Goal: Task Accomplishment & Management: Manage account settings

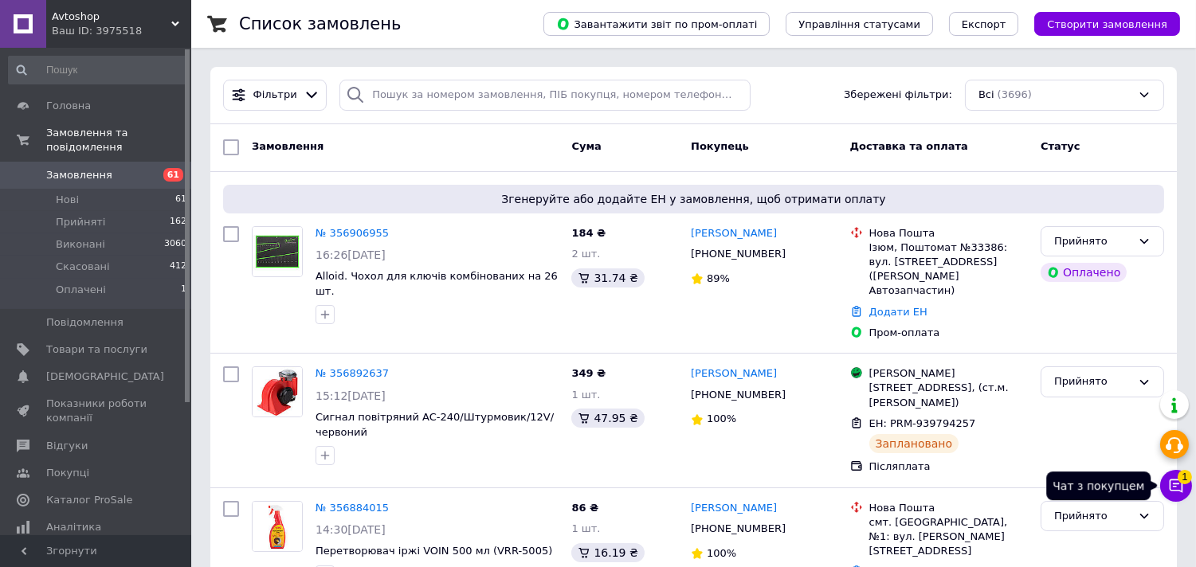
click at [1174, 491] on icon at bounding box center [1177, 487] width 14 height 14
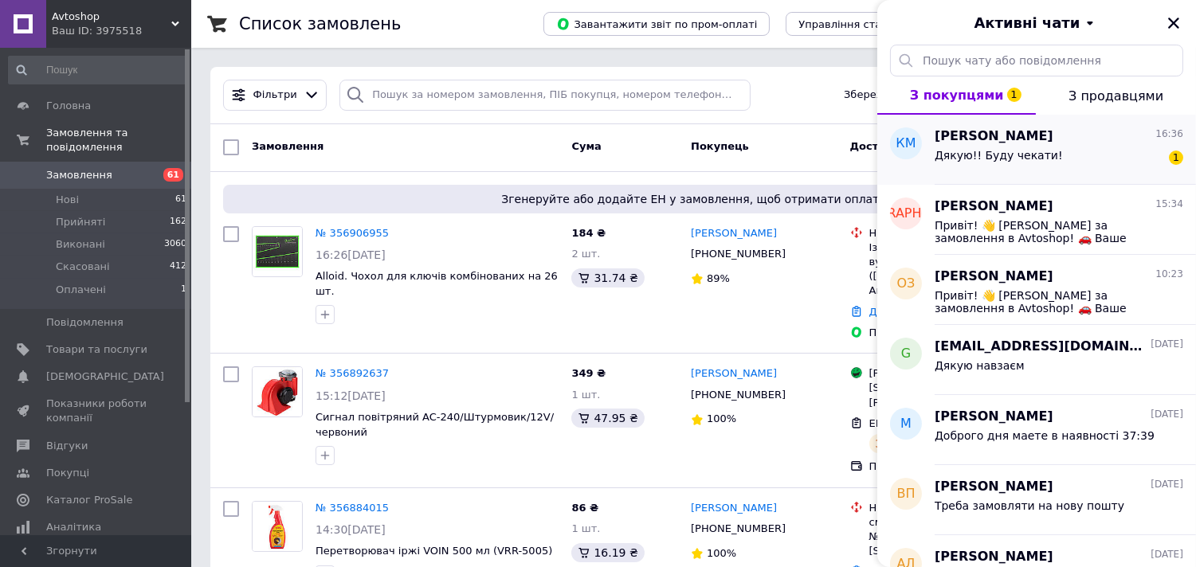
click at [1115, 151] on div "Дякую!! Буду чекати! 1" at bounding box center [1059, 158] width 249 height 25
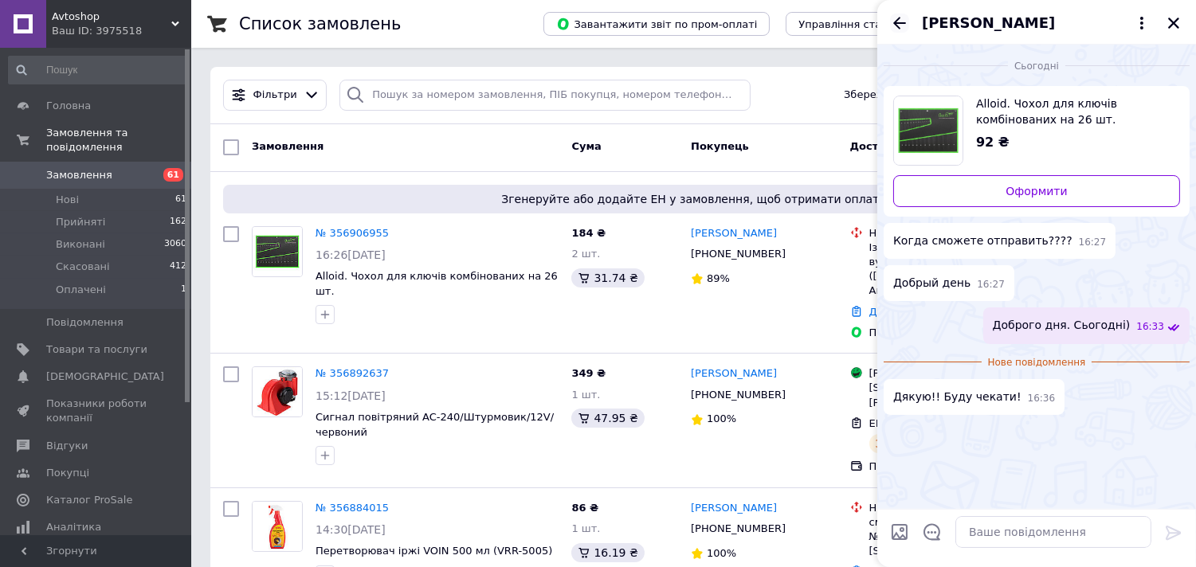
click at [901, 17] on icon "Назад" at bounding box center [899, 23] width 19 height 19
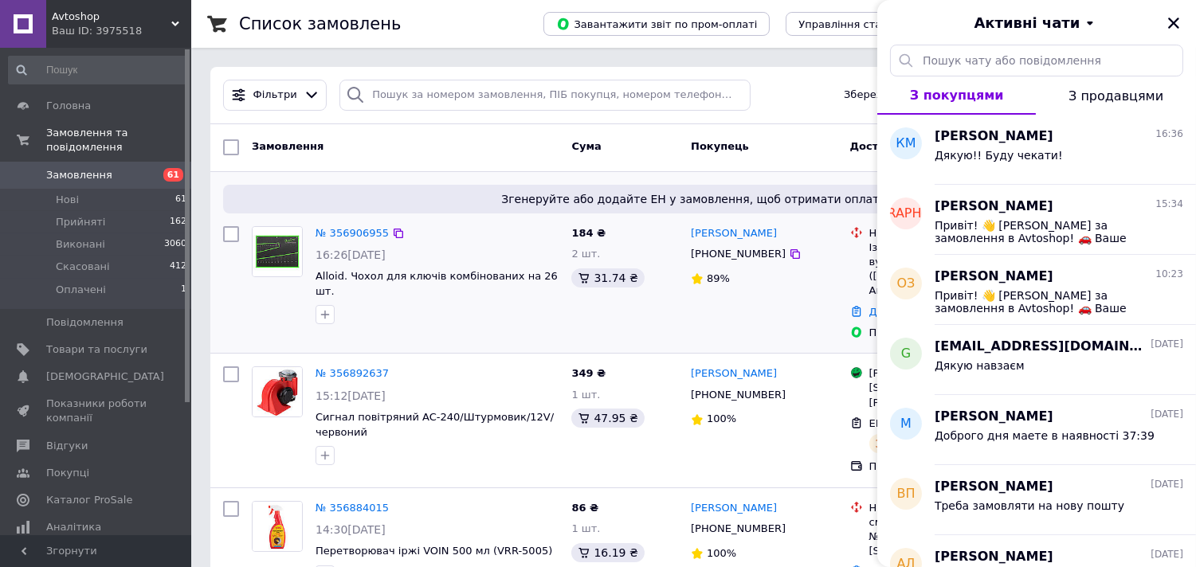
click at [1174, 17] on icon "Закрити" at bounding box center [1173, 23] width 14 height 14
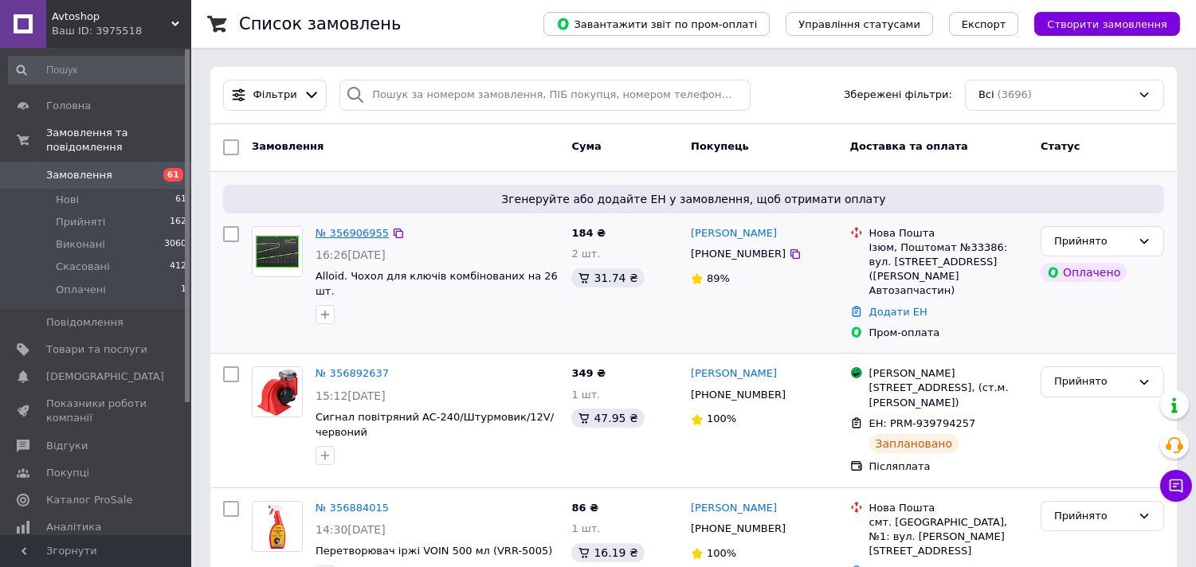
click at [351, 227] on link "№ 356906955" at bounding box center [351, 233] width 73 height 12
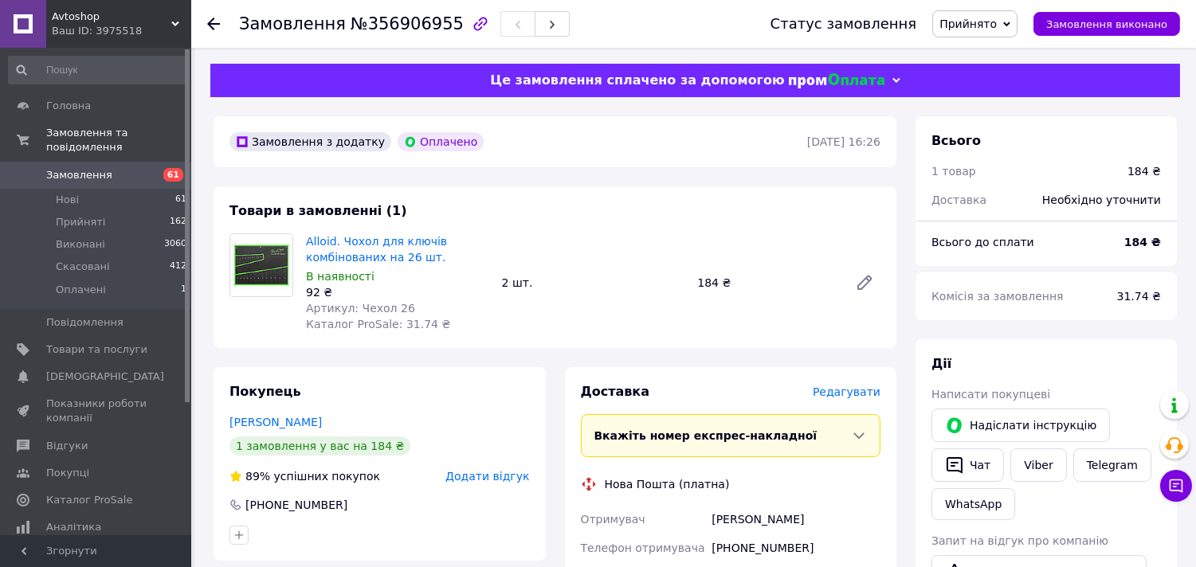
click at [210, 18] on icon at bounding box center [213, 24] width 13 height 13
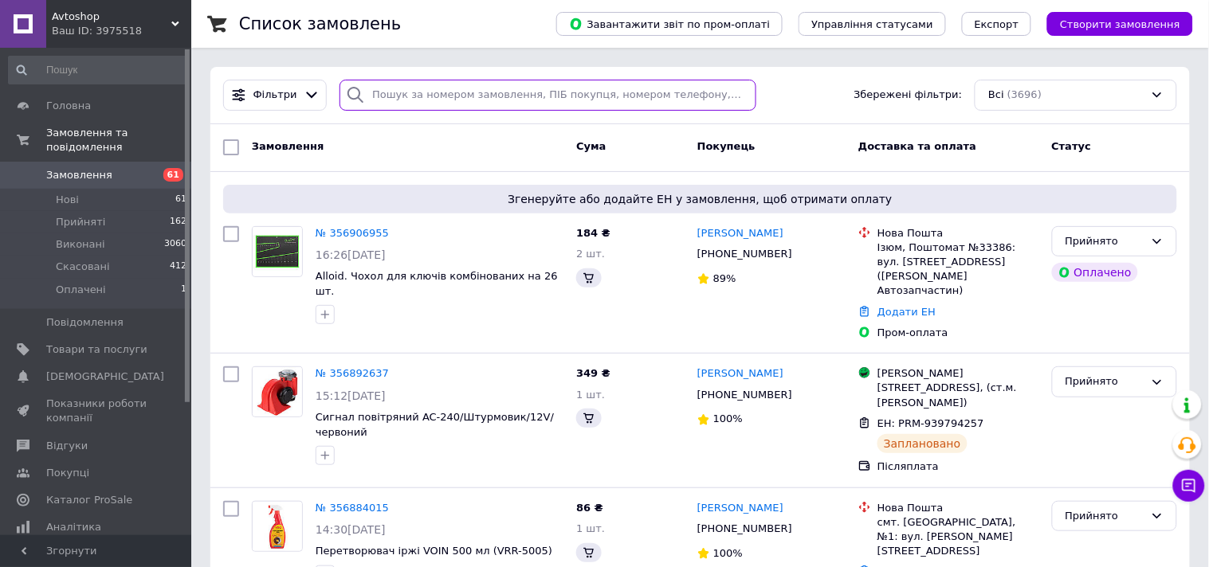
click at [412, 86] on input "search" at bounding box center [547, 95] width 417 height 31
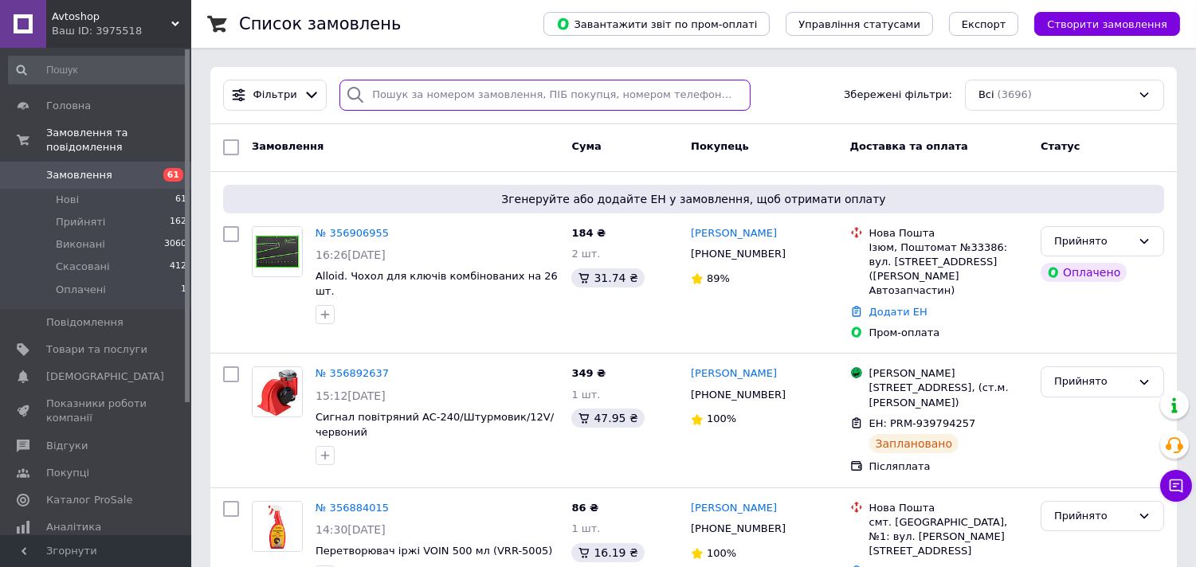
paste input "Пром/[PERSON_NAME]"
type input "Пром/[PERSON_NAME]"
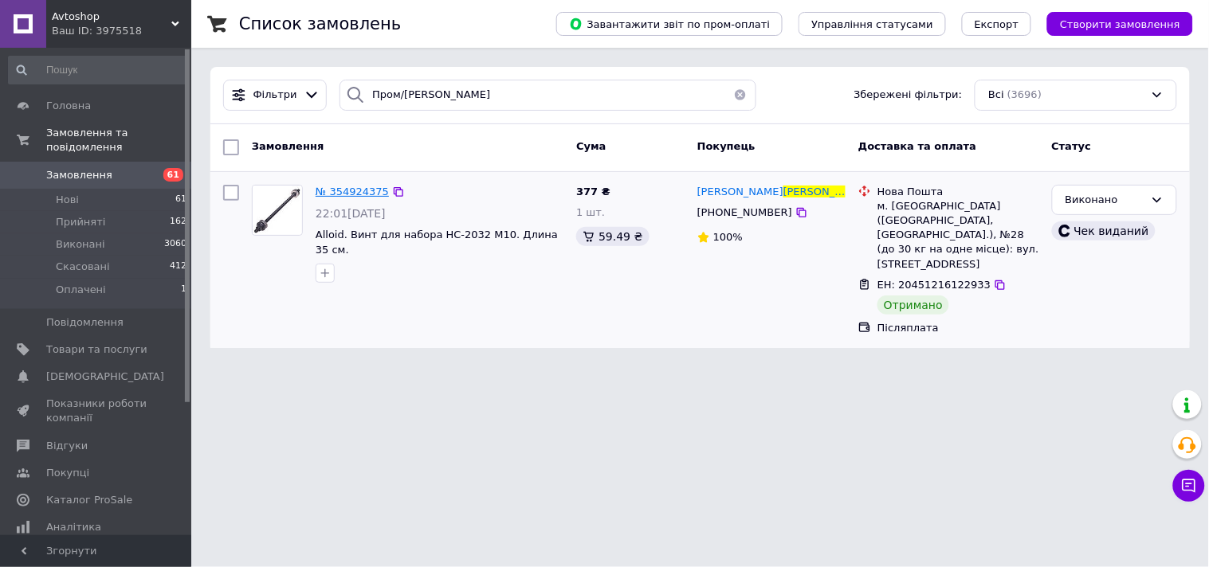
click at [347, 193] on span "№ 354924375" at bounding box center [351, 192] width 73 height 12
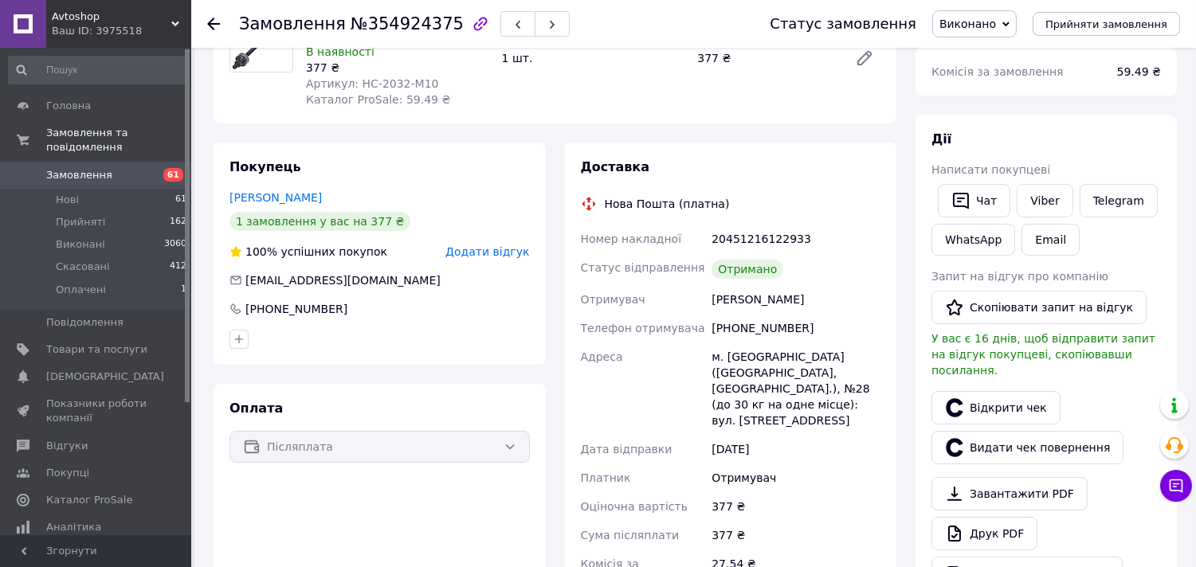
scroll to position [177, 0]
click at [1002, 390] on link "Відкрити чек" at bounding box center [995, 406] width 129 height 33
click at [206, 22] on div "Замовлення №354924375 Статус замовлення Виконано Прийнято Скасовано Оплачено Пр…" at bounding box center [693, 24] width 1005 height 48
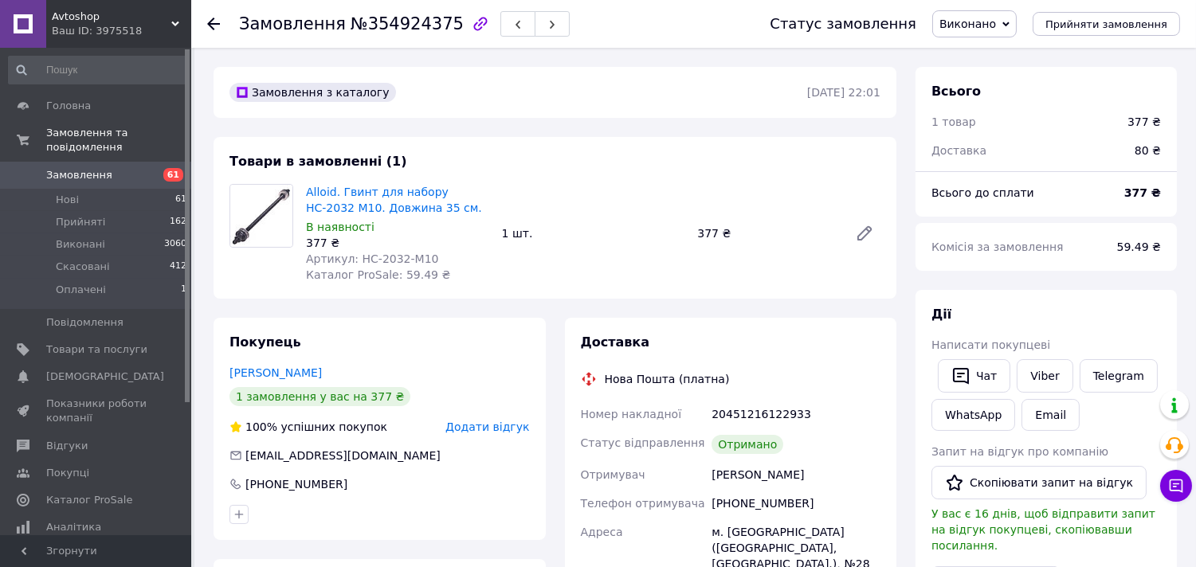
click at [209, 18] on icon at bounding box center [213, 24] width 13 height 13
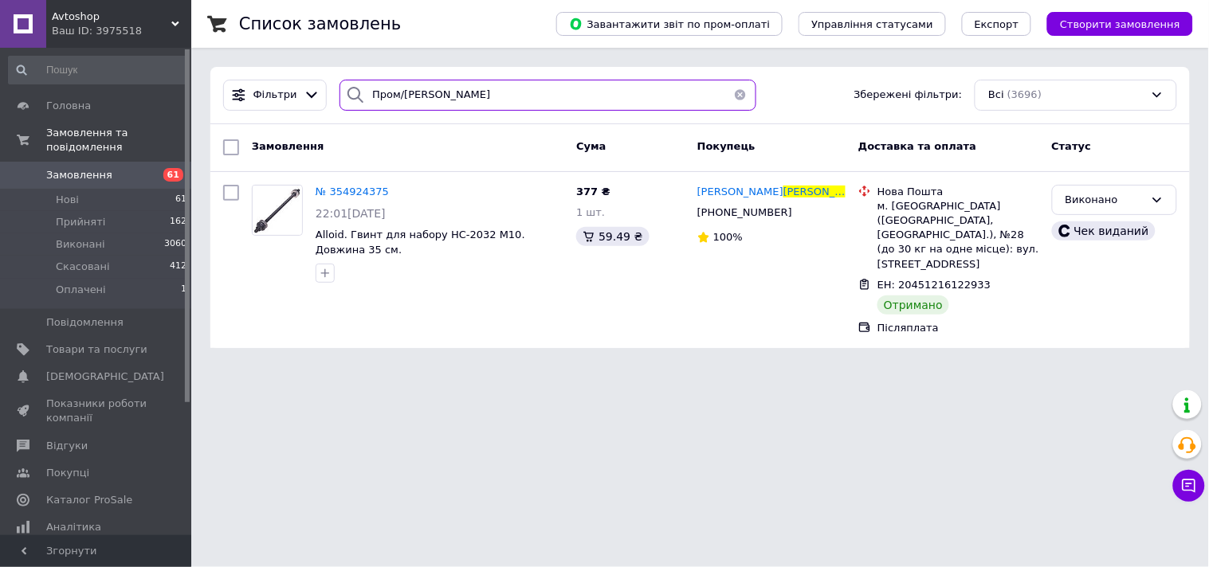
drag, startPoint x: 539, startPoint y: 94, endPoint x: 324, endPoint y: 91, distance: 215.1
click at [324, 91] on div "[PERSON_NAME]/[PERSON_NAME] Збережені фільтри: Всі (3696)" at bounding box center [700, 95] width 966 height 31
paste input "[PERSON_NAME]"
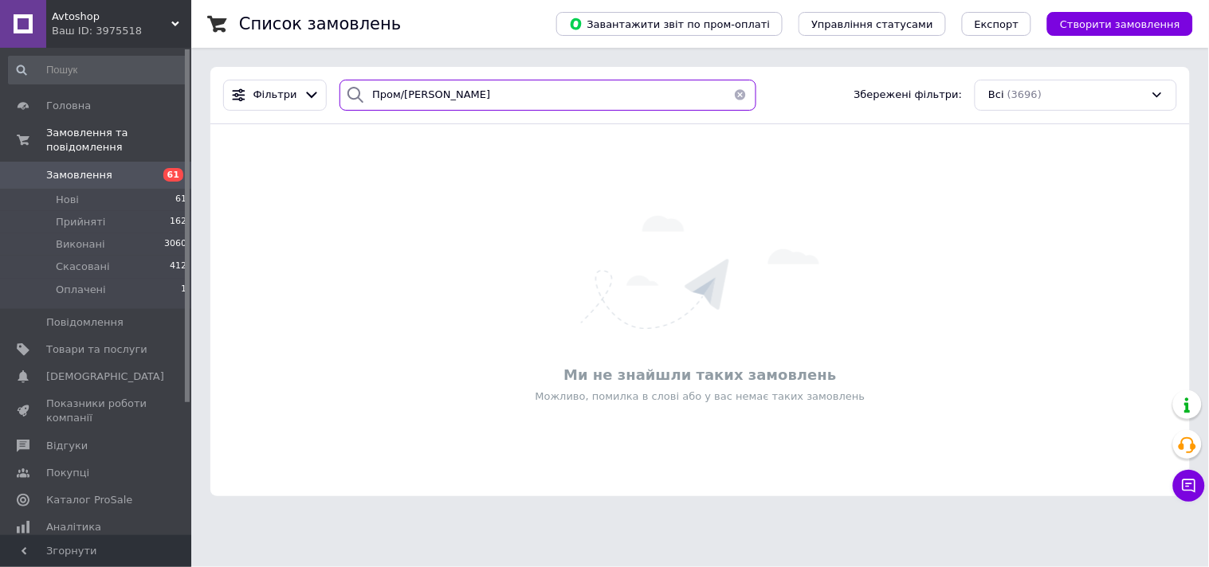
drag, startPoint x: 398, startPoint y: 96, endPoint x: 292, endPoint y: 76, distance: 107.8
click at [296, 80] on div "[PERSON_NAME]/[PERSON_NAME] Збережені фільтри: Всі (3696)" at bounding box center [700, 95] width 966 height 31
type input "[PERSON_NAME]"
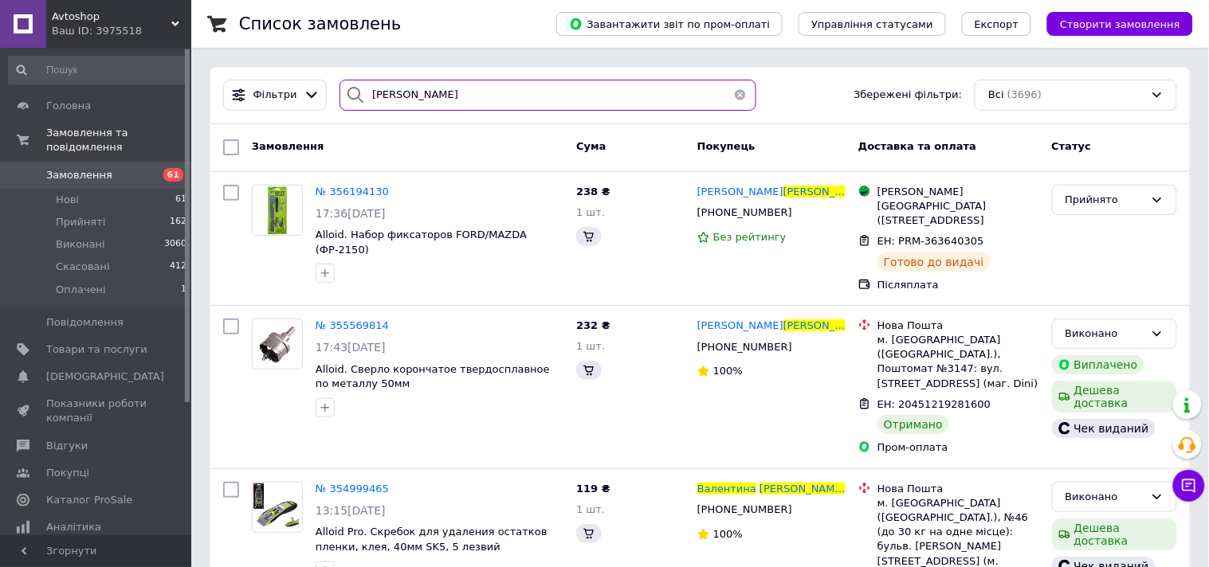
click at [417, 100] on input "[PERSON_NAME]" at bounding box center [547, 95] width 417 height 31
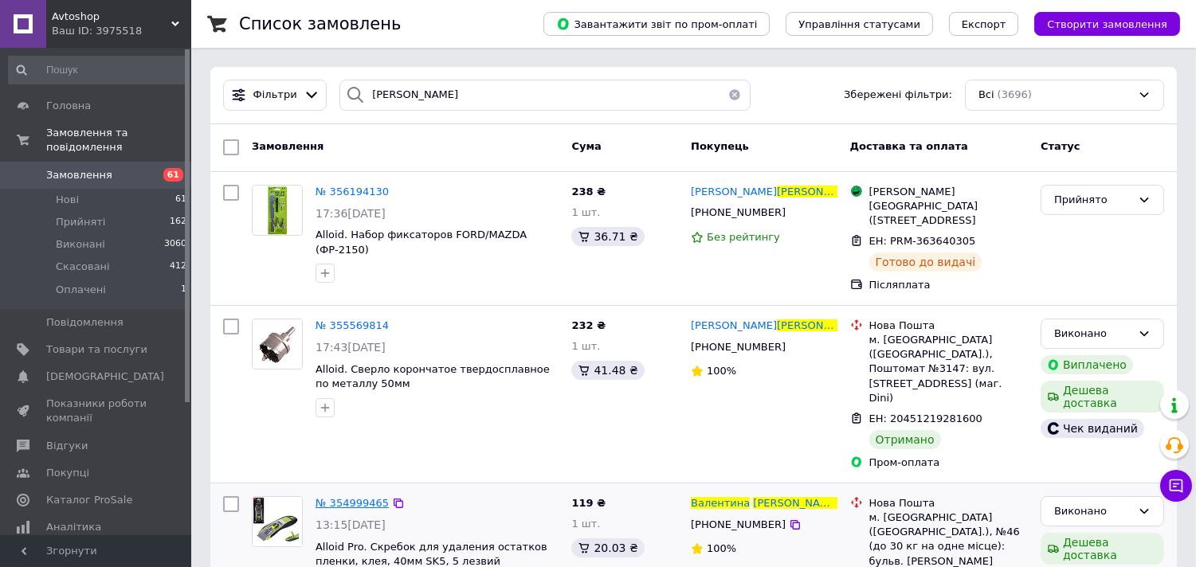
click at [333, 497] on span "№ 354999465" at bounding box center [351, 503] width 73 height 12
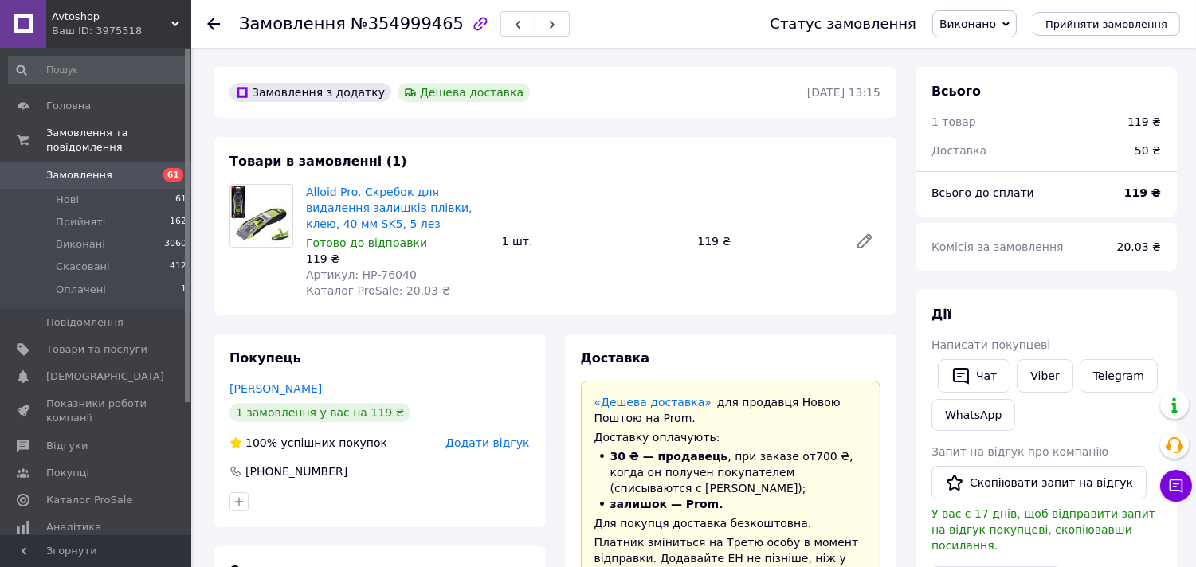
scroll to position [152, 0]
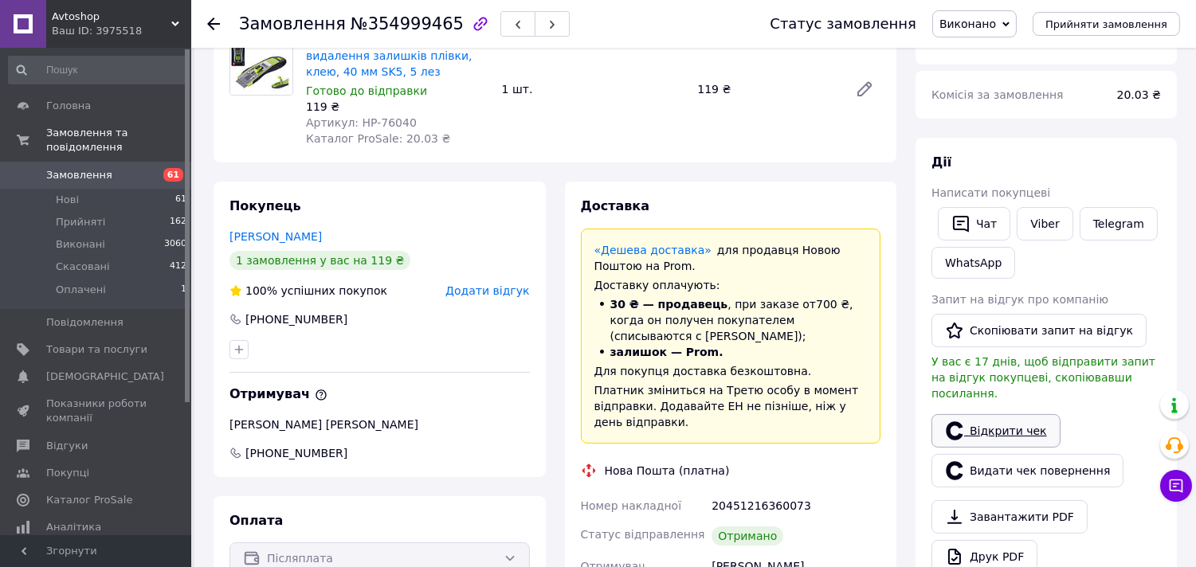
click at [1013, 414] on link "Відкрити чек" at bounding box center [995, 430] width 129 height 33
click at [213, 20] on icon at bounding box center [213, 24] width 13 height 13
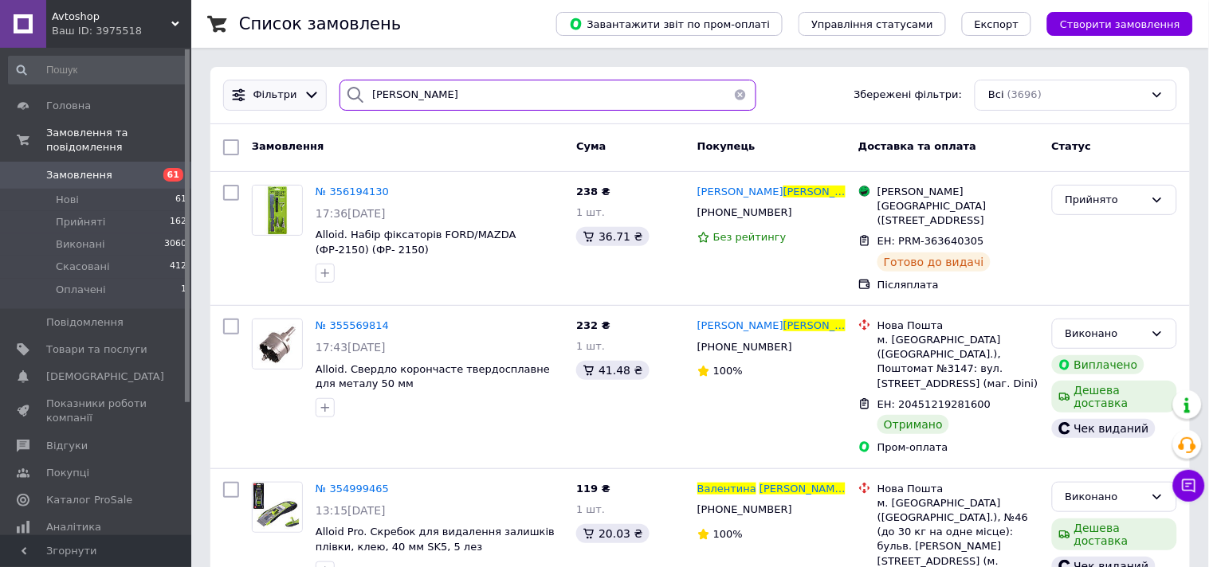
click at [311, 86] on div "Фільтри [PERSON_NAME] Збережені фільтри: Всі (3696)" at bounding box center [700, 95] width 966 height 31
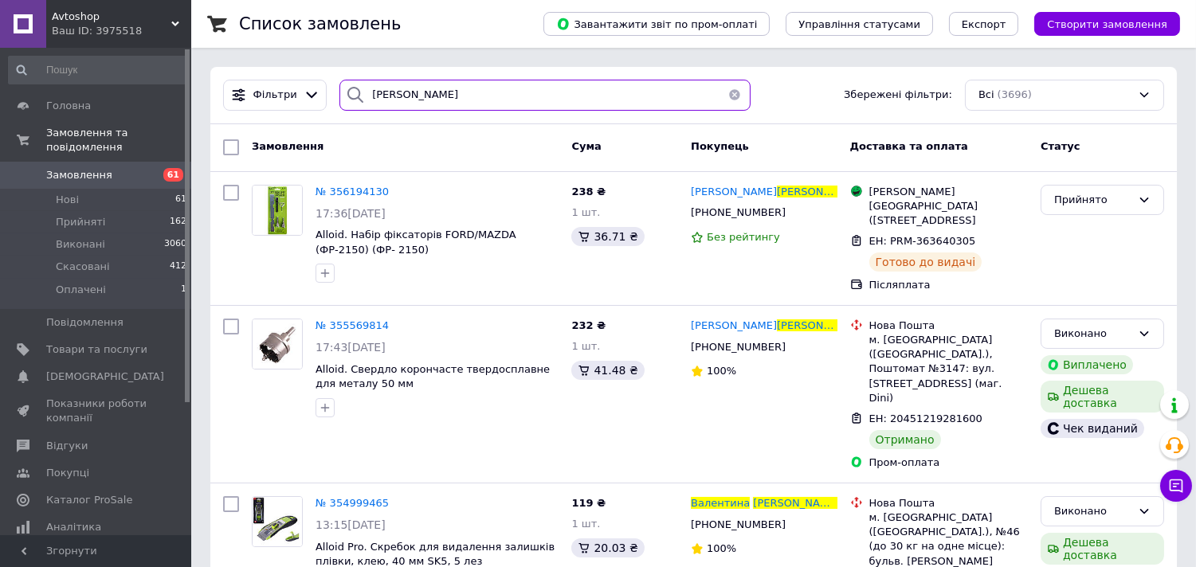
paste input "ром/[PERSON_NAME]"
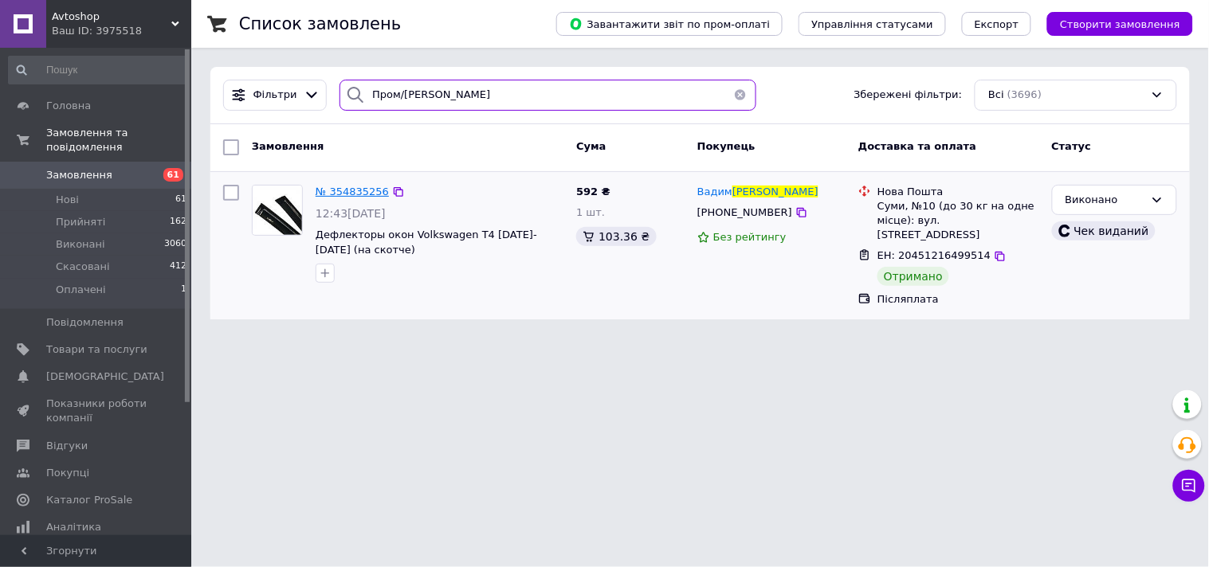
type input "Пром/[PERSON_NAME]"
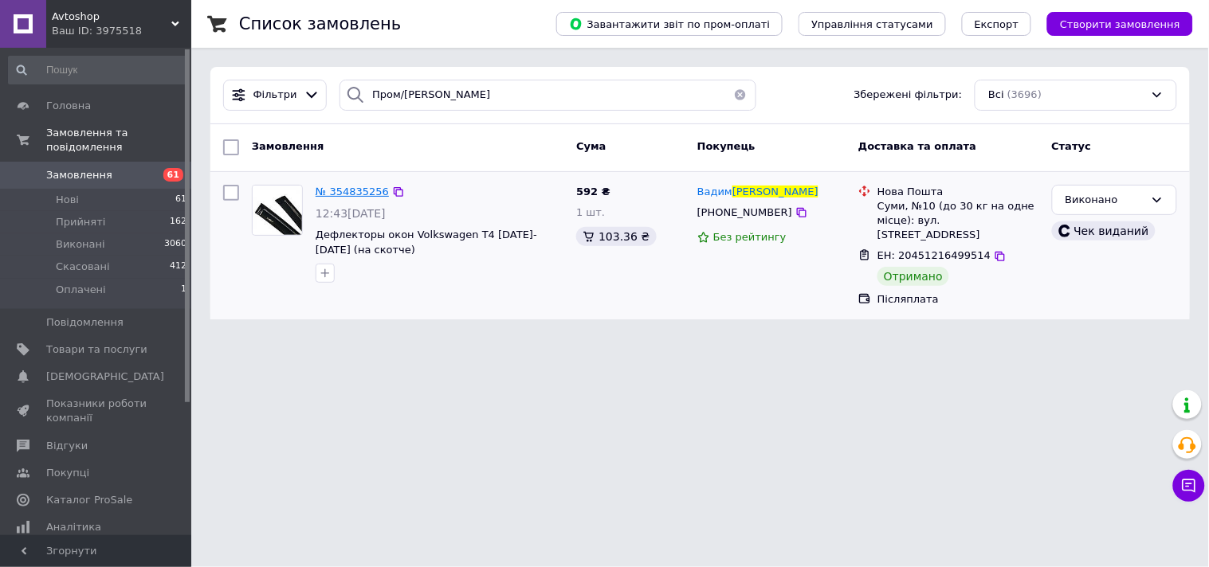
click at [362, 187] on span "№ 354835256" at bounding box center [351, 192] width 73 height 12
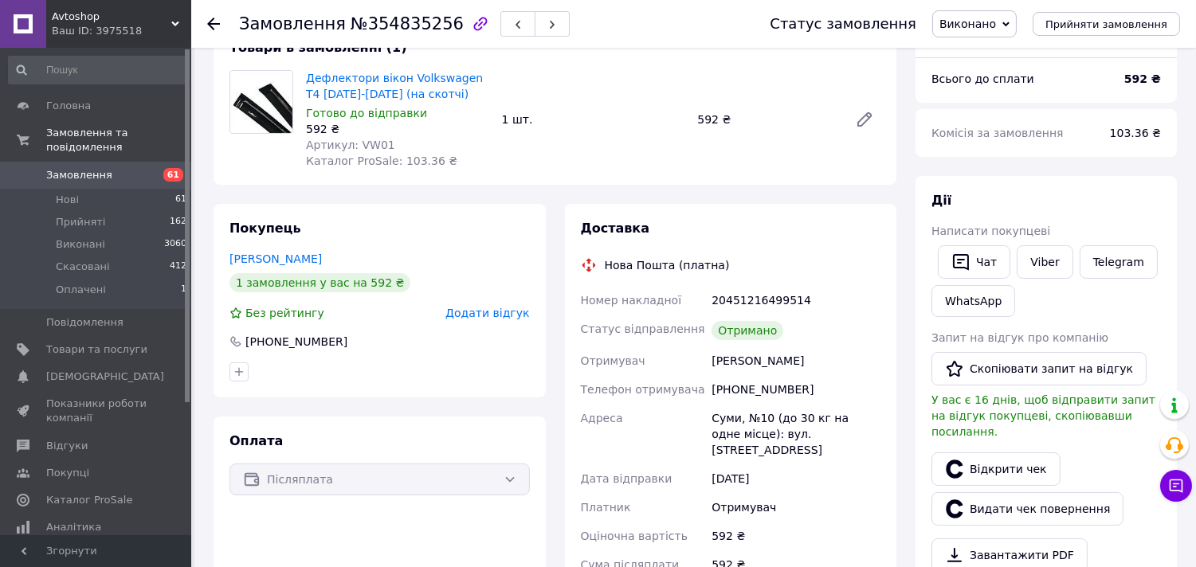
scroll to position [177, 0]
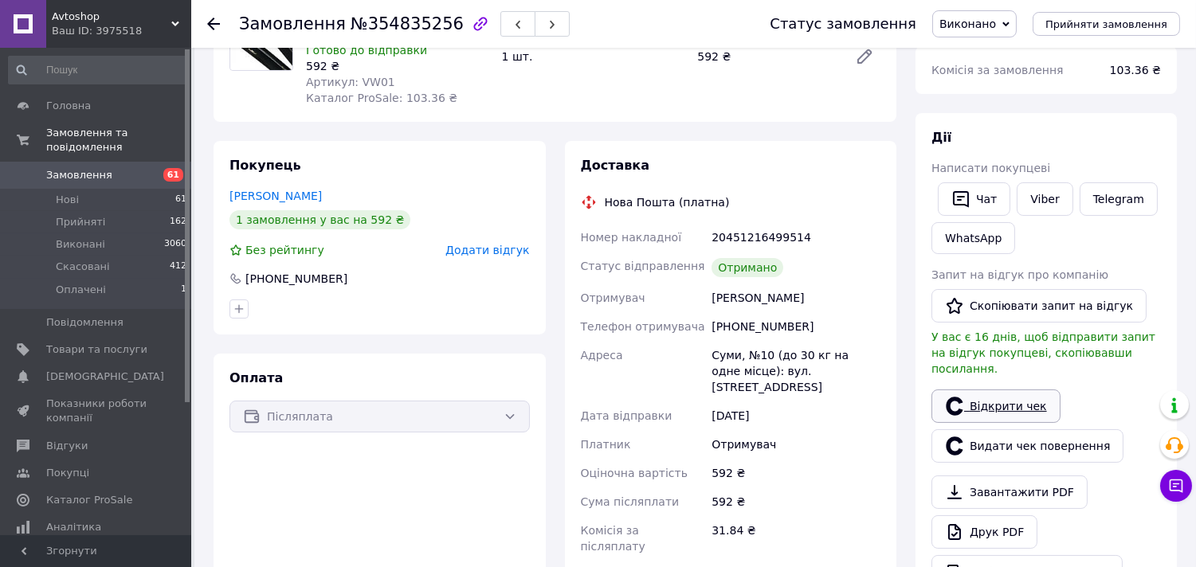
click at [993, 390] on link "Відкрити чек" at bounding box center [995, 406] width 129 height 33
click at [211, 20] on use at bounding box center [213, 24] width 13 height 13
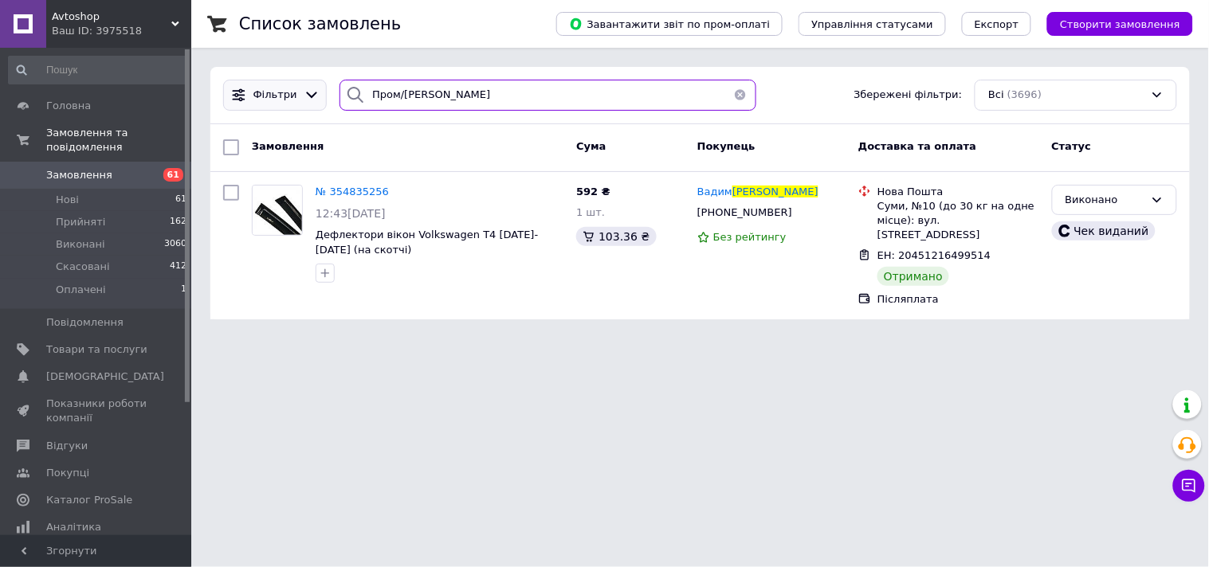
drag, startPoint x: 322, startPoint y: 84, endPoint x: 265, endPoint y: 84, distance: 56.6
click at [265, 84] on div "[PERSON_NAME]/[PERSON_NAME] Збережені фільтри: Всі (3696)" at bounding box center [700, 95] width 966 height 31
paste input "[PERSON_NAME]"
type input "Пром/[PERSON_NAME]"
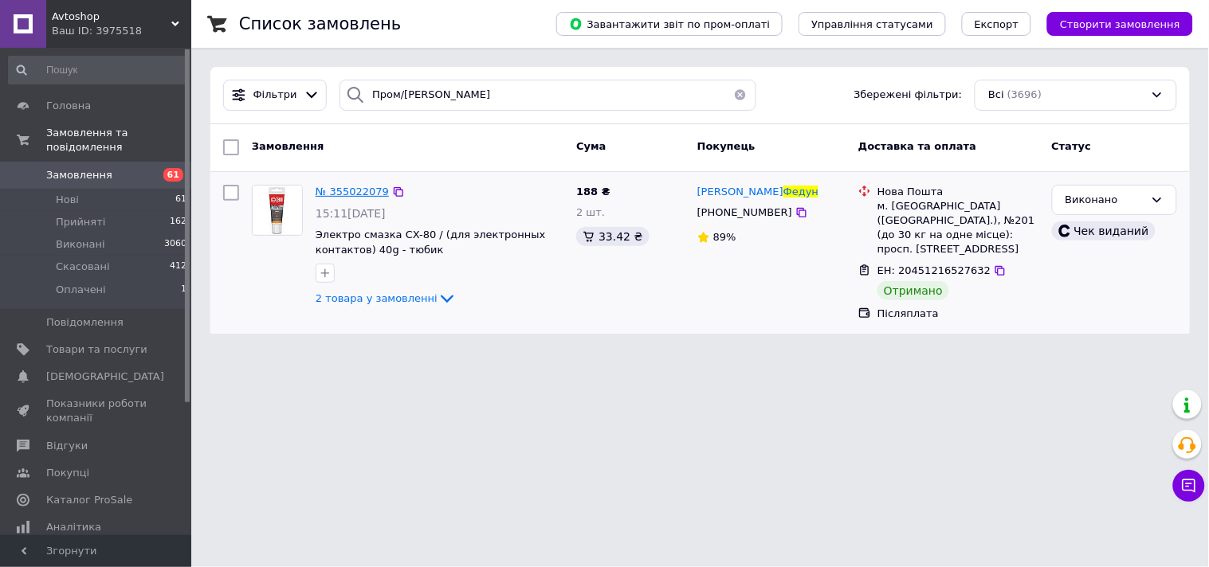
click at [333, 189] on span "№ 355022079" at bounding box center [351, 192] width 73 height 12
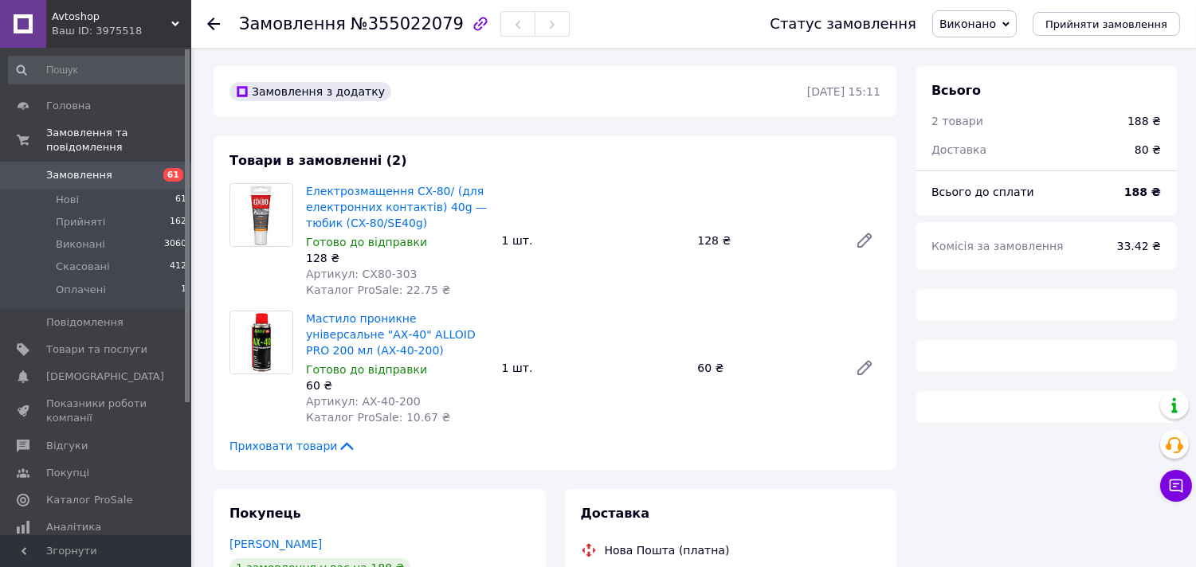
scroll to position [265, 0]
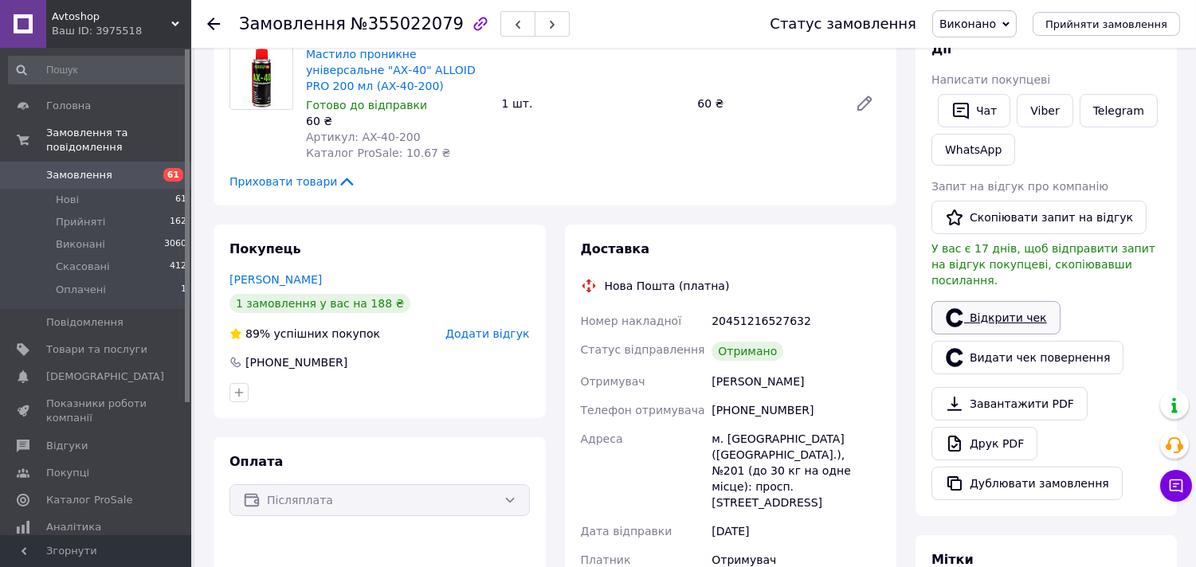
click at [997, 301] on link "Відкрити чек" at bounding box center [995, 317] width 129 height 33
click at [210, 18] on icon at bounding box center [213, 24] width 13 height 13
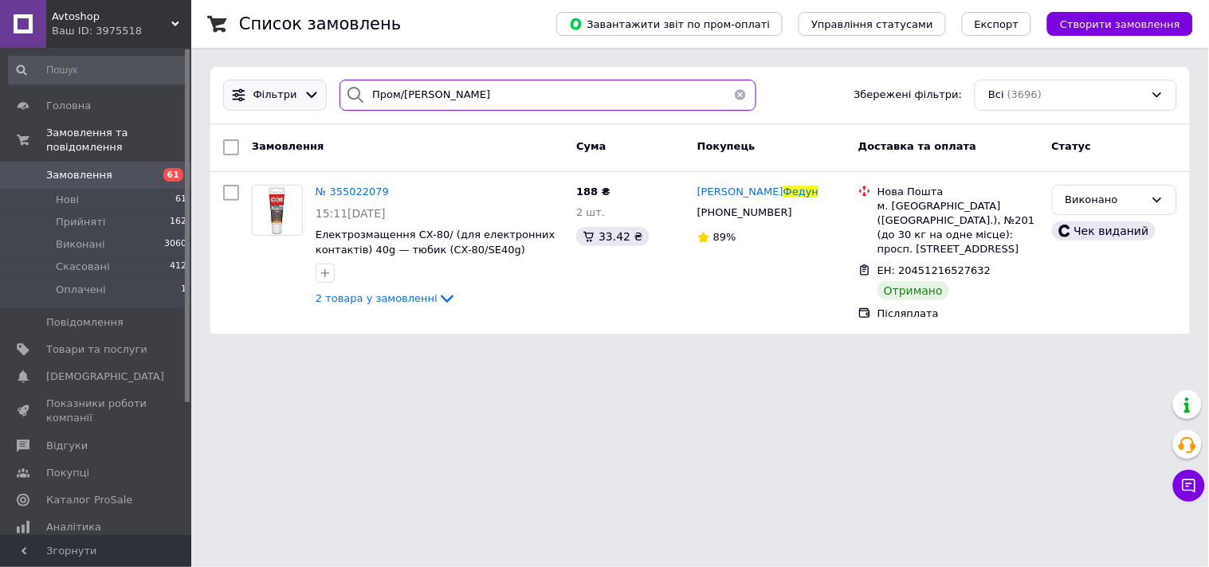
drag, startPoint x: 492, startPoint y: 97, endPoint x: 305, endPoint y: 97, distance: 186.4
click at [305, 97] on div "[PERSON_NAME]/[PERSON_NAME] Збережені фільтри: Всі (3696)" at bounding box center [700, 95] width 966 height 31
paste input "ртем [PERSON_NAME]"
type input "Пром/[PERSON_NAME]"
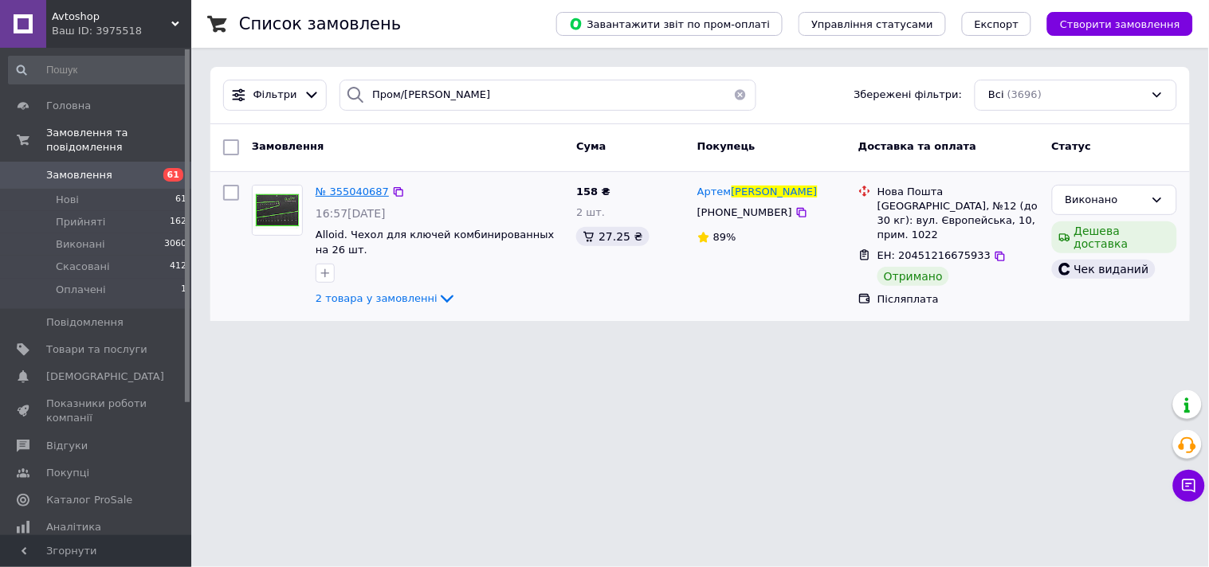
click at [345, 192] on span "№ 355040687" at bounding box center [351, 192] width 73 height 12
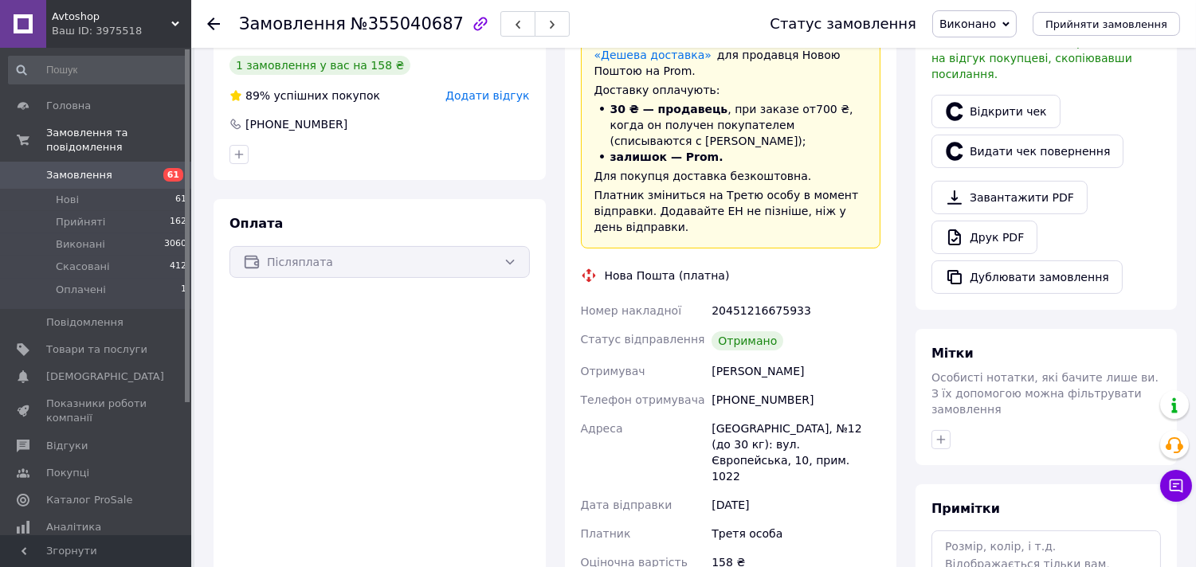
scroll to position [442, 0]
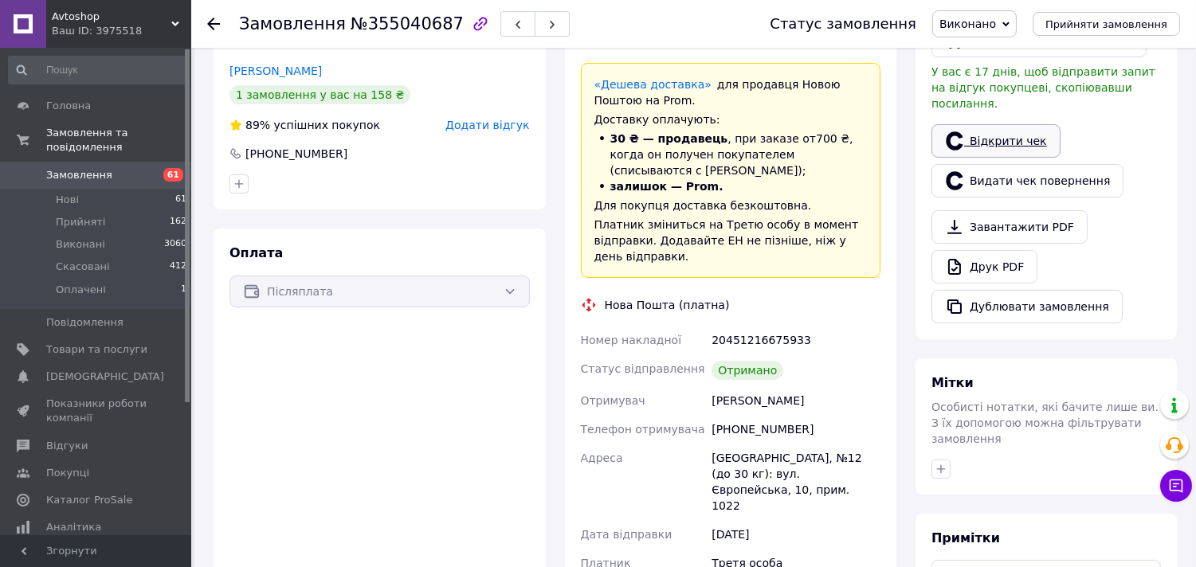
click at [1004, 124] on link "Відкрити чек" at bounding box center [995, 140] width 129 height 33
click at [210, 20] on use at bounding box center [213, 24] width 13 height 13
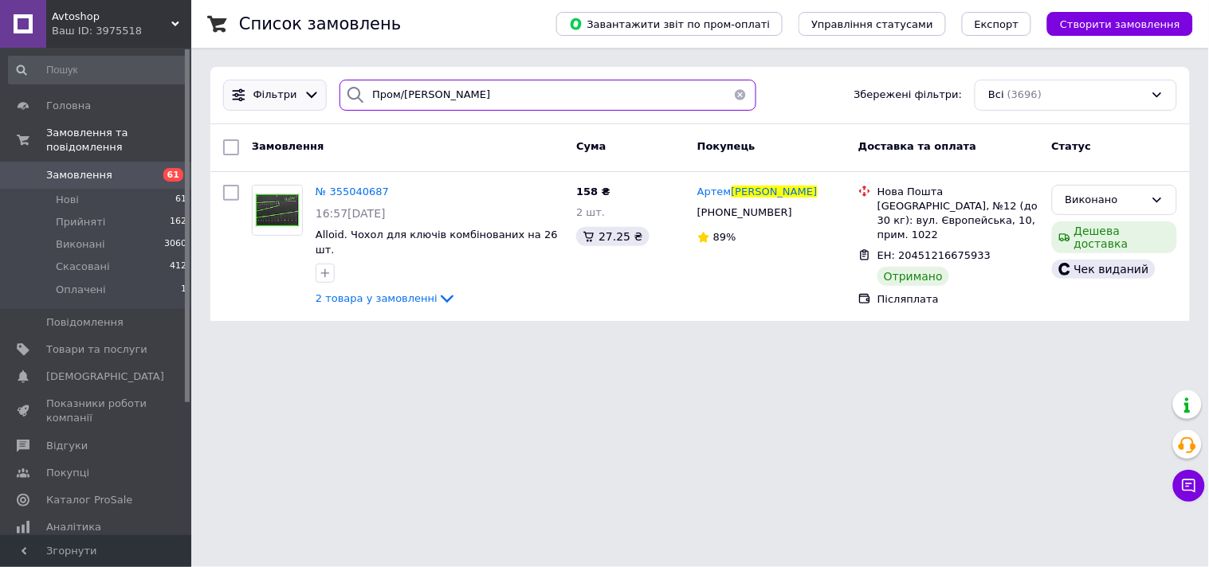
drag, startPoint x: 551, startPoint y: 92, endPoint x: 261, endPoint y: 100, distance: 290.1
click at [261, 100] on div "[PERSON_NAME]/[PERSON_NAME] Збережені фільтри: Всі (3696)" at bounding box center [700, 95] width 966 height 31
paste input "[PERSON_NAME]"
type input "Пром/[PERSON_NAME]"
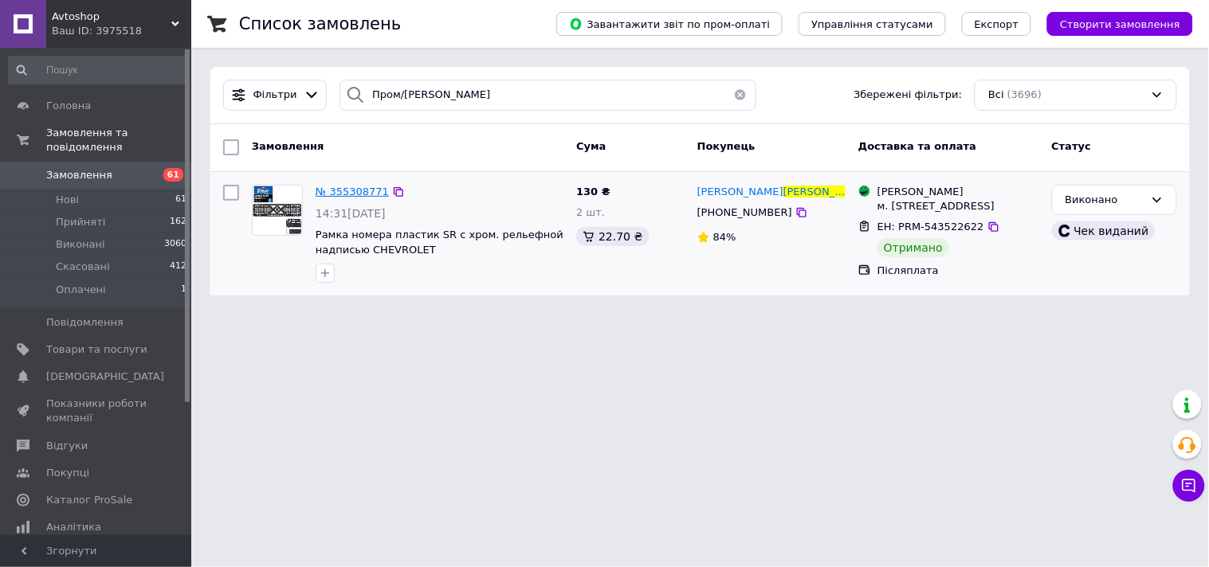
click at [346, 186] on span "№ 355308771" at bounding box center [351, 192] width 73 height 12
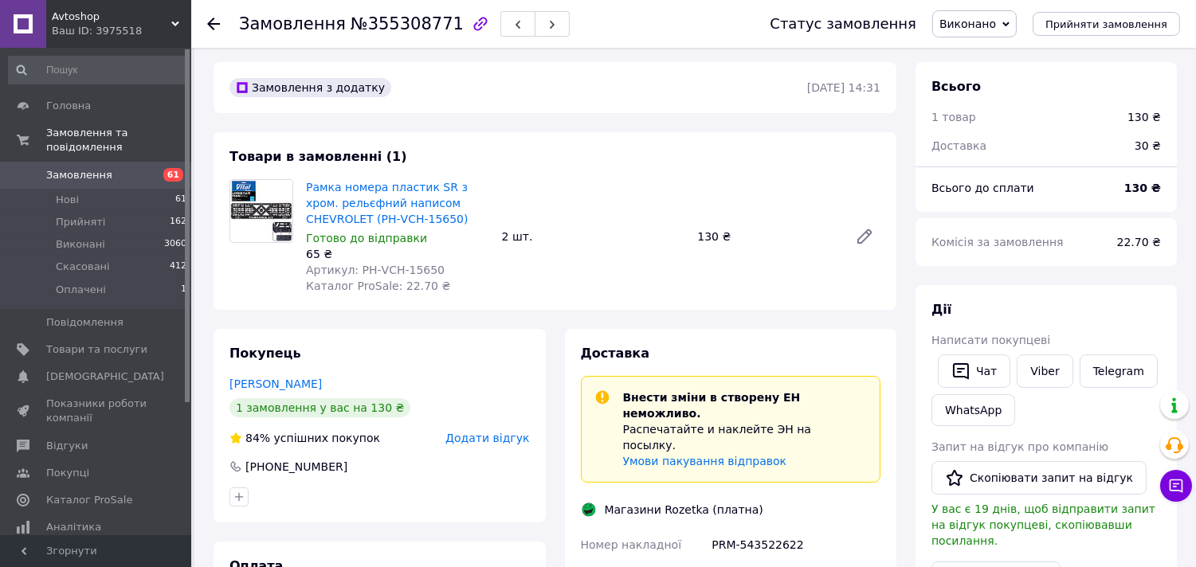
scroll to position [212, 0]
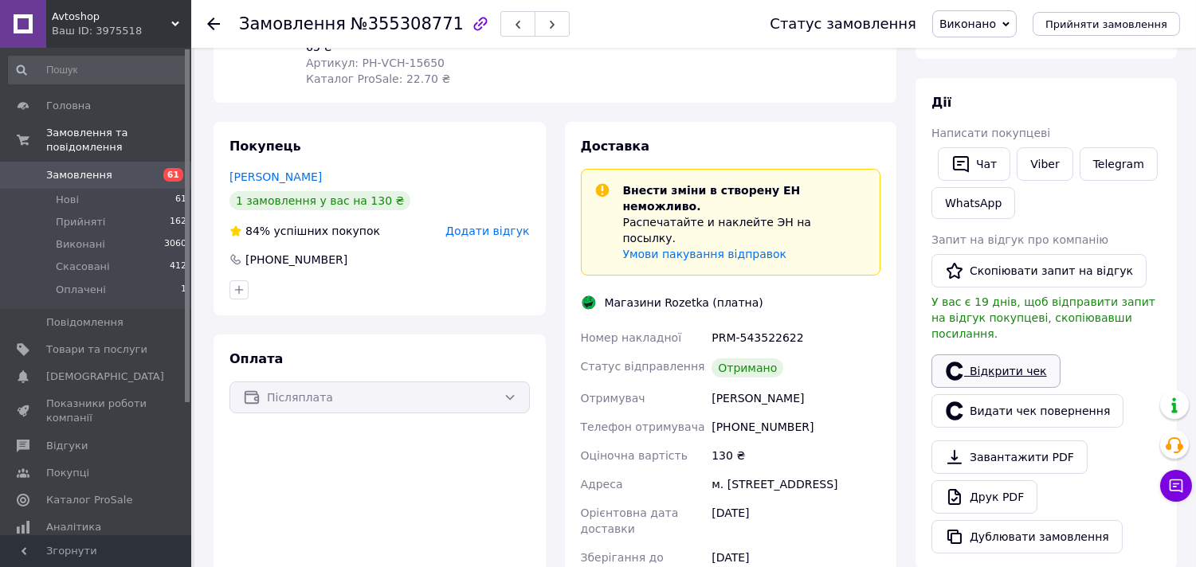
click at [1012, 355] on link "Відкрити чек" at bounding box center [995, 371] width 129 height 33
click at [213, 24] on icon at bounding box center [213, 24] width 13 height 13
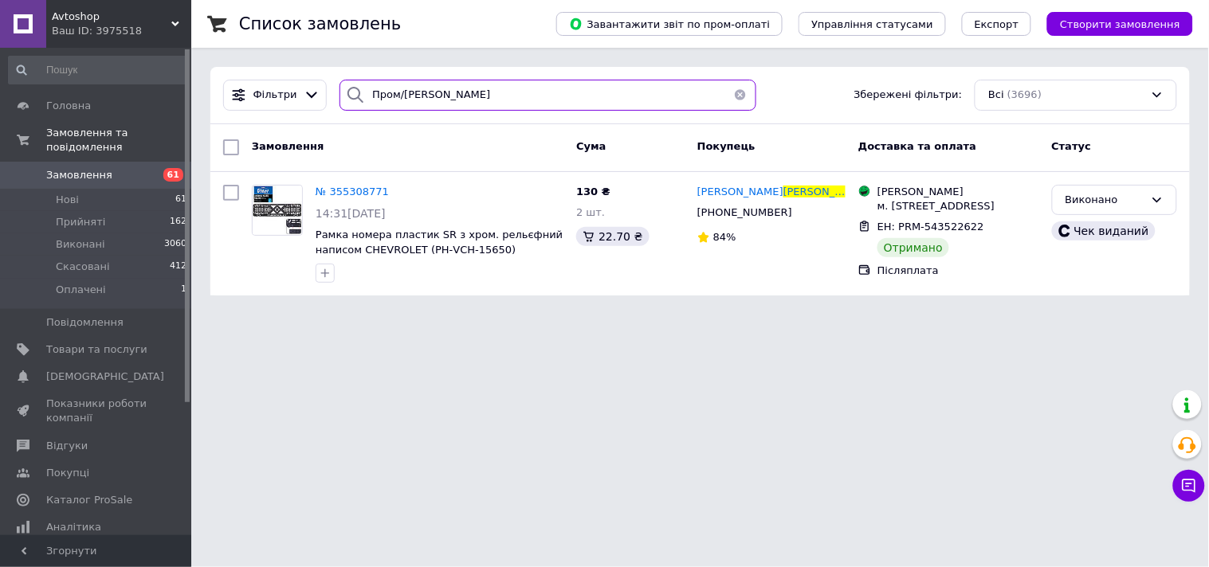
drag, startPoint x: 444, startPoint y: 100, endPoint x: 323, endPoint y: 101, distance: 121.1
click at [323, 101] on div "[PERSON_NAME]/[PERSON_NAME] Збережені фільтри: Всі (3696)" at bounding box center [700, 95] width 966 height 31
paste input "[PERSON_NAME]"
type input "Пром/[PERSON_NAME]"
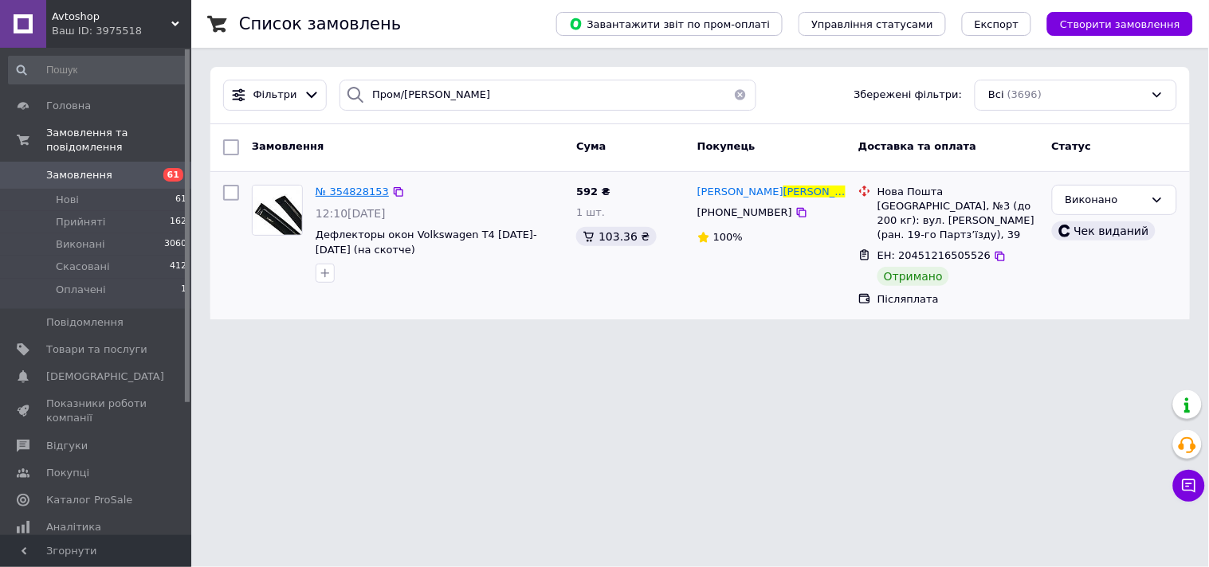
click at [344, 194] on span "№ 354828153" at bounding box center [351, 192] width 73 height 12
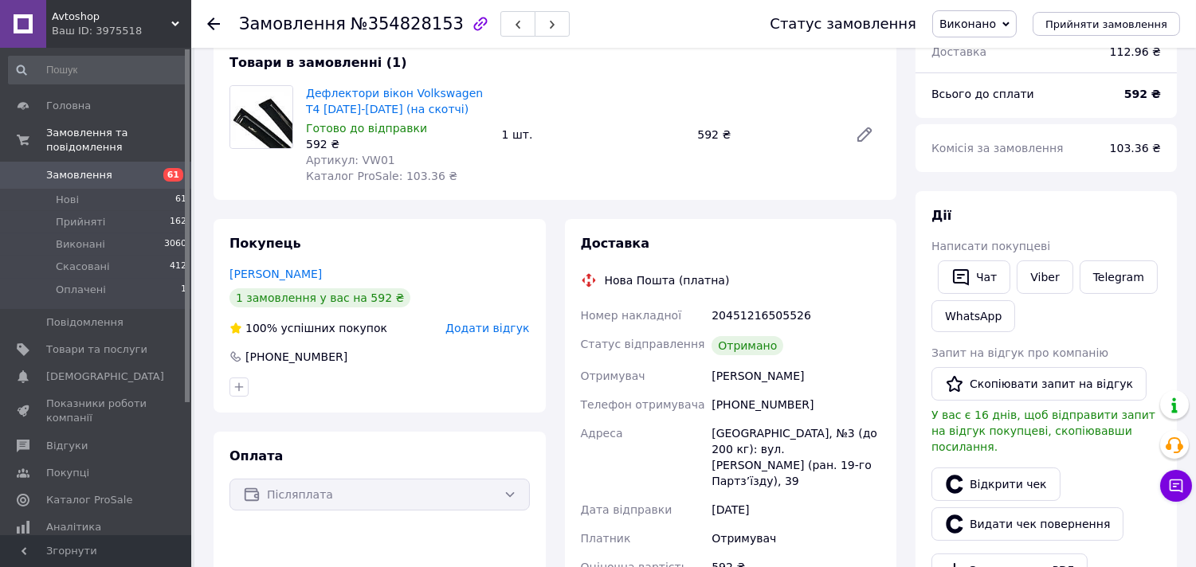
scroll to position [276, 0]
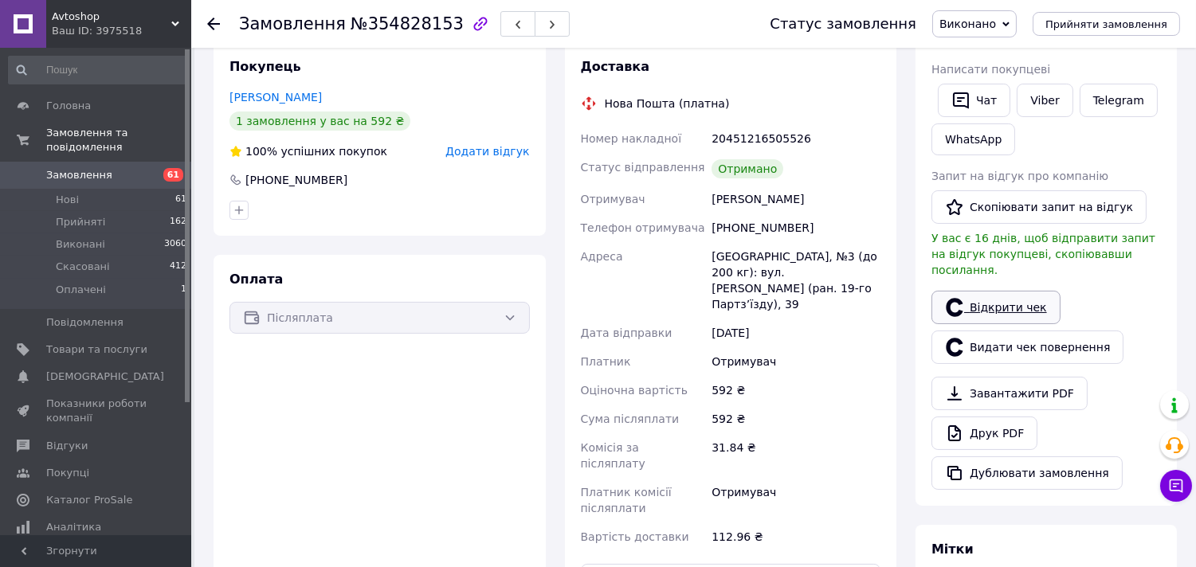
click at [1002, 291] on link "Відкрити чек" at bounding box center [995, 307] width 129 height 33
click at [213, 20] on icon at bounding box center [213, 24] width 13 height 13
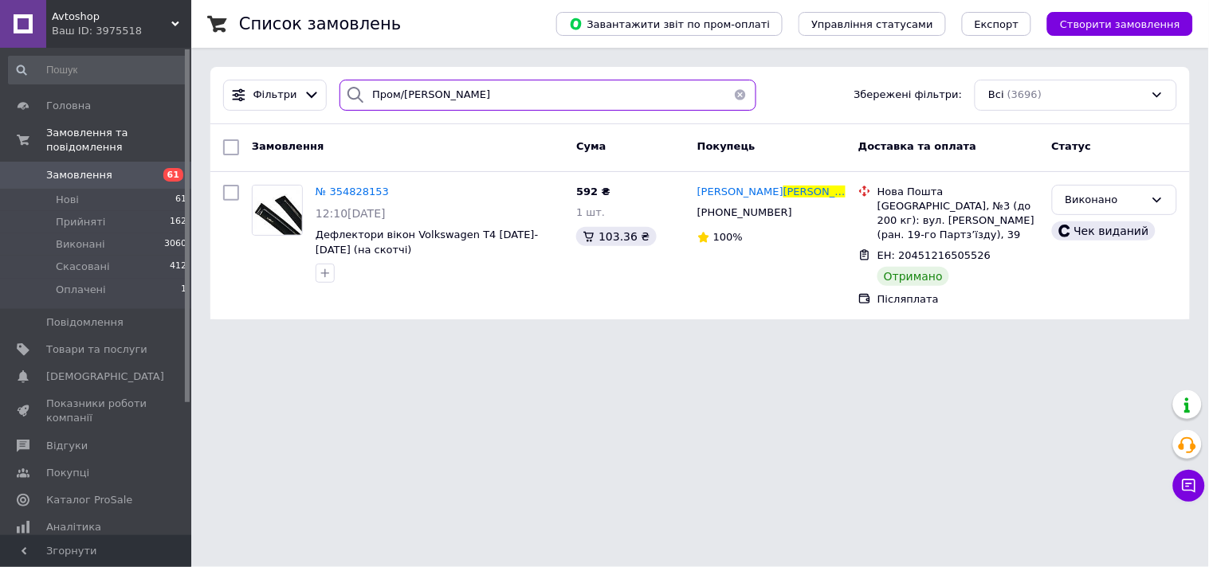
drag, startPoint x: 508, startPoint y: 101, endPoint x: 304, endPoint y: 73, distance: 205.9
click at [304, 73] on div "[PERSON_NAME]/[PERSON_NAME] Збережені фільтри: Всі (3696)" at bounding box center [699, 95] width 979 height 57
paste input "[PERSON_NAME]"
type input "Пром/[PERSON_NAME]"
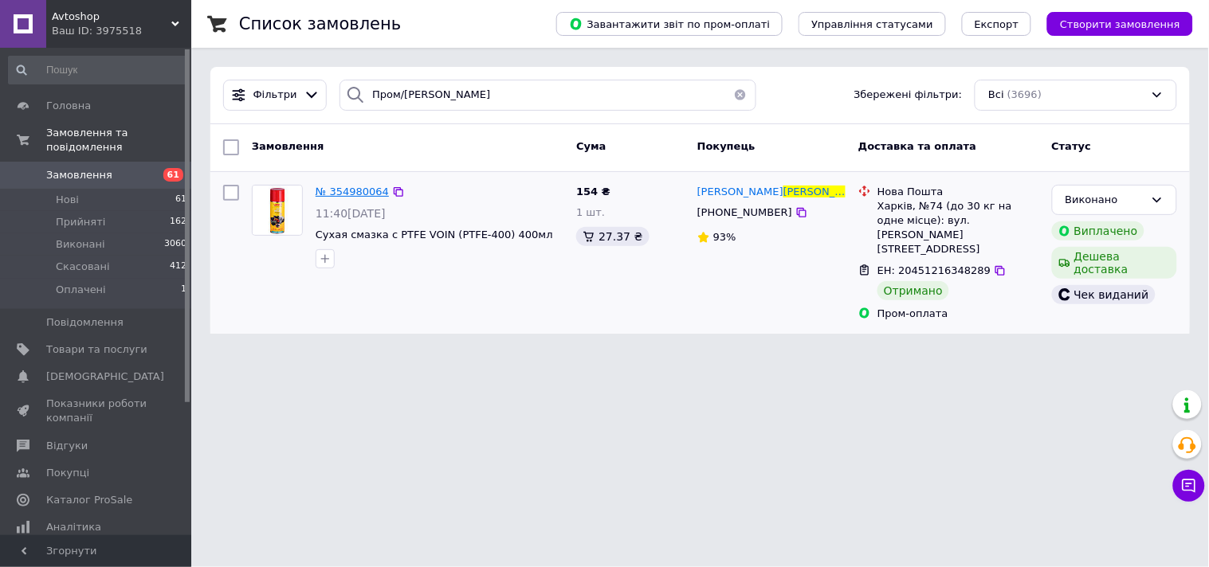
click at [362, 192] on span "№ 354980064" at bounding box center [351, 192] width 73 height 12
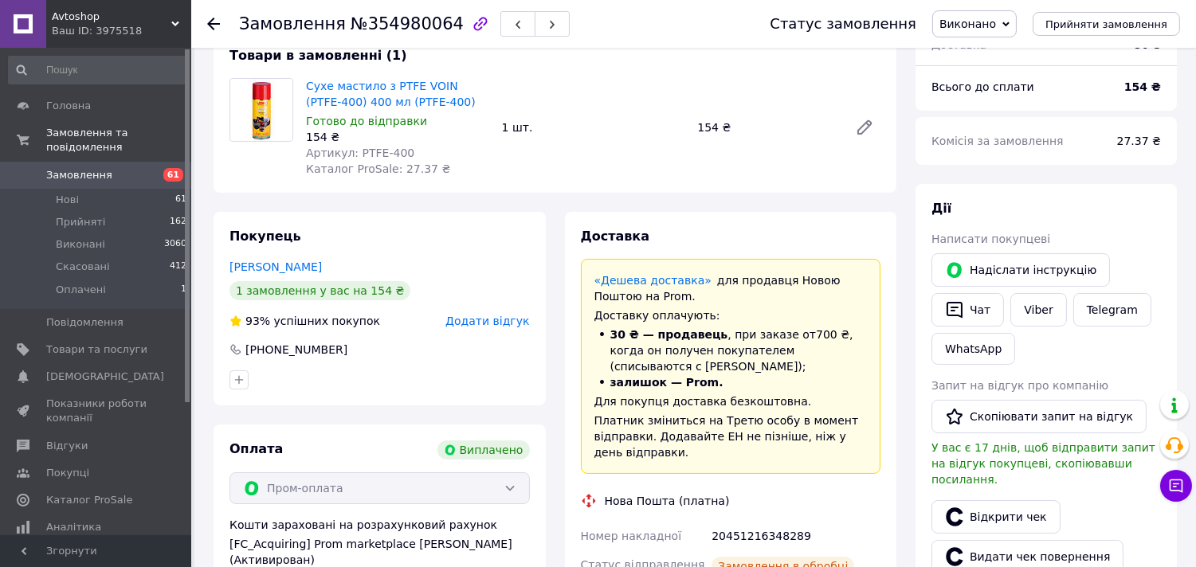
scroll to position [177, 0]
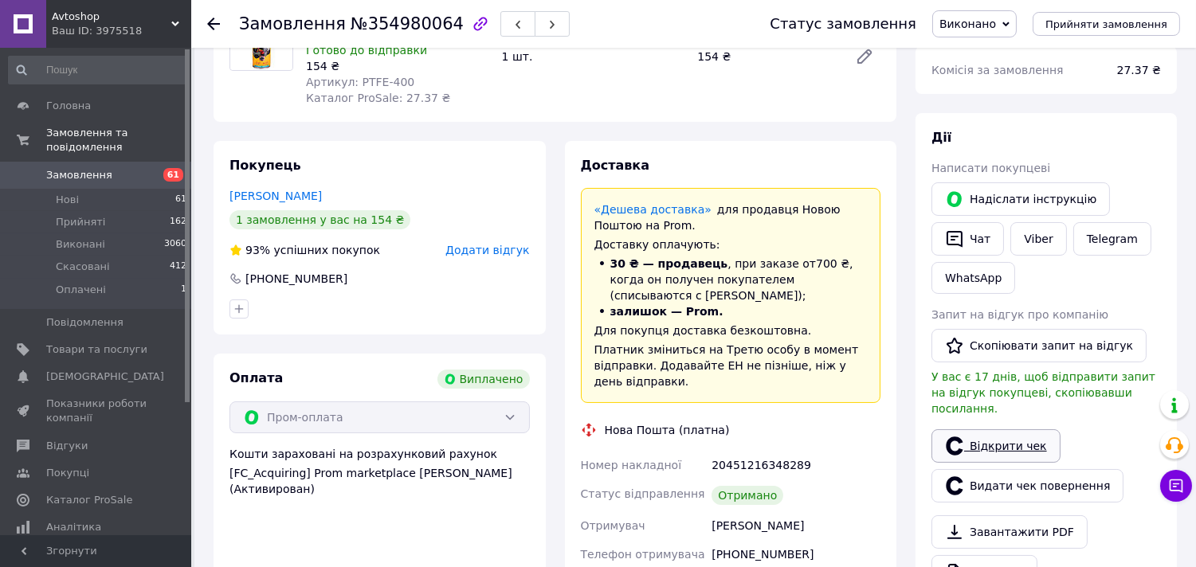
click at [1020, 429] on link "Відкрити чек" at bounding box center [995, 445] width 129 height 33
click at [208, 18] on icon at bounding box center [213, 24] width 13 height 13
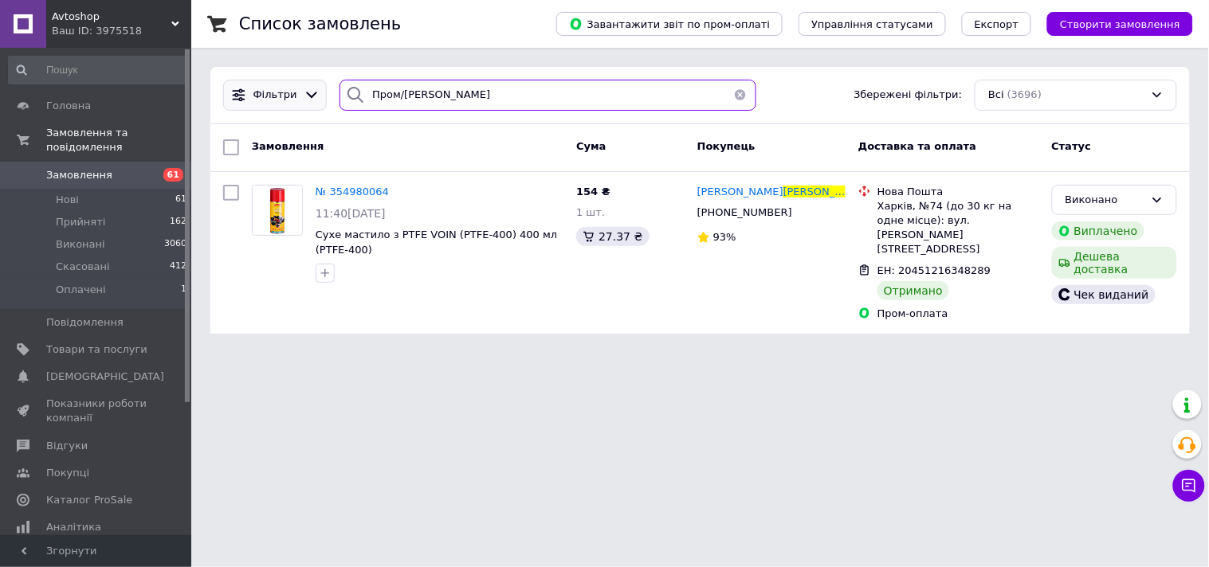
drag, startPoint x: 572, startPoint y: 94, endPoint x: 249, endPoint y: 97, distance: 323.5
click at [249, 97] on div "[PERSON_NAME]/[PERSON_NAME] Збережені фільтри: Всі (3696)" at bounding box center [700, 95] width 966 height 31
paste input "довенко [PERSON_NAME]"
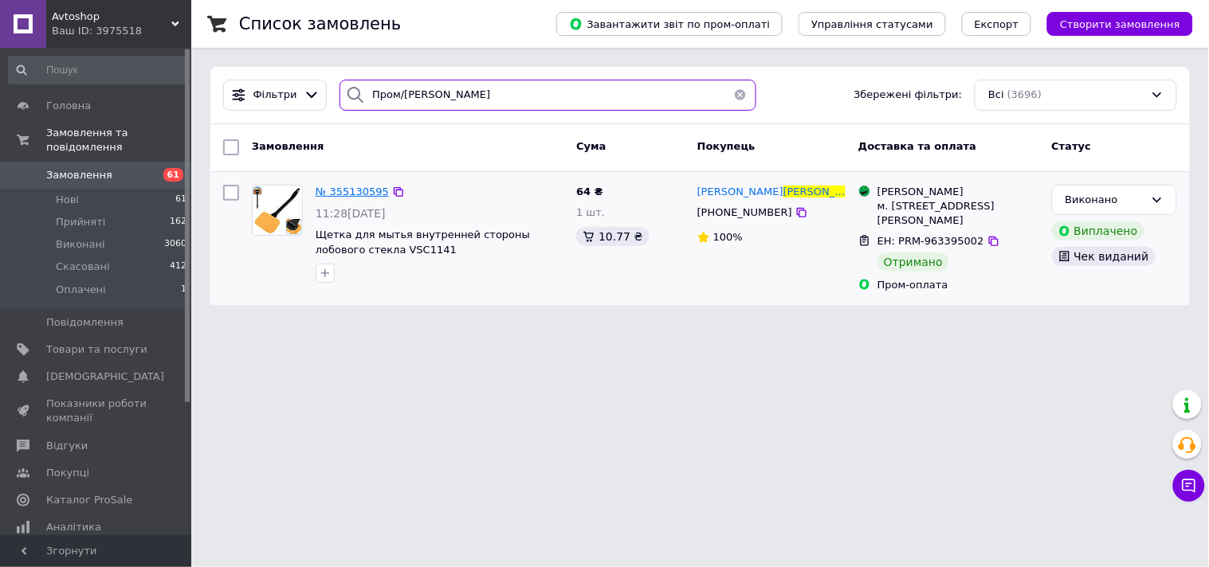
type input "Пром/[PERSON_NAME]"
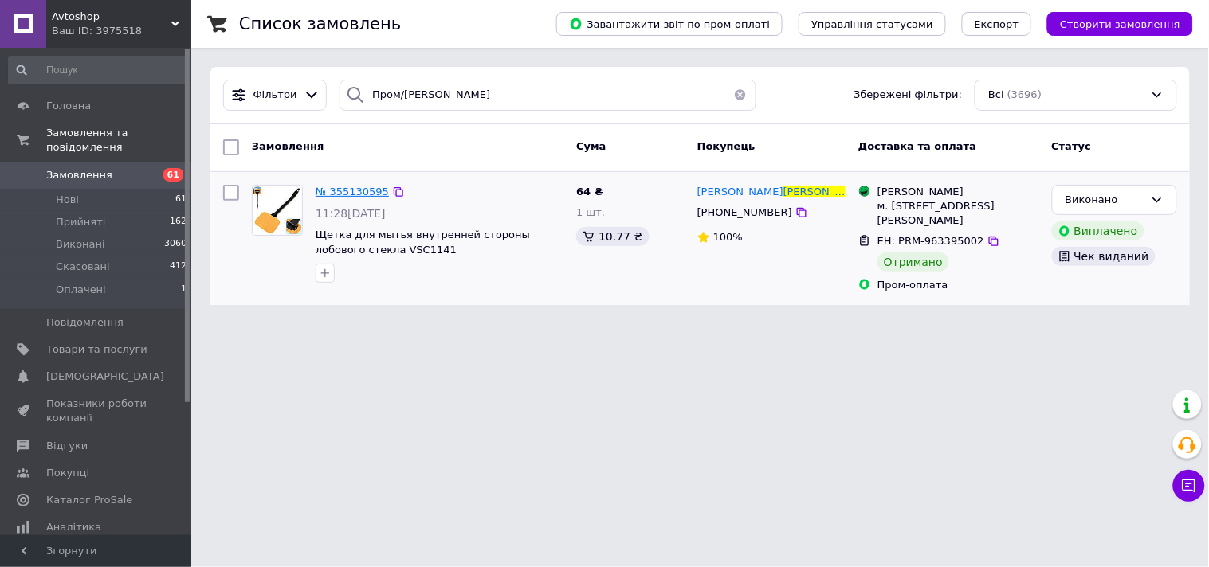
click at [355, 188] on span "№ 355130595" at bounding box center [351, 192] width 73 height 12
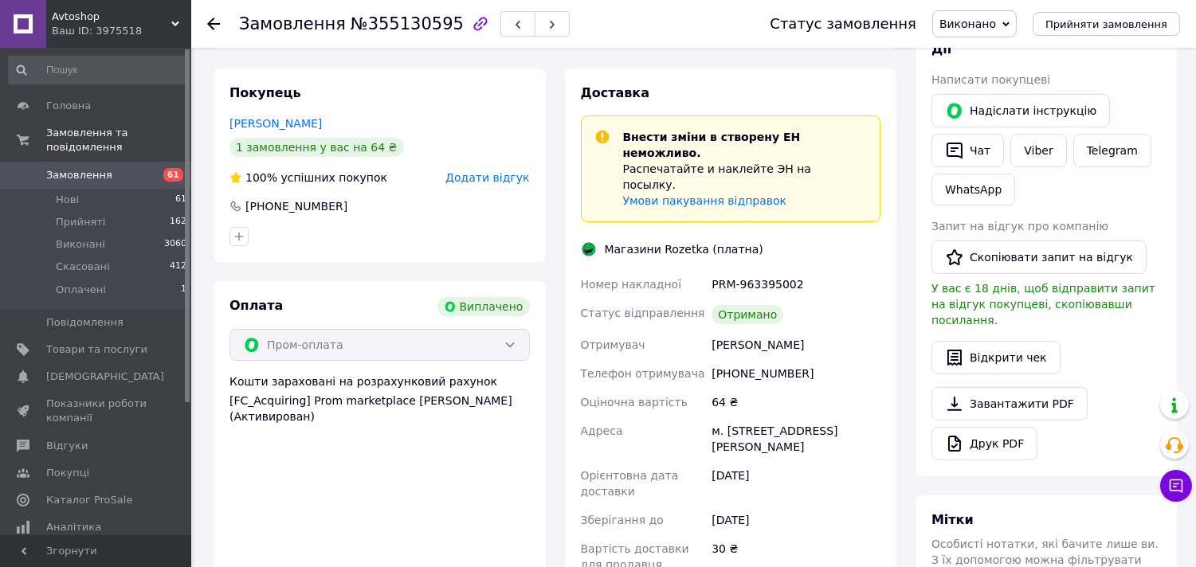
scroll to position [12, 0]
click at [999, 344] on button "Відкрити чек" at bounding box center [995, 357] width 129 height 33
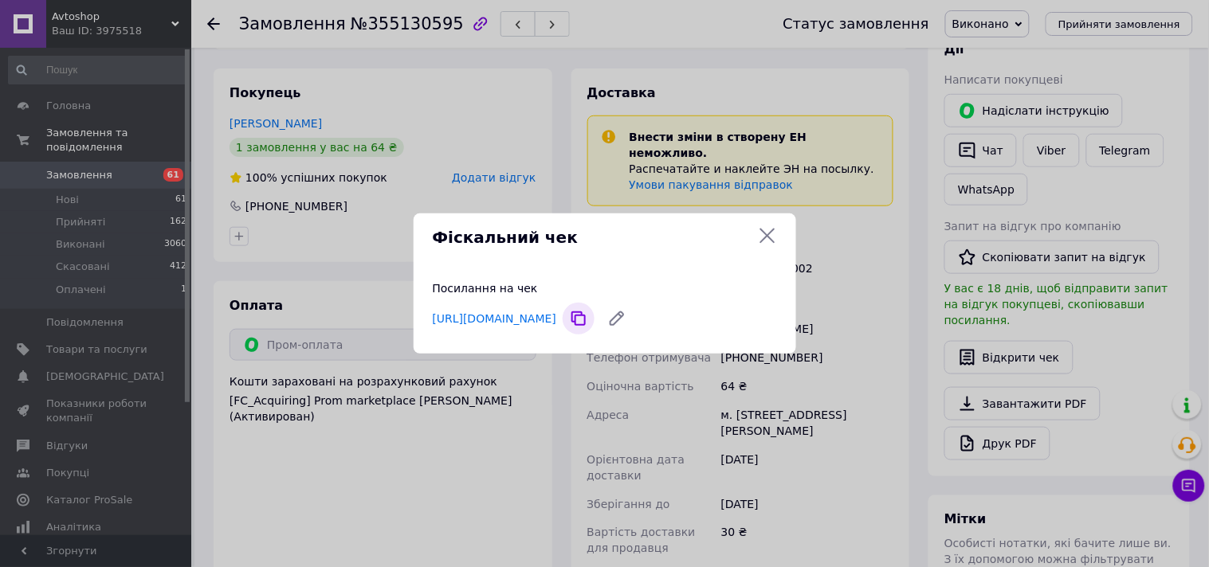
click at [594, 319] on icon at bounding box center [578, 319] width 32 height 32
click at [769, 226] on icon at bounding box center [767, 235] width 19 height 19
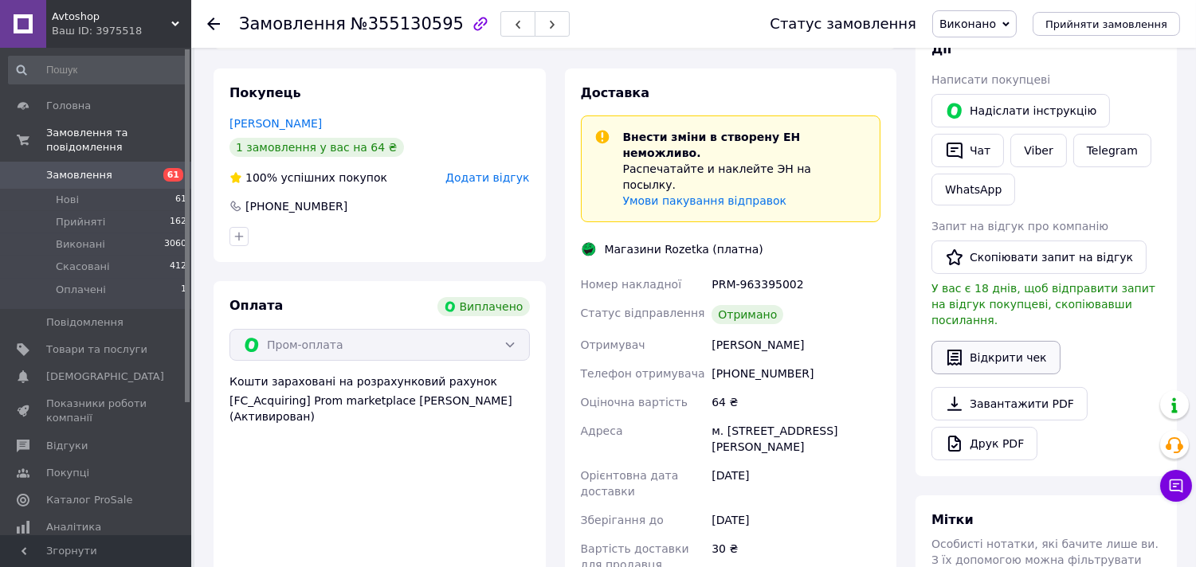
click at [1009, 341] on button "Відкрити чек" at bounding box center [995, 357] width 129 height 33
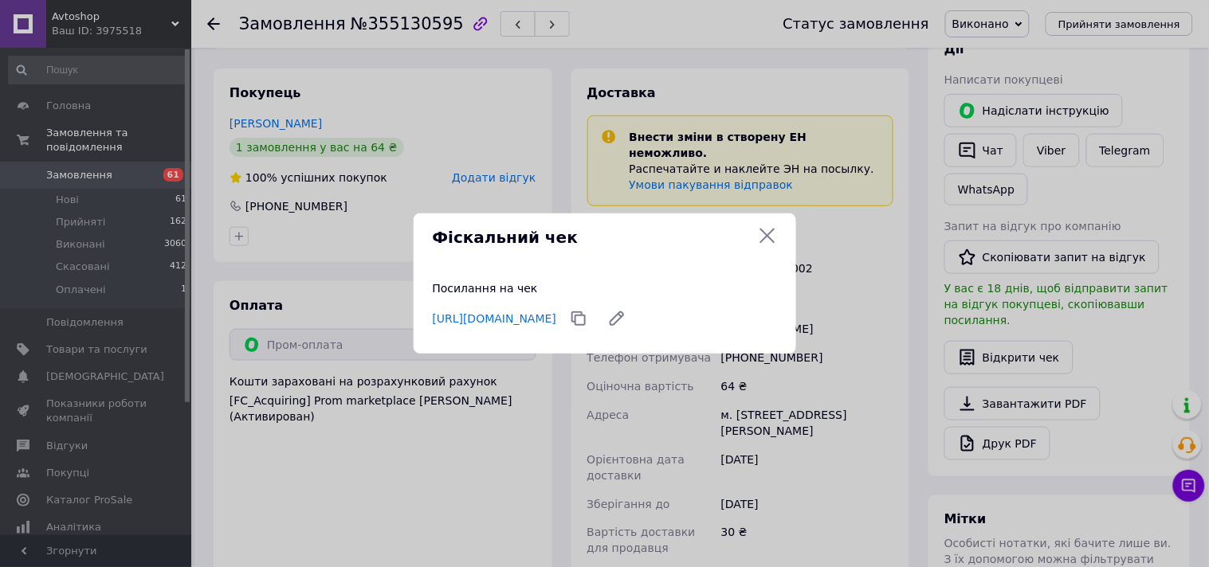
click at [1013, 387] on div "Фіскальний чек Посилання на чек [URL][DOMAIN_NAME]" at bounding box center [604, 283] width 1209 height 567
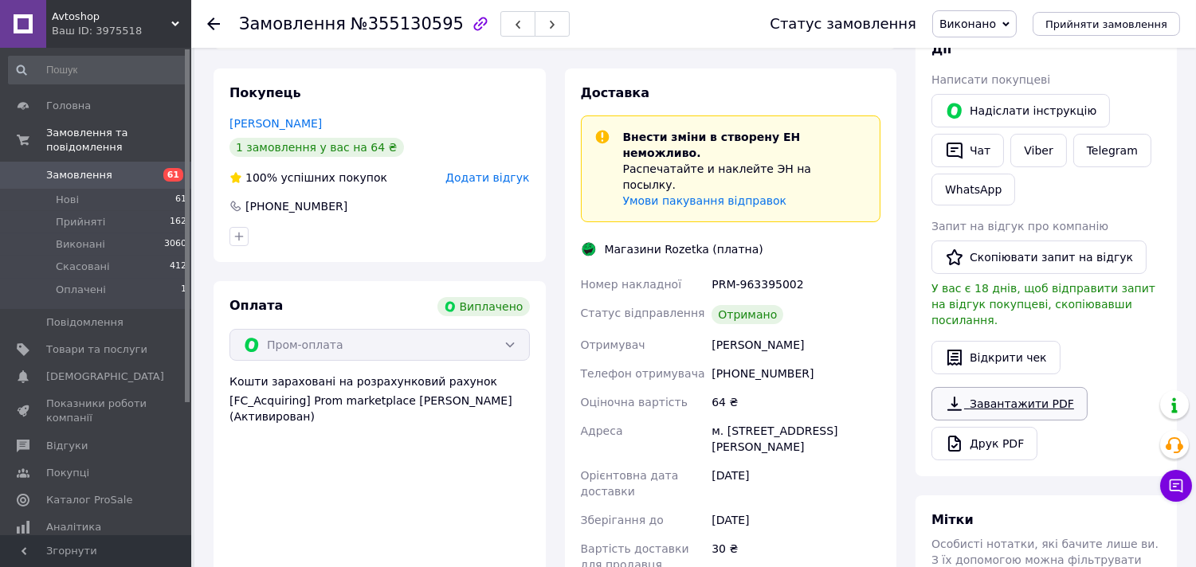
click at [1023, 387] on link "Завантажити PDF" at bounding box center [1009, 403] width 156 height 33
click at [958, 348] on icon "button" at bounding box center [954, 357] width 19 height 19
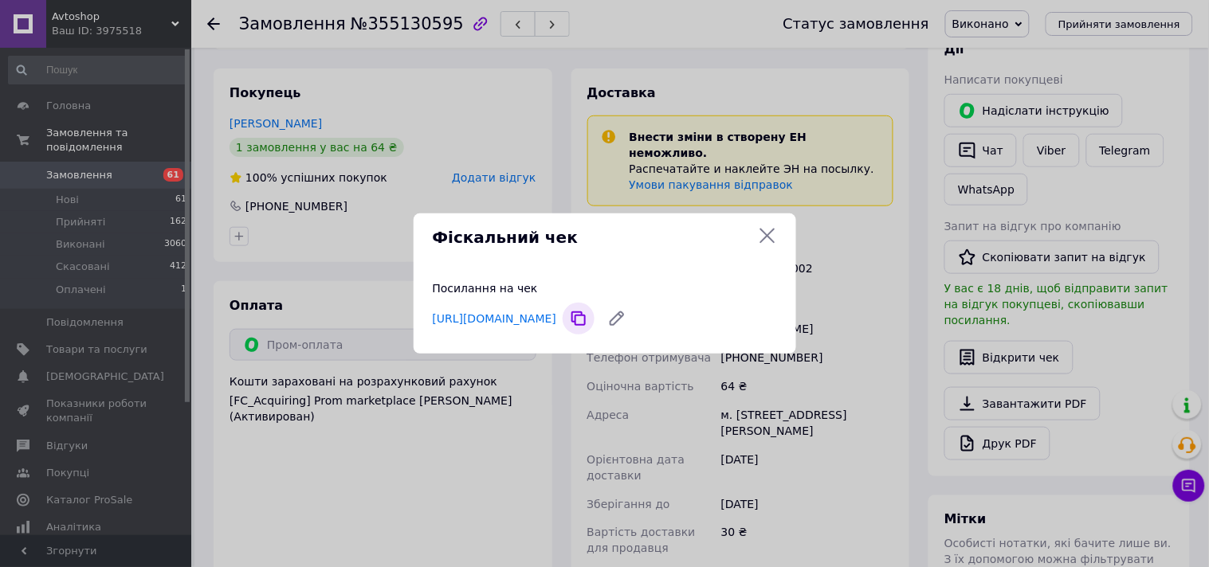
click at [586, 313] on icon at bounding box center [578, 319] width 14 height 14
click at [209, 21] on div "Фіскальний чек Посилання на чек [URL][DOMAIN_NAME]" at bounding box center [604, 283] width 1209 height 567
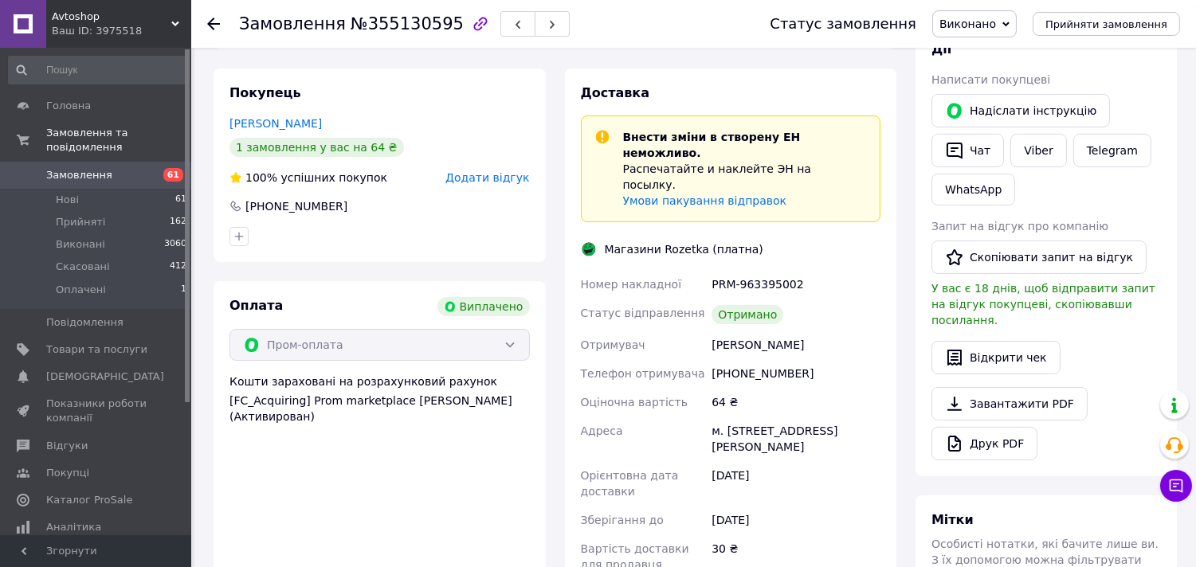
click at [210, 22] on icon at bounding box center [213, 24] width 13 height 13
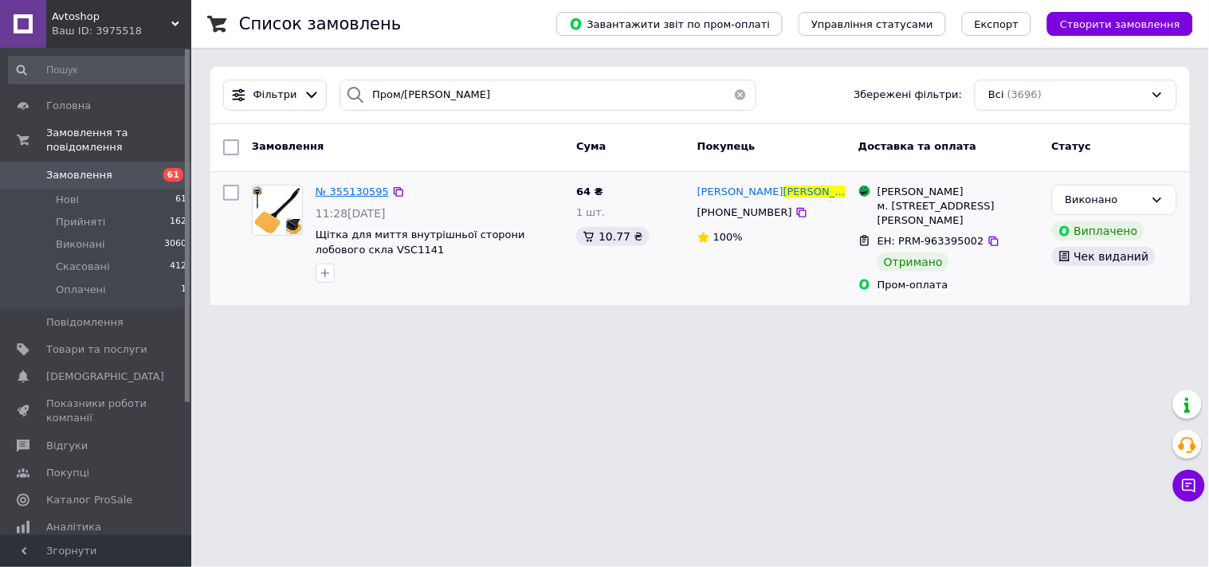
click at [351, 190] on span "№ 355130595" at bounding box center [351, 192] width 73 height 12
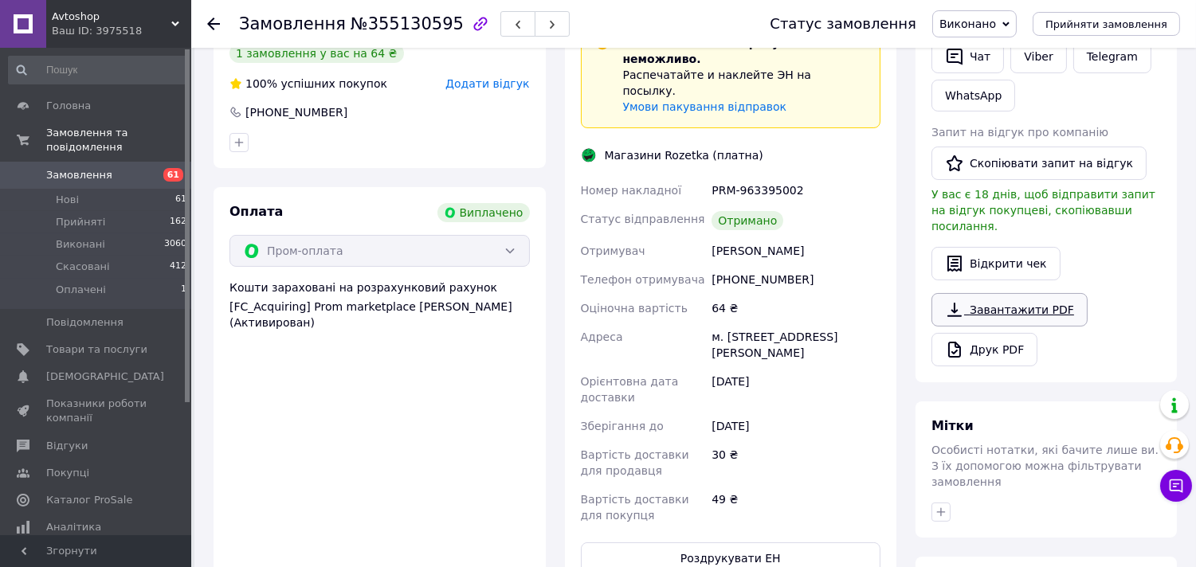
scroll to position [354, 0]
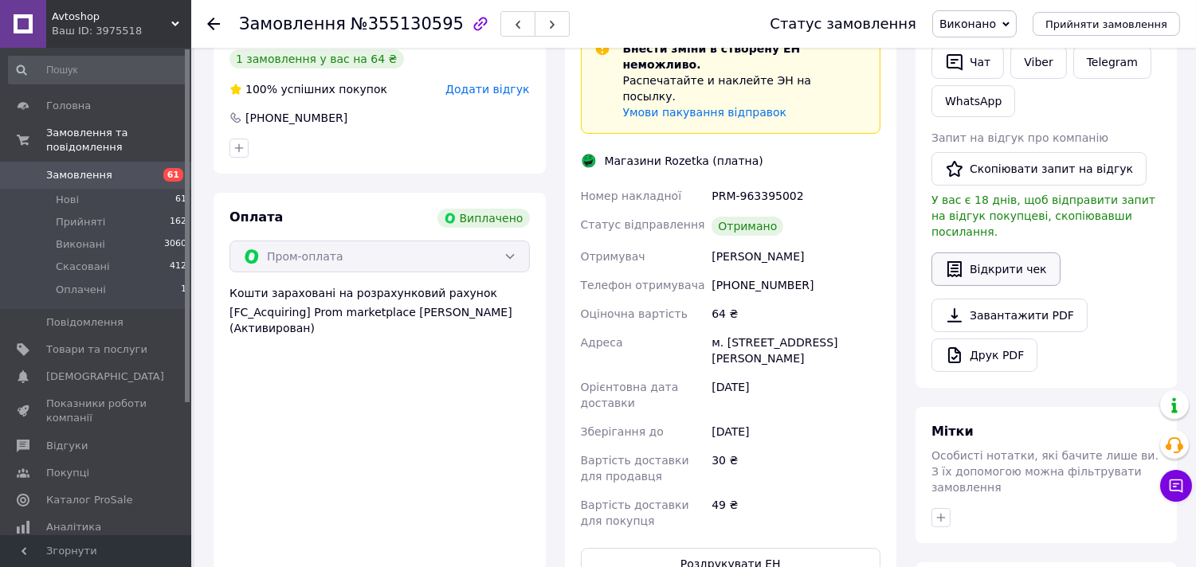
click at [991, 253] on button "Відкрити чек" at bounding box center [995, 269] width 129 height 33
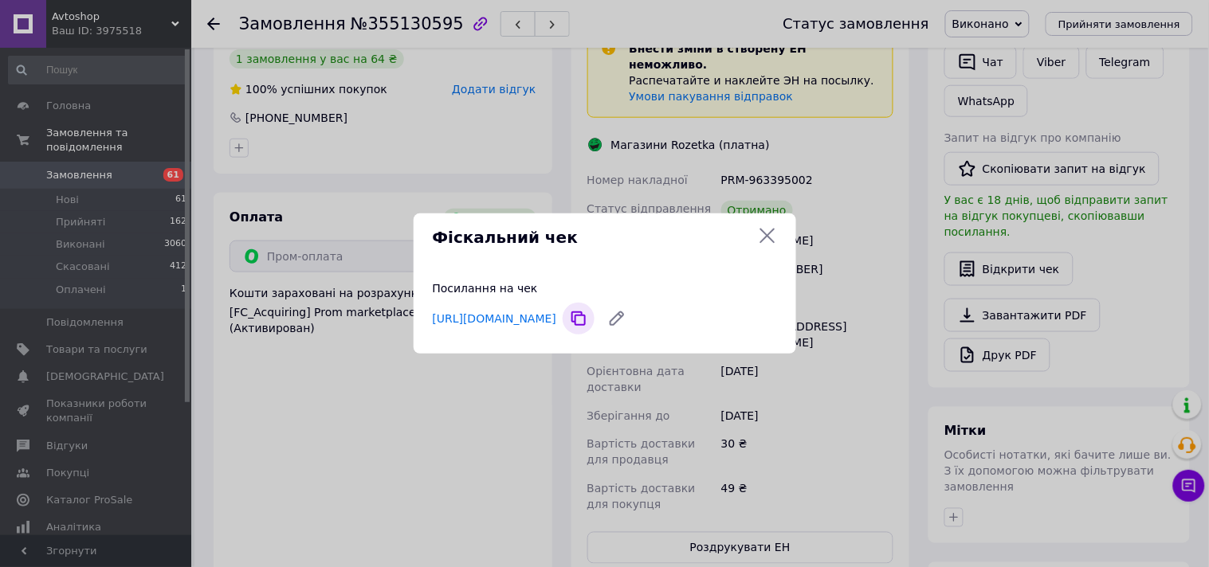
click at [586, 315] on icon at bounding box center [578, 319] width 14 height 14
click at [771, 227] on icon at bounding box center [767, 235] width 19 height 19
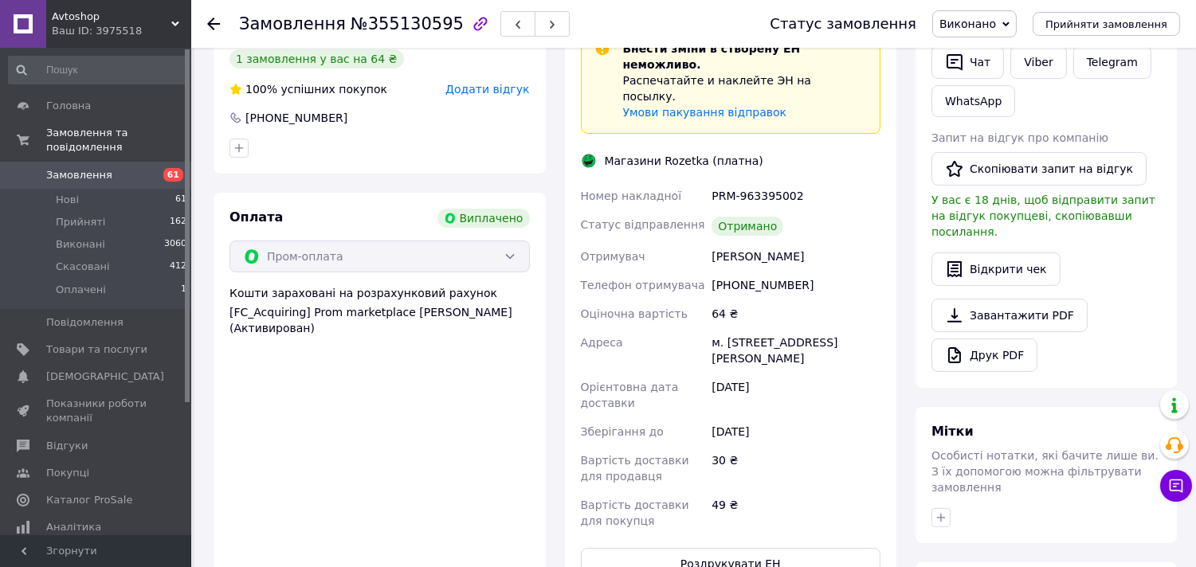
click at [208, 25] on icon at bounding box center [213, 24] width 13 height 13
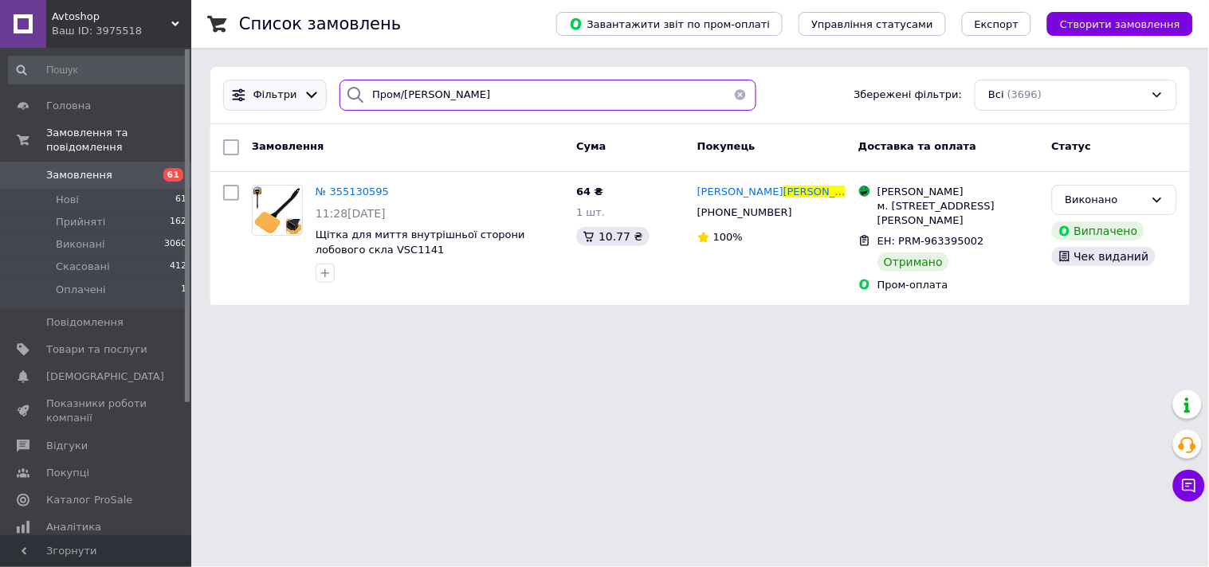
drag, startPoint x: 496, startPoint y: 94, endPoint x: 295, endPoint y: 89, distance: 201.6
click at [295, 89] on div "[PERSON_NAME]/[PERSON_NAME] Збережені фільтри: Всі (3696)" at bounding box center [700, 95] width 966 height 31
paste input "[PERSON_NAME]"
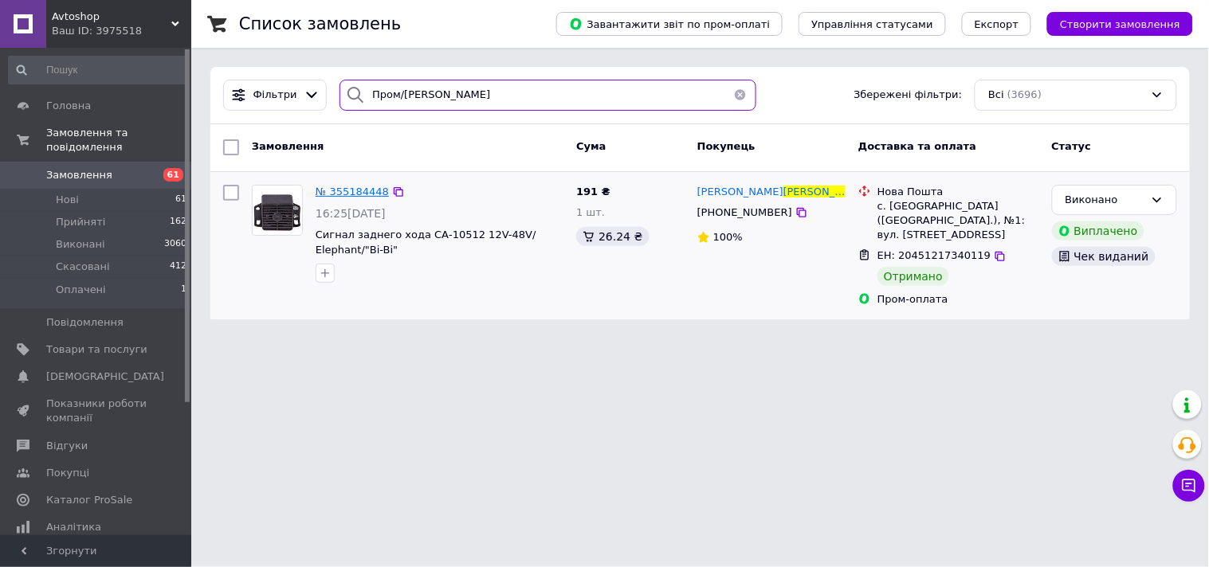
type input "Пром/[PERSON_NAME]"
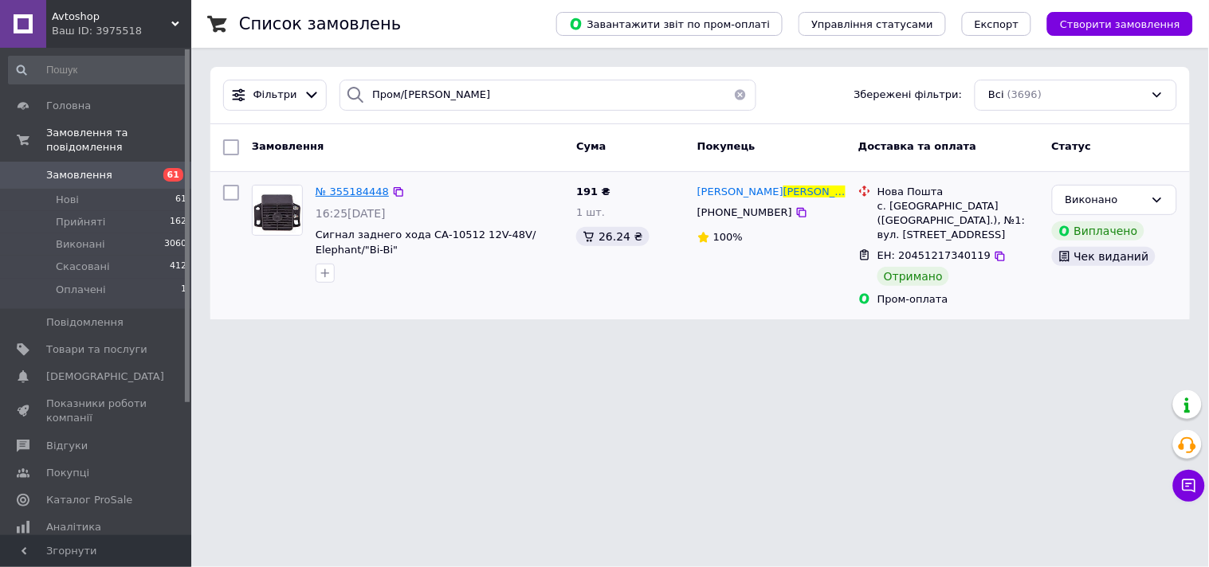
click at [347, 194] on span "№ 355184448" at bounding box center [351, 192] width 73 height 12
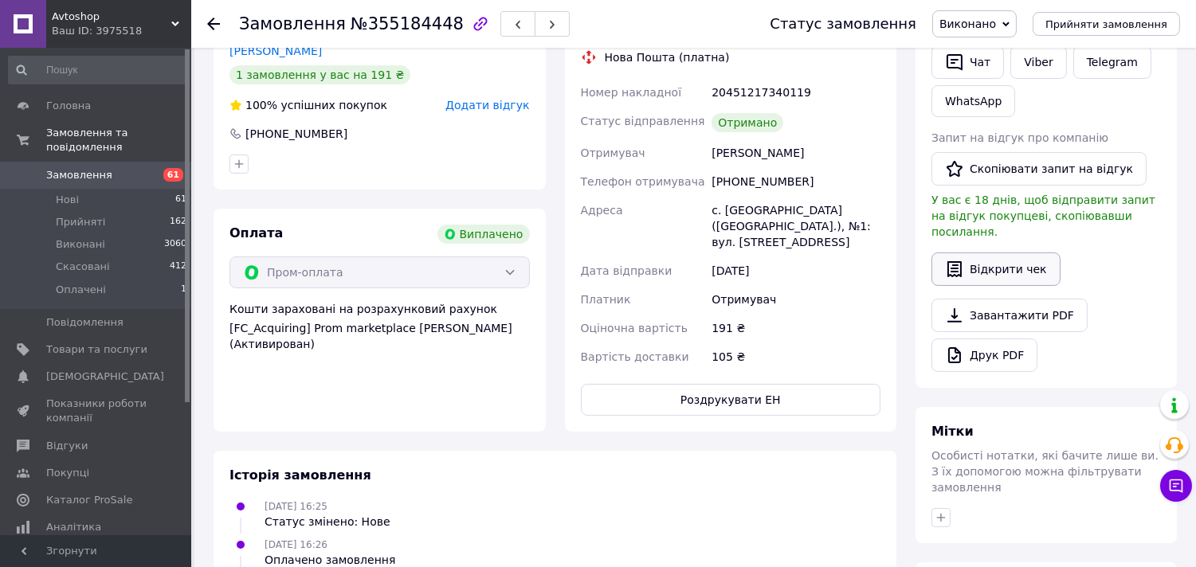
click at [1026, 253] on button "Відкрити чек" at bounding box center [995, 269] width 129 height 33
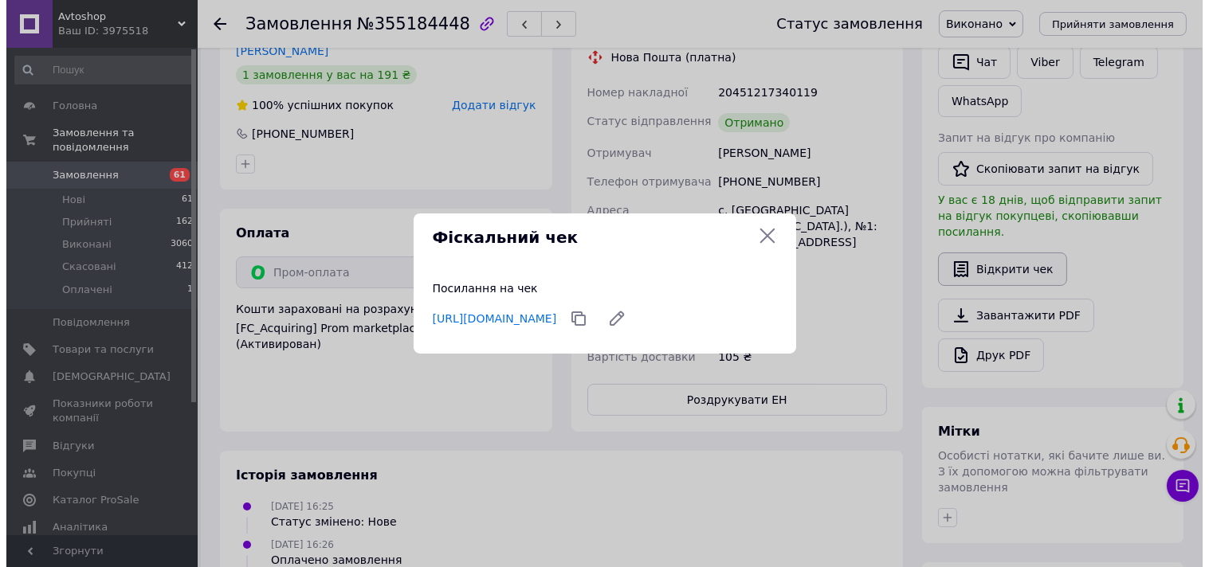
scroll to position [338, 0]
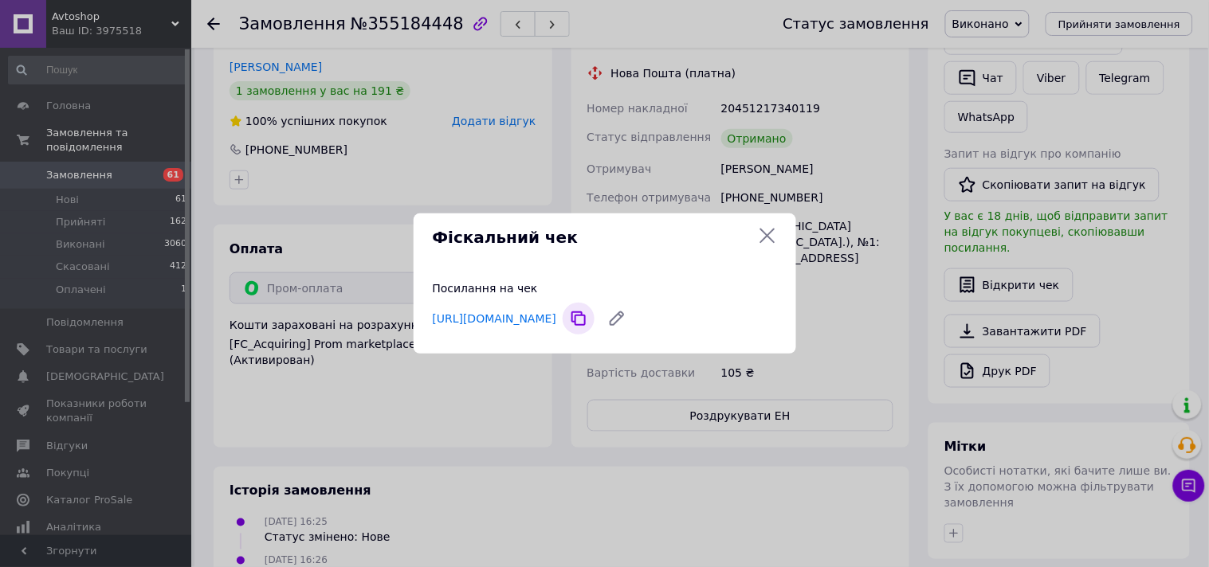
click at [586, 315] on icon at bounding box center [578, 319] width 14 height 14
click at [760, 232] on icon at bounding box center [767, 235] width 19 height 19
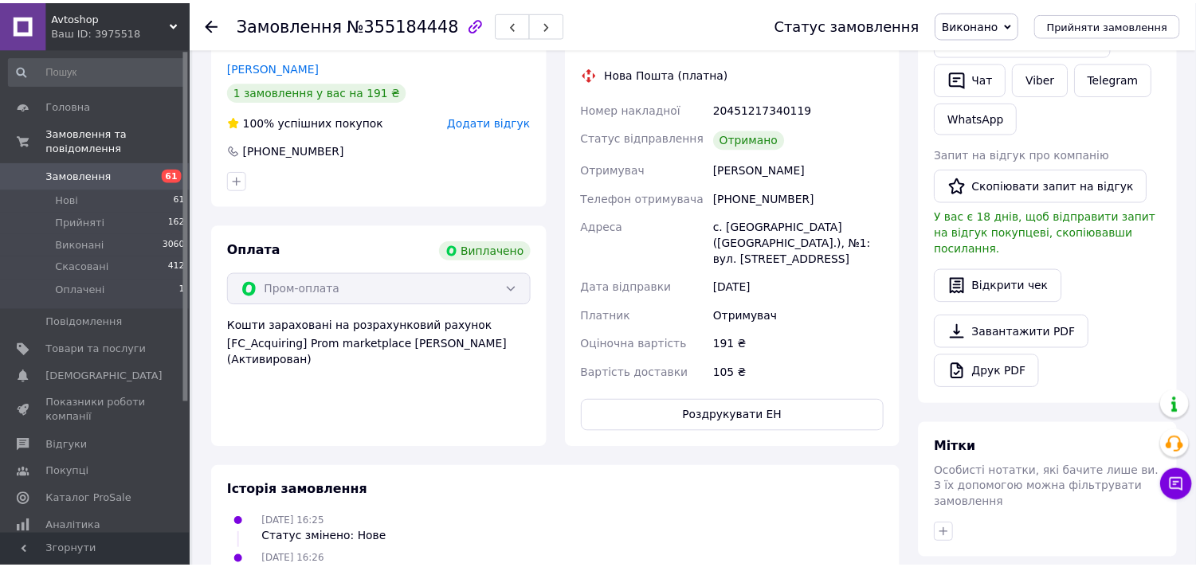
scroll to position [354, 0]
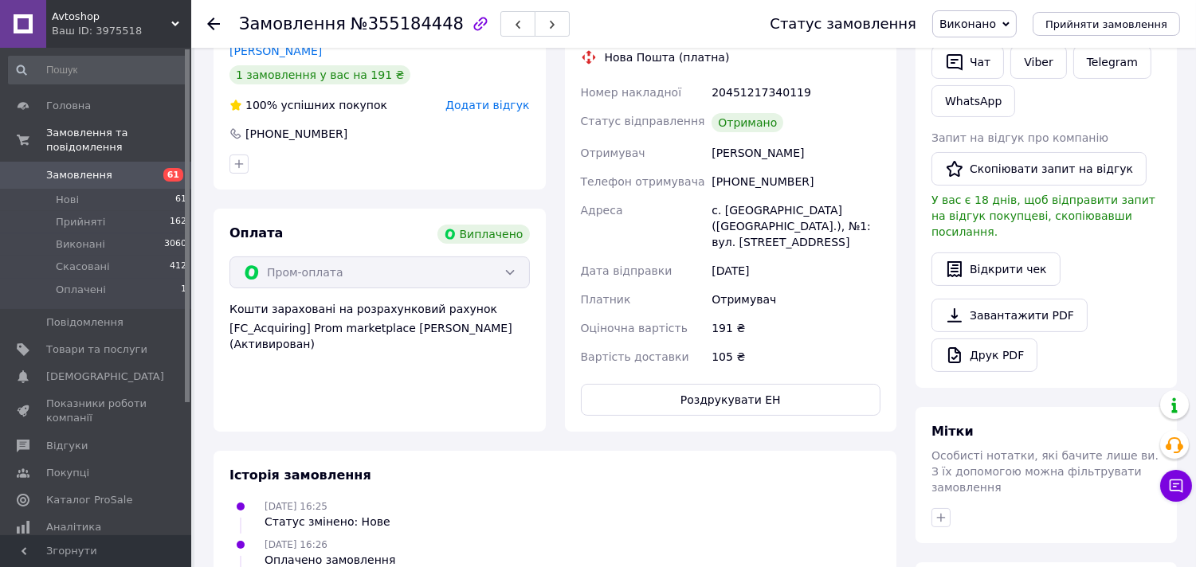
click at [214, 20] on icon at bounding box center [213, 24] width 13 height 13
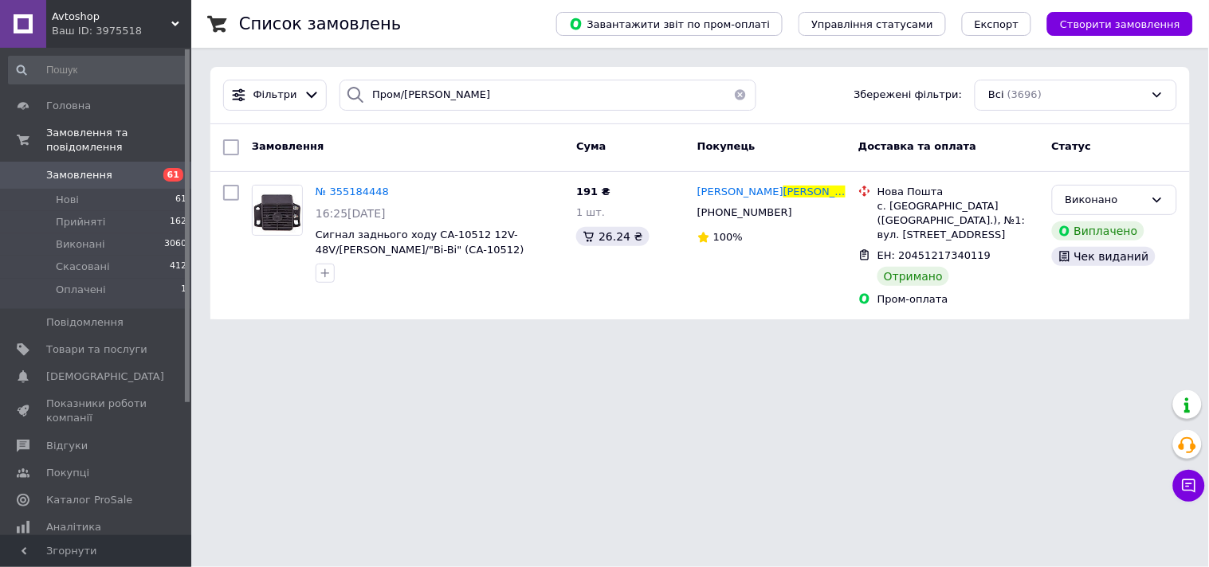
click at [734, 91] on button "button" at bounding box center [740, 95] width 32 height 31
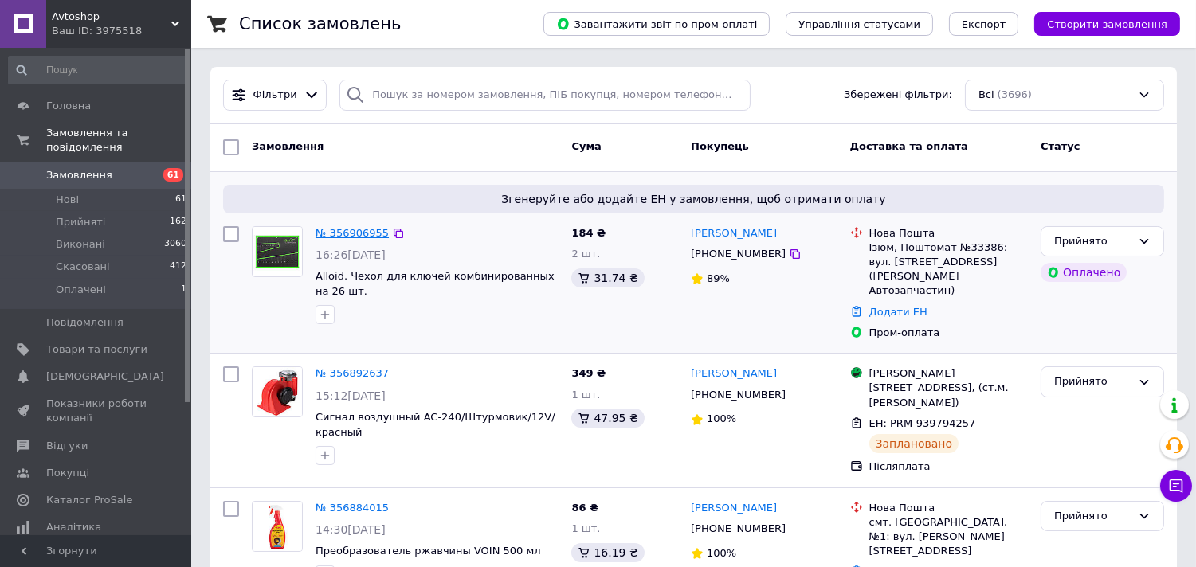
click at [354, 227] on link "№ 356906955" at bounding box center [351, 233] width 73 height 12
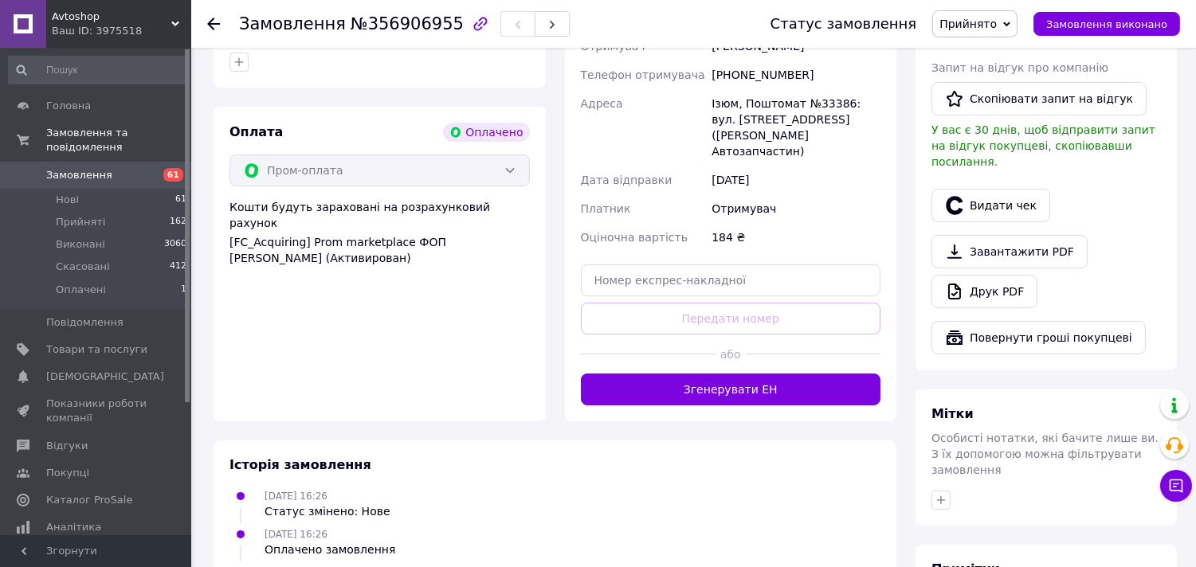
scroll to position [593, 0]
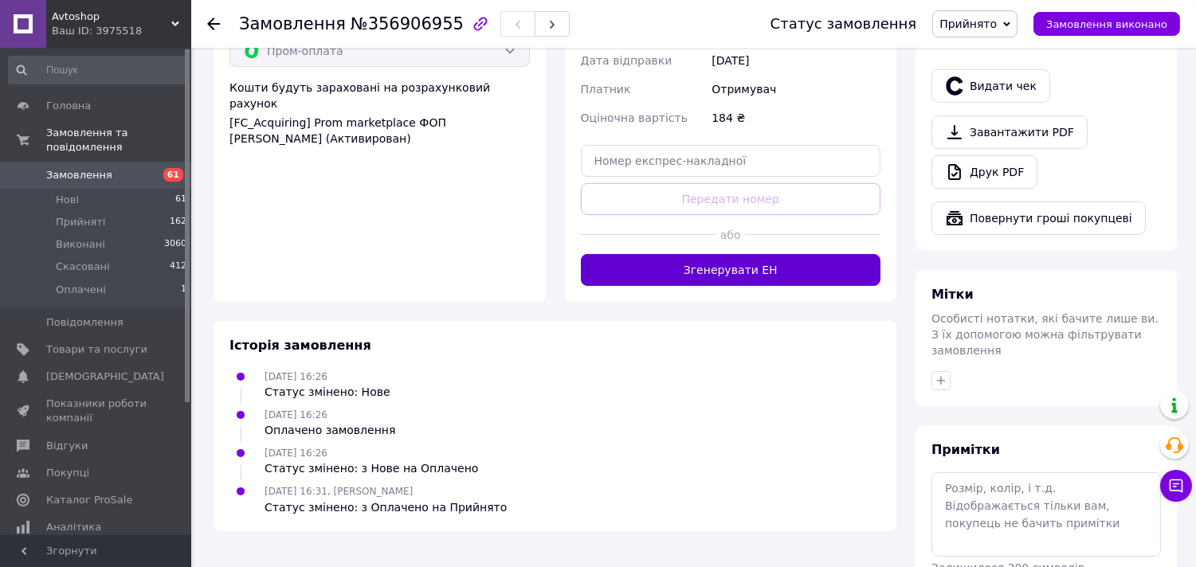
click at [794, 254] on button "Згенерувати ЕН" at bounding box center [731, 270] width 300 height 32
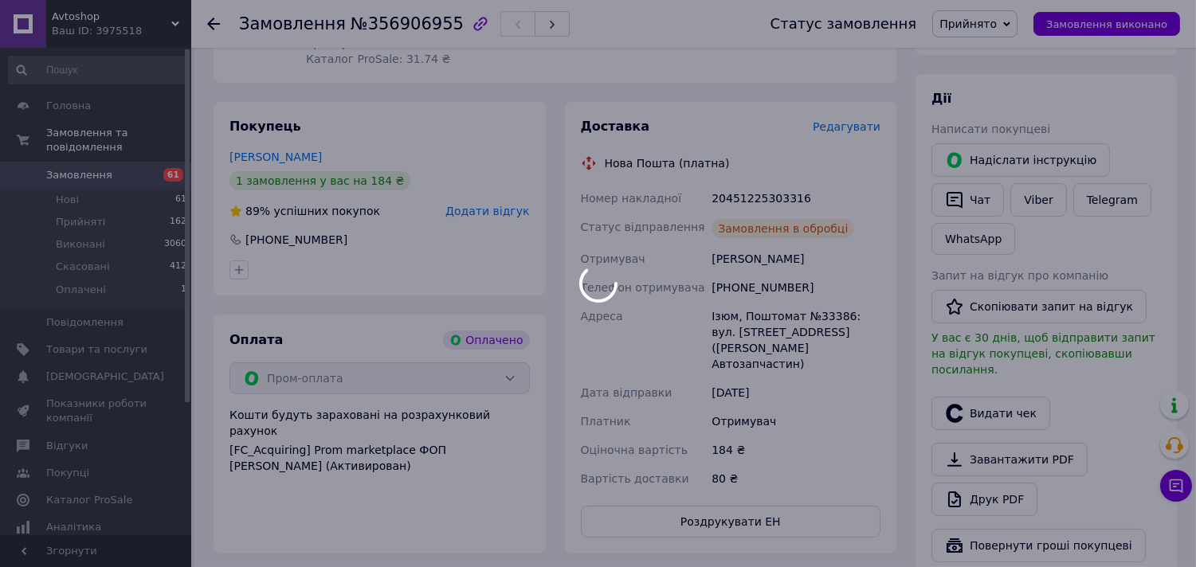
scroll to position [239, 0]
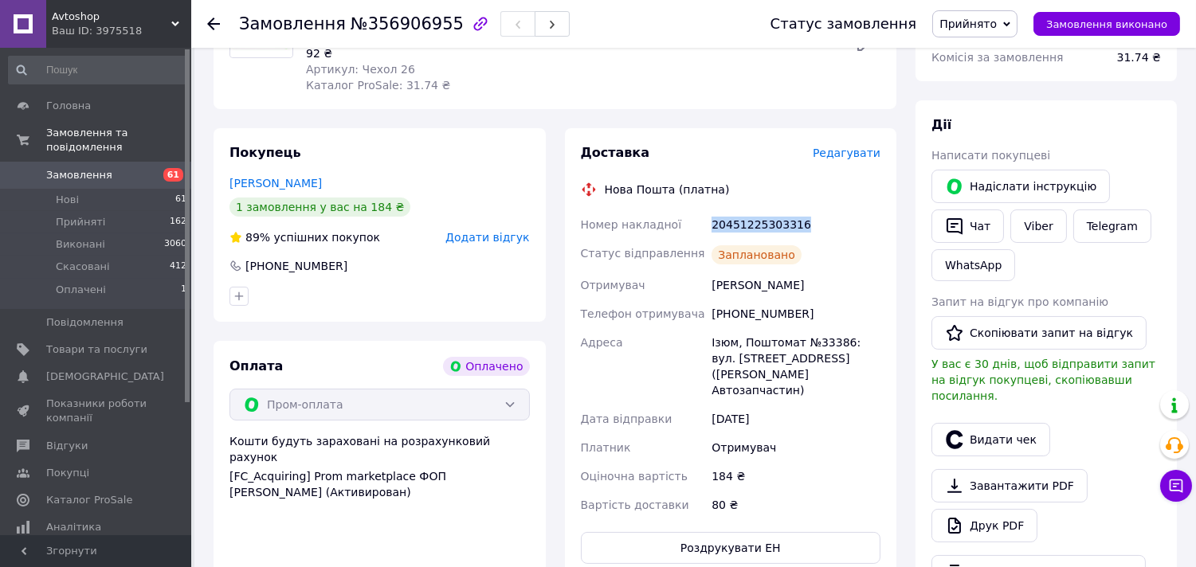
drag, startPoint x: 762, startPoint y: 221, endPoint x: 710, endPoint y: 224, distance: 52.7
click at [710, 224] on div "20451225303316" at bounding box center [795, 224] width 175 height 29
copy div "20451225303316"
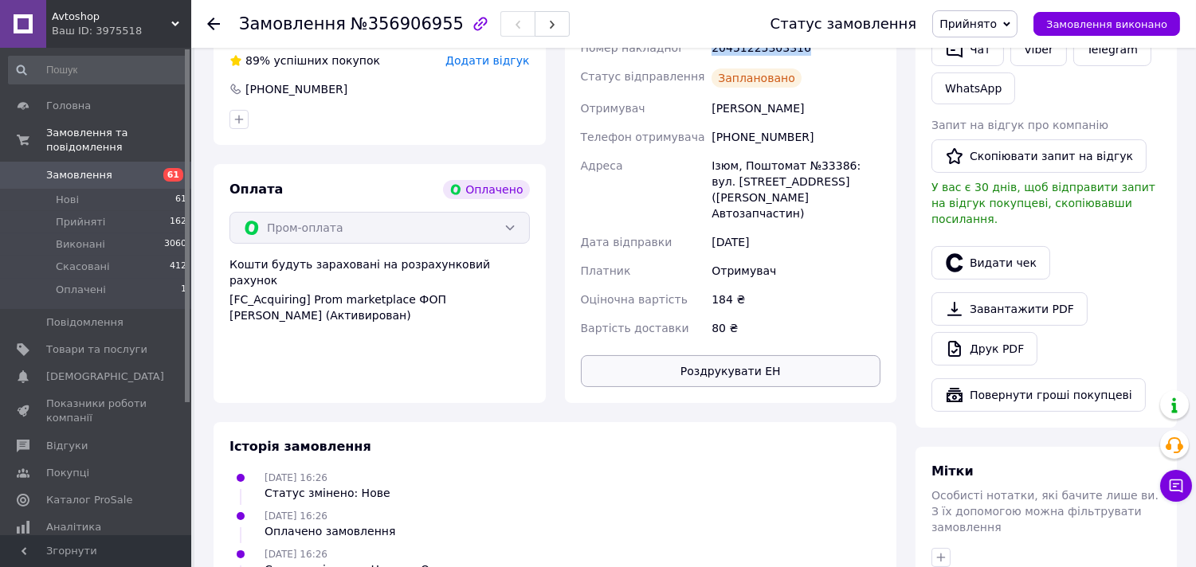
click at [739, 355] on button "Роздрукувати ЕН" at bounding box center [731, 371] width 300 height 32
click at [208, 542] on div "Замовлення з додатку Оплачено [DATE] 16:26 Товари в замовленні (1) Alloid. Чохо…" at bounding box center [555, 256] width 702 height 1113
drag, startPoint x: 850, startPoint y: 99, endPoint x: 693, endPoint y: 104, distance: 157.0
click at [693, 104] on div "Номер накладної 20451225303316 Статус відправлення Заплановано Отримувач [PERSO…" at bounding box center [731, 187] width 307 height 309
copy div "Отримувач [PERSON_NAME]"
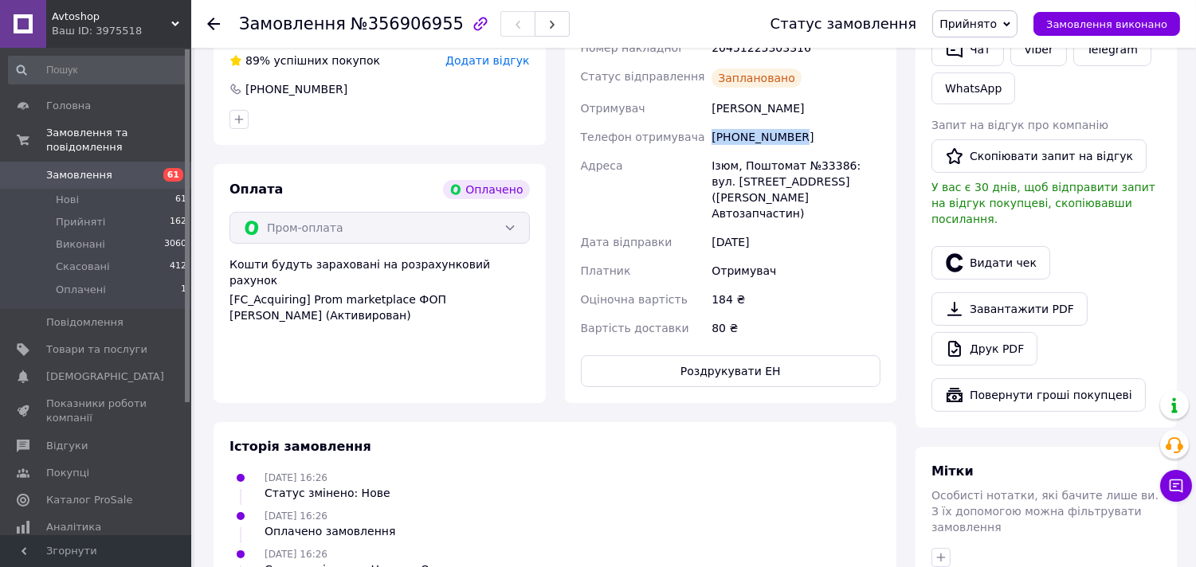
drag, startPoint x: 805, startPoint y: 139, endPoint x: 710, endPoint y: 139, distance: 94.8
click at [710, 139] on div "[PHONE_NUMBER]" at bounding box center [795, 137] width 175 height 29
copy div "[PHONE_NUMBER]"
click at [210, 25] on div "Замовлення №356906955 Статус замовлення Прийнято Виконано Скасовано Оплачено За…" at bounding box center [693, 24] width 1005 height 48
click at [213, 22] on icon at bounding box center [213, 24] width 13 height 13
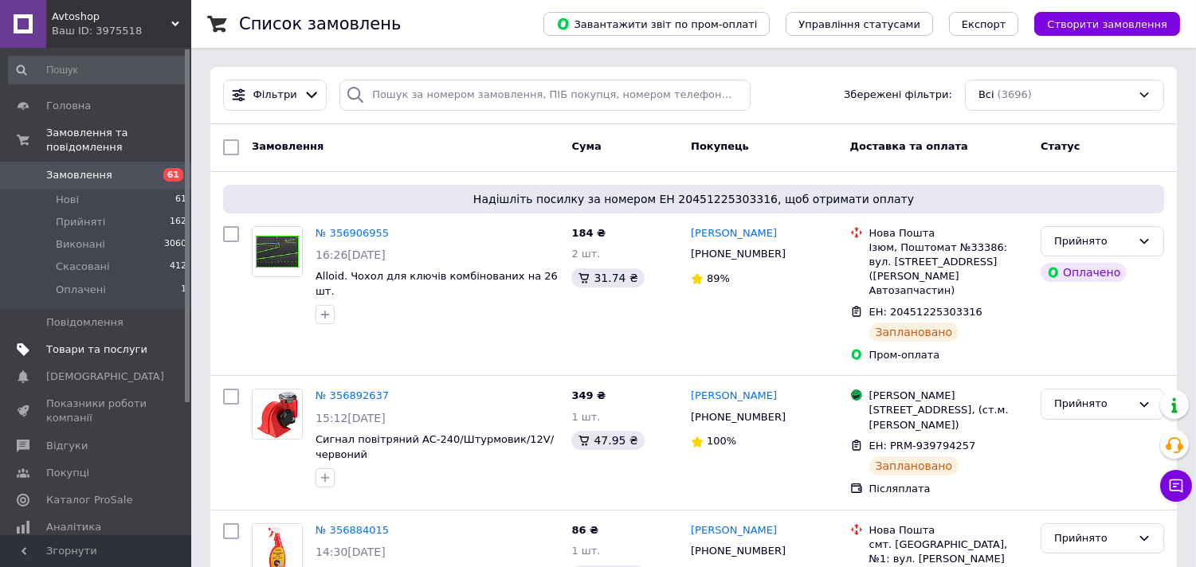
click at [98, 343] on span "Товари та послуги" at bounding box center [96, 350] width 101 height 14
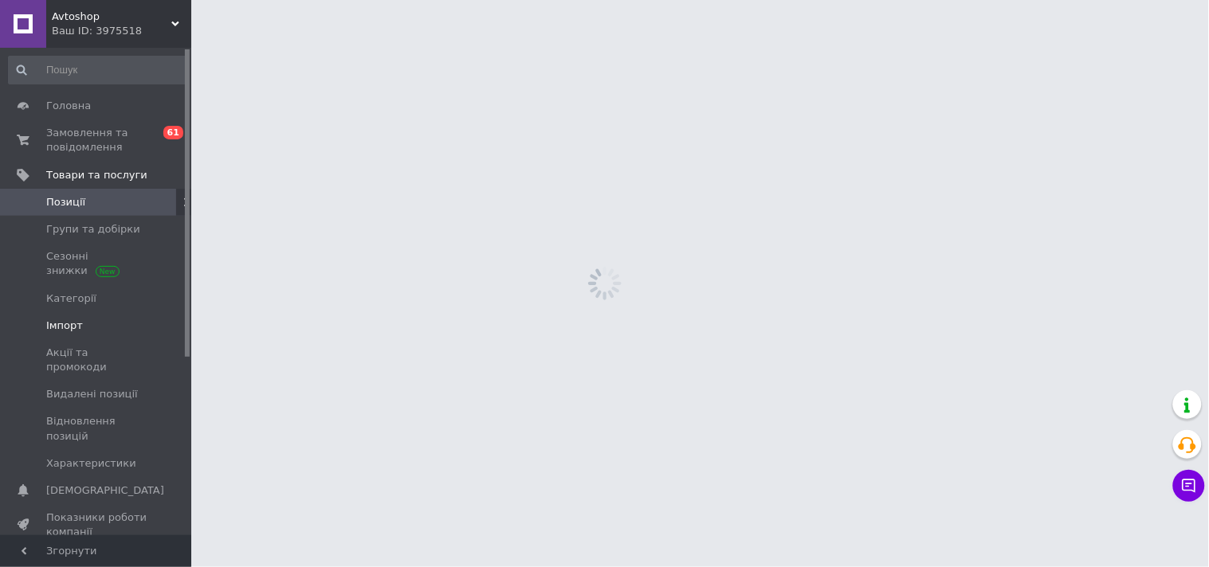
click at [83, 321] on span "Імпорт" at bounding box center [96, 326] width 101 height 14
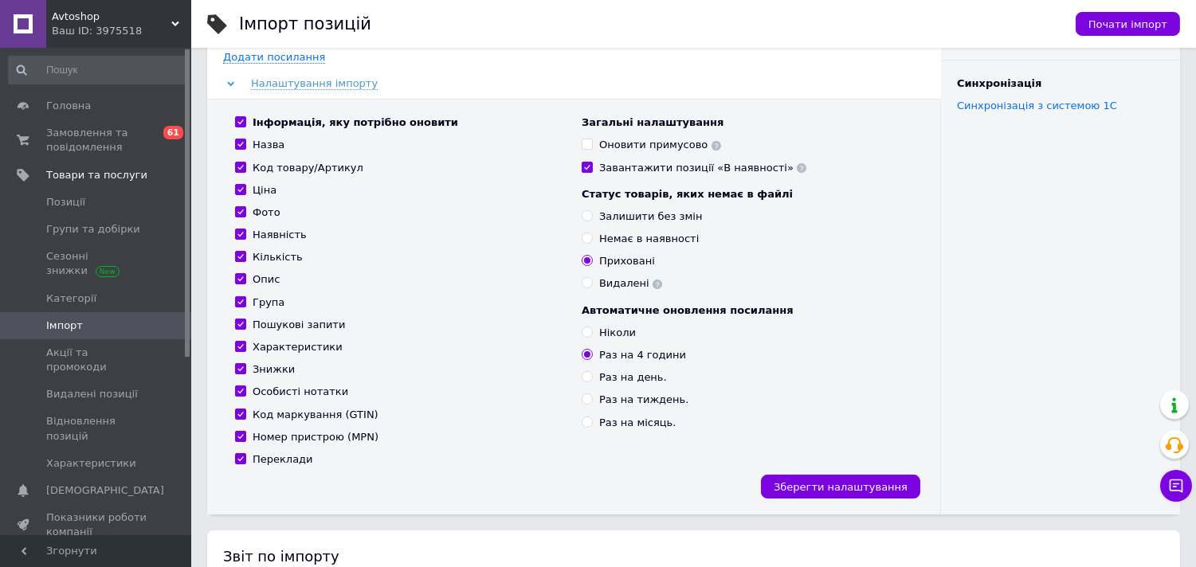
scroll to position [177, 0]
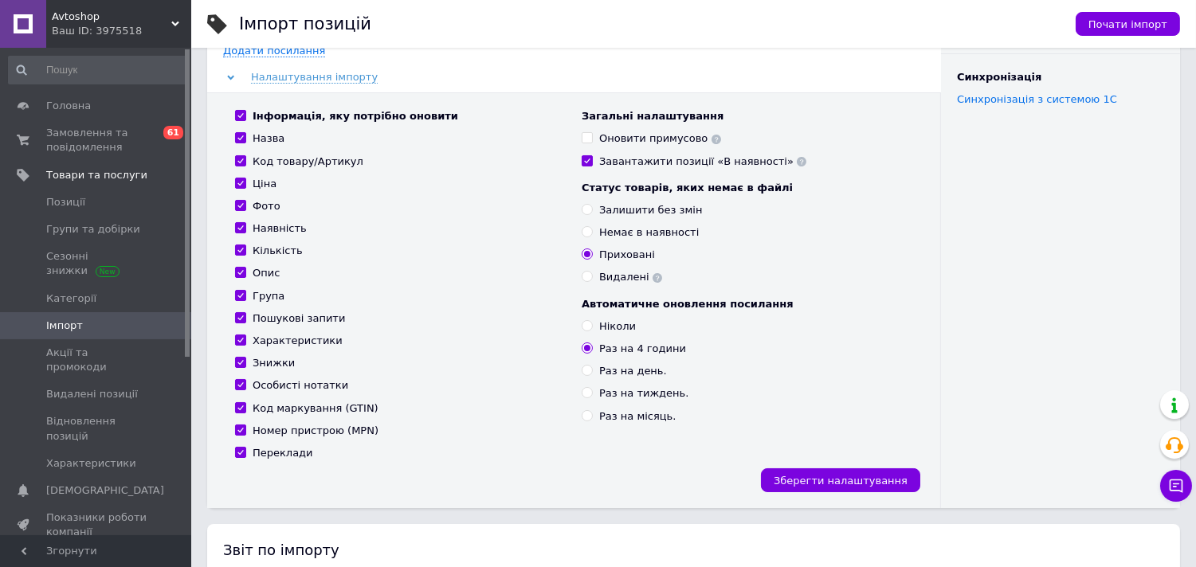
click at [243, 113] on input "Інформація, яку потрібно оновити" at bounding box center [240, 115] width 10 height 10
checkbox input "false"
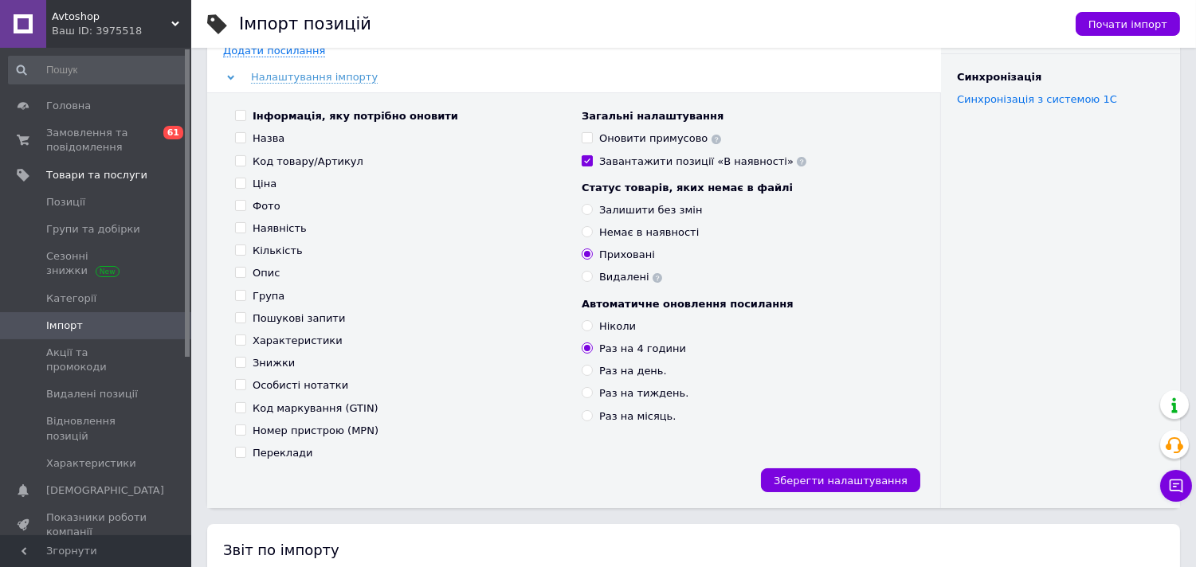
checkbox input "false"
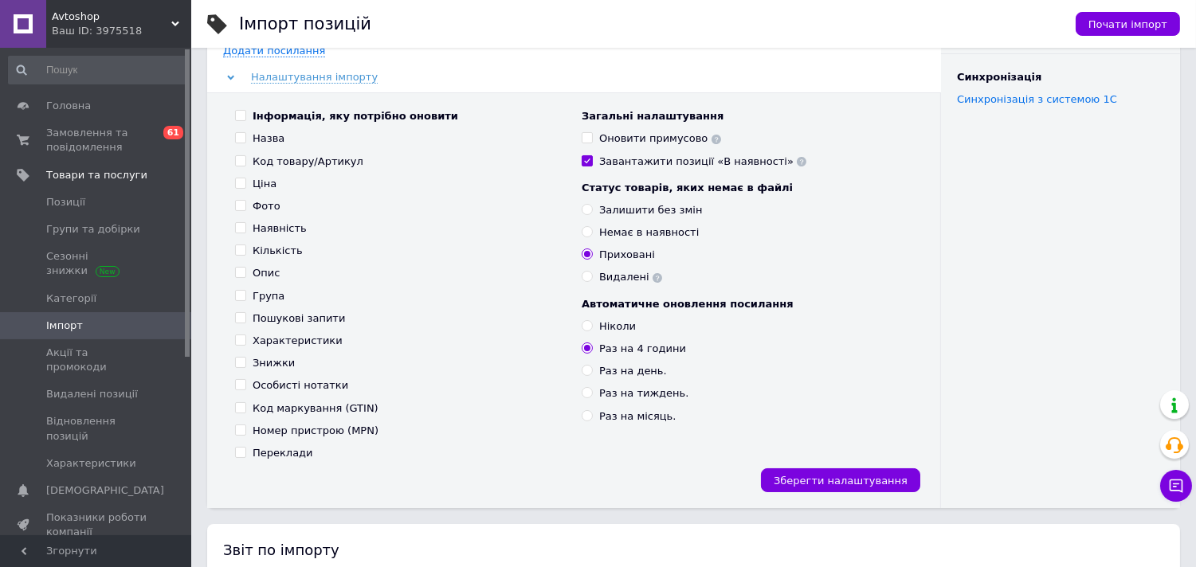
checkbox input "false"
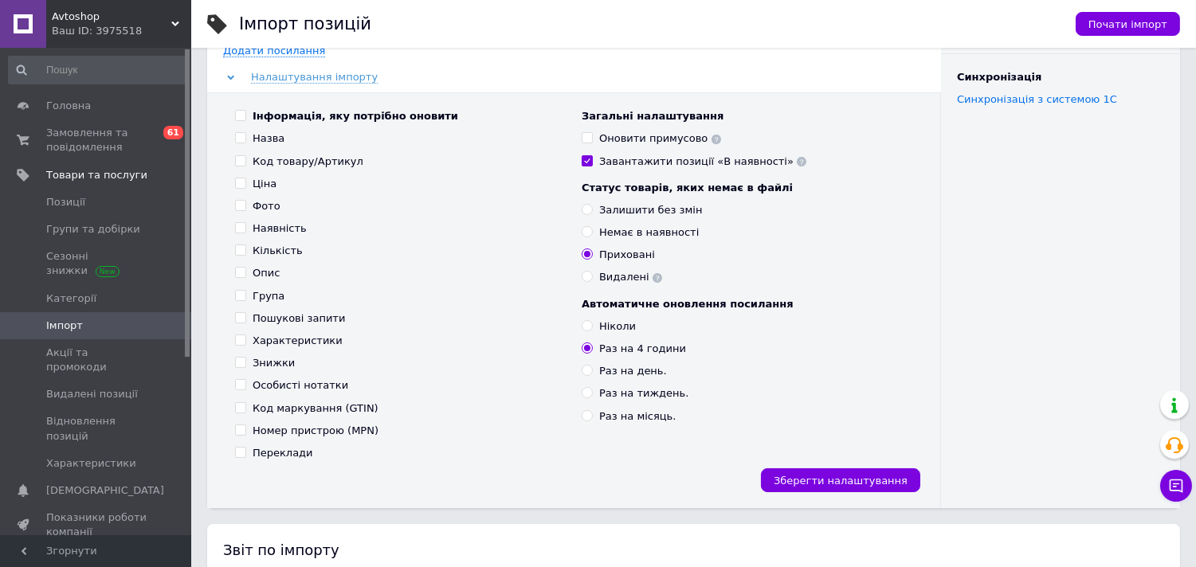
checkbox input "false"
click at [243, 113] on input "Інформація, яку потрібно оновити" at bounding box center [240, 115] width 10 height 10
checkbox input "true"
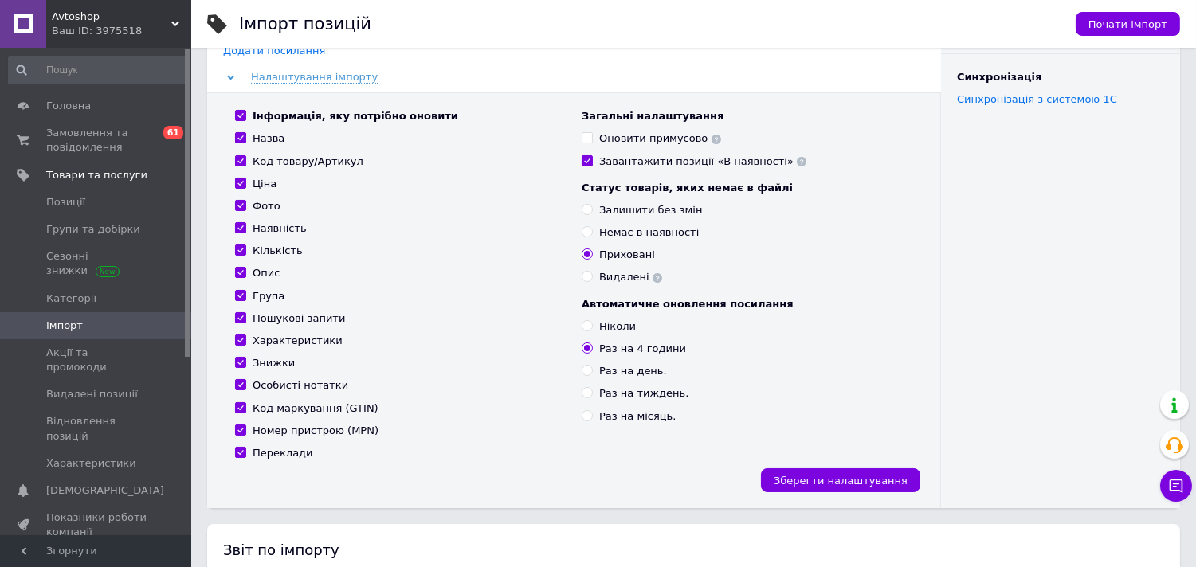
checkbox input "true"
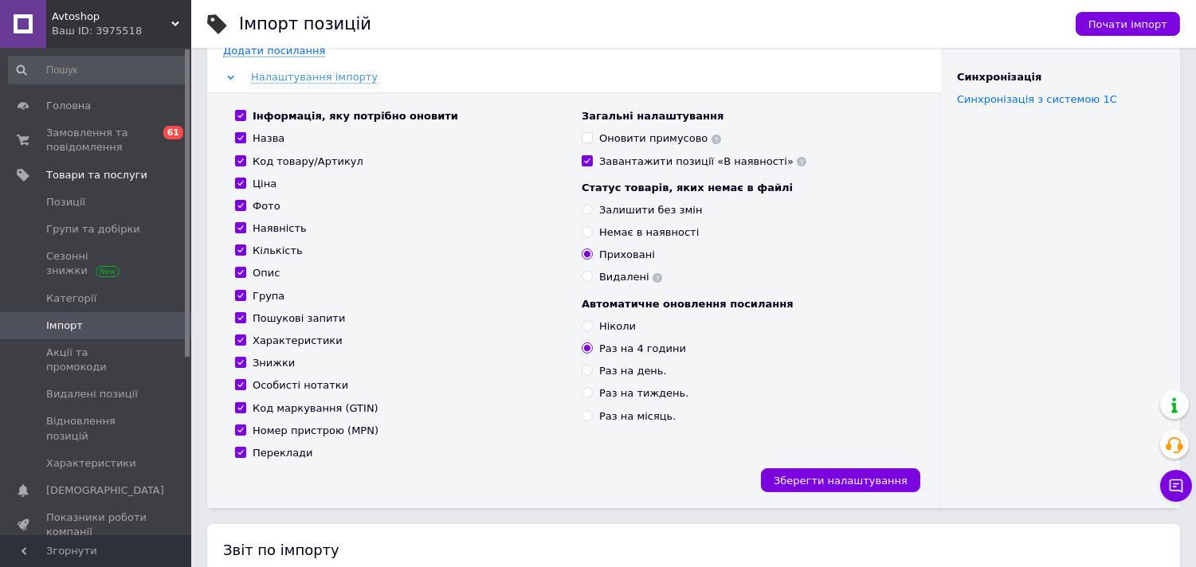
checkbox input "true"
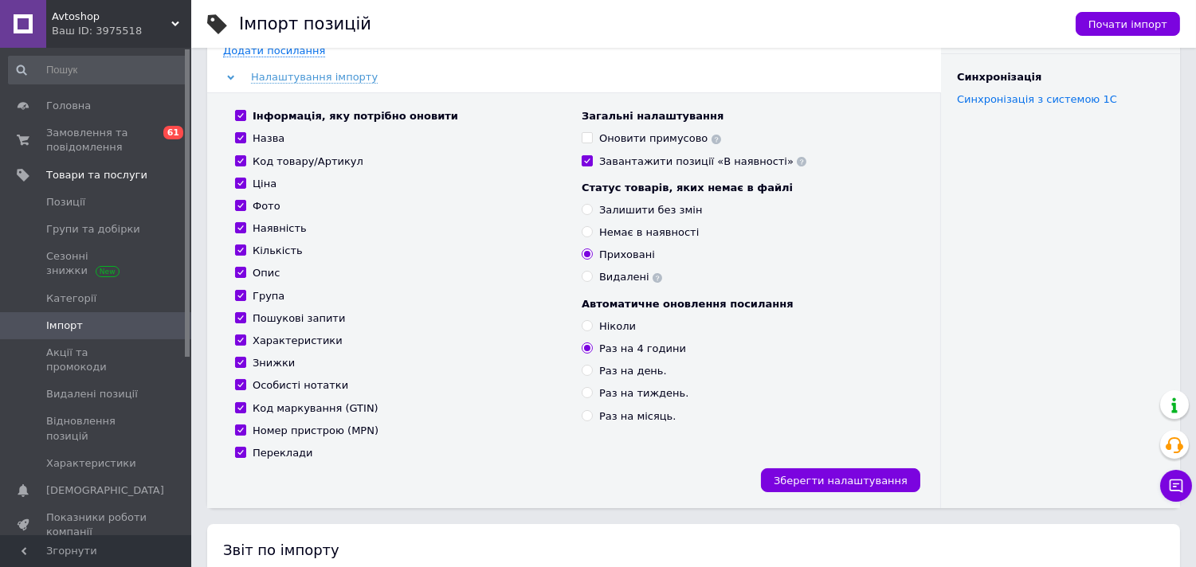
checkbox input "true"
click at [241, 248] on input "Кількість" at bounding box center [240, 250] width 10 height 10
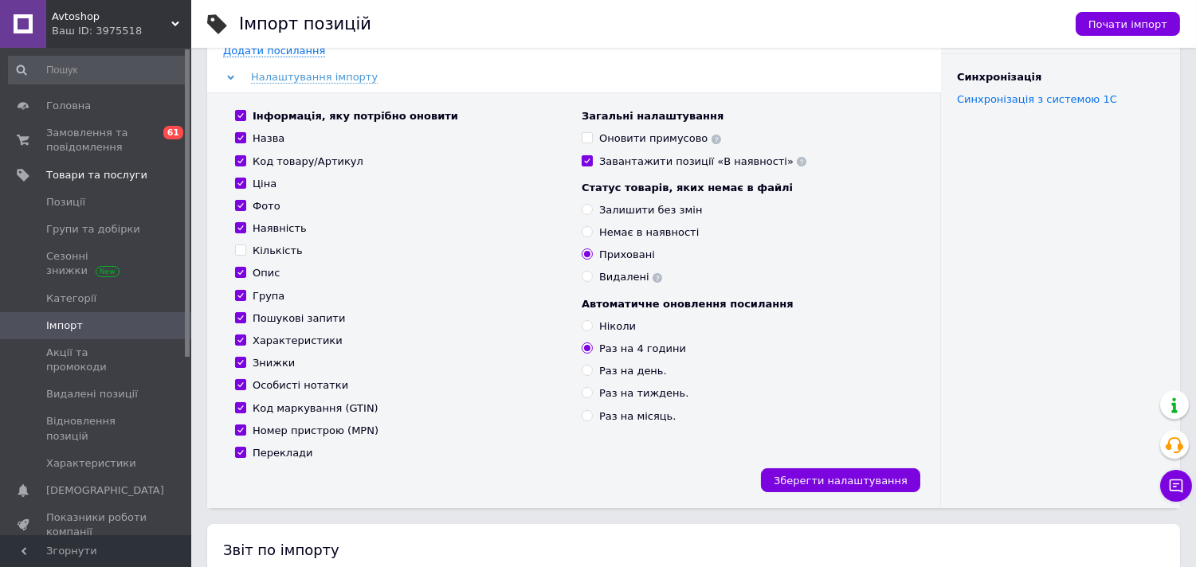
checkbox input "false"
click at [241, 362] on input "Знижки" at bounding box center [240, 362] width 10 height 10
checkbox input "false"
click at [240, 383] on input "Особисті нотатки" at bounding box center [240, 384] width 10 height 10
checkbox input "false"
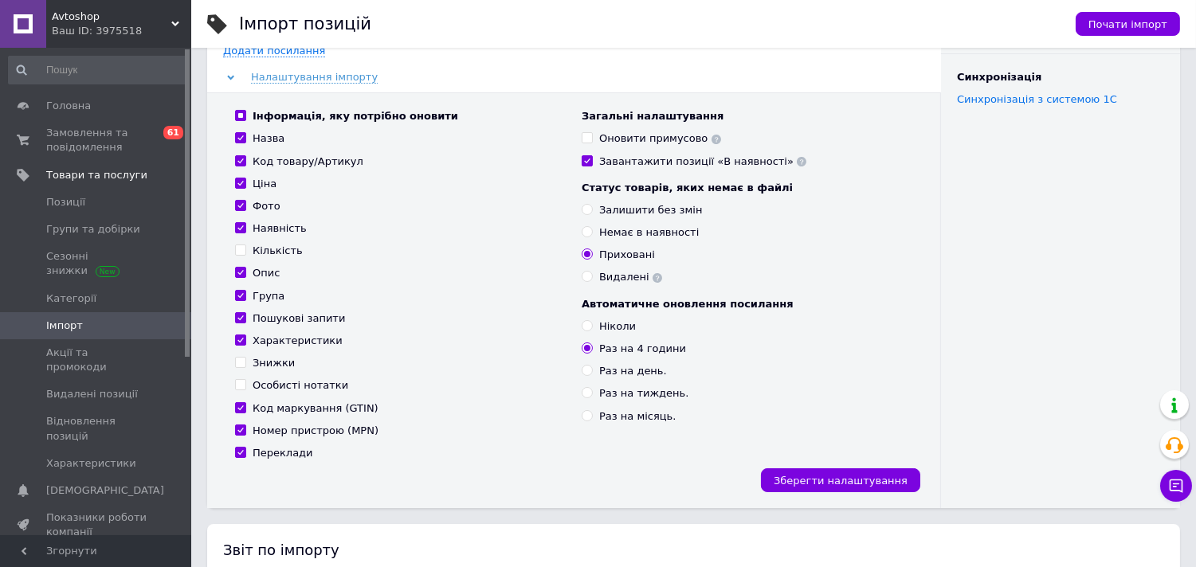
click at [236, 411] on input "Код маркування (GTIN)" at bounding box center [240, 407] width 10 height 10
checkbox input "false"
click at [240, 429] on input "Номер пристрою (MPN)" at bounding box center [240, 430] width 10 height 10
checkbox input "false"
click at [826, 476] on span "Зберегти налаштування" at bounding box center [841, 481] width 134 height 12
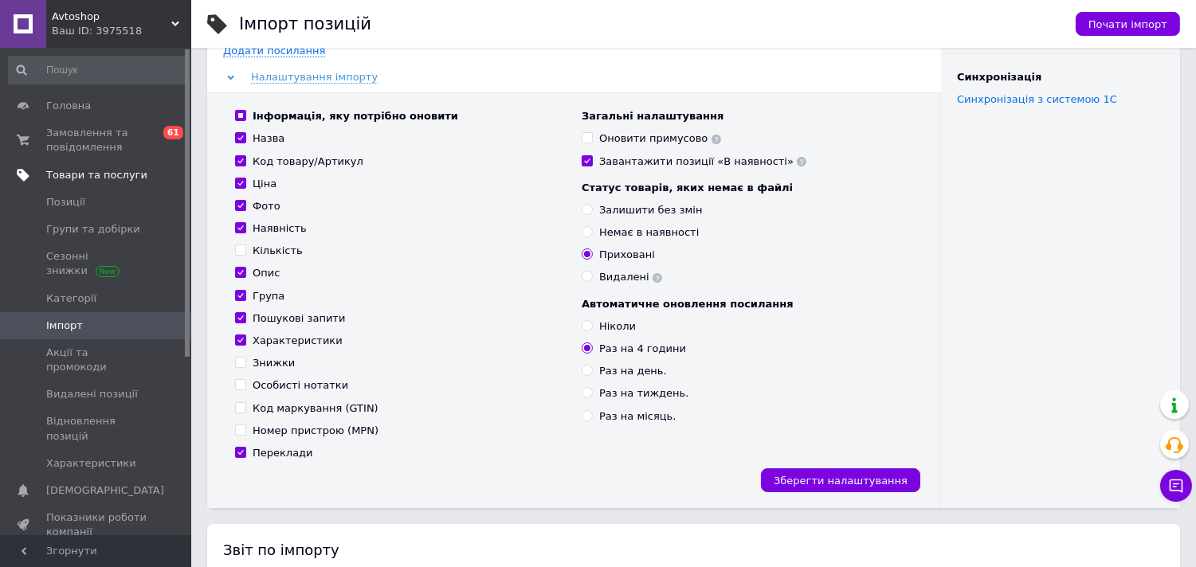
click at [92, 170] on span "Товари та послуги" at bounding box center [96, 175] width 101 height 14
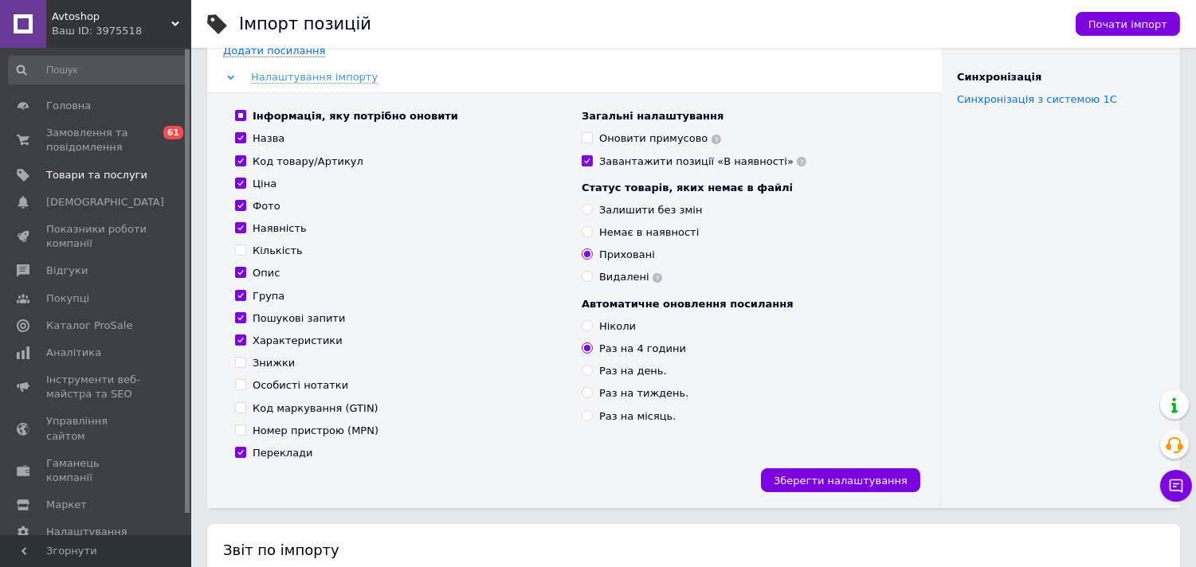
click at [173, 18] on div "Avtoshop Ваш ID: 3975518" at bounding box center [118, 24] width 145 height 48
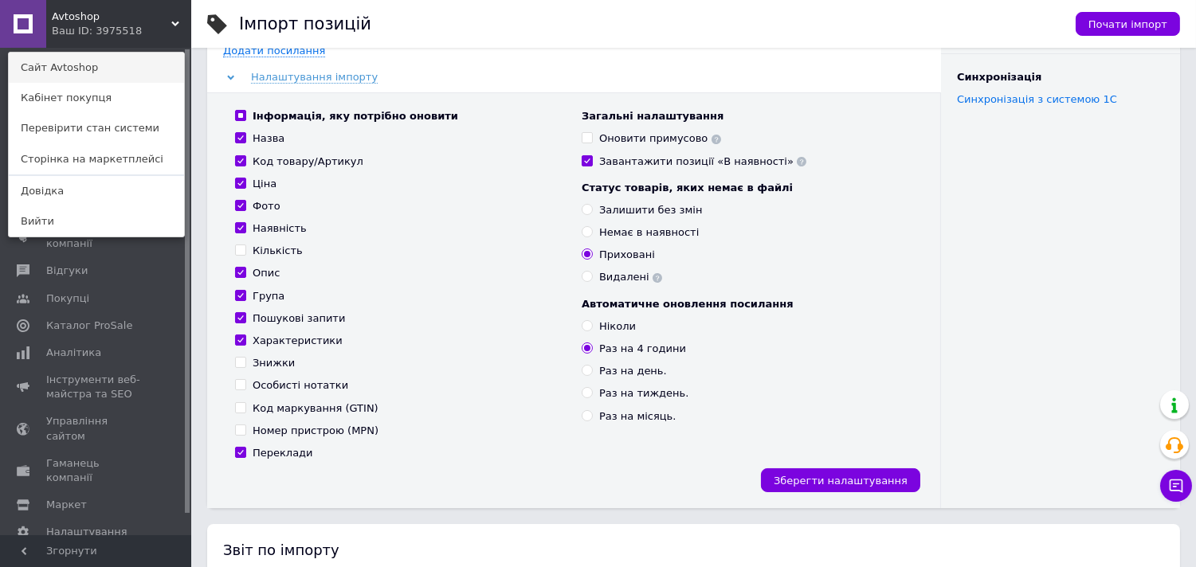
click at [76, 69] on link "Сайт Avtoshop" at bounding box center [96, 68] width 175 height 30
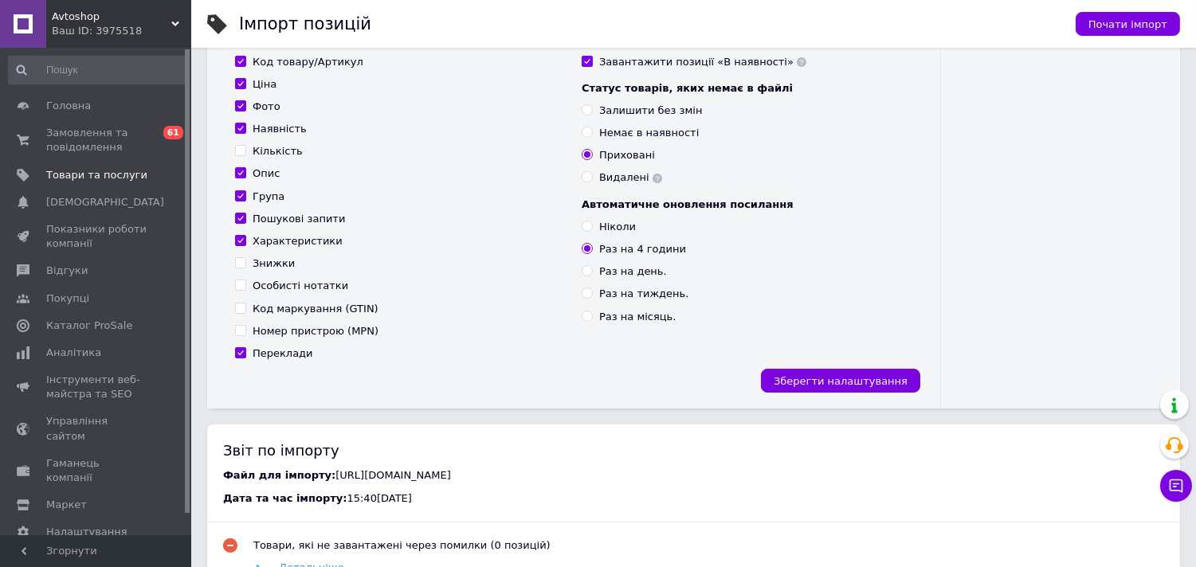
scroll to position [259, 0]
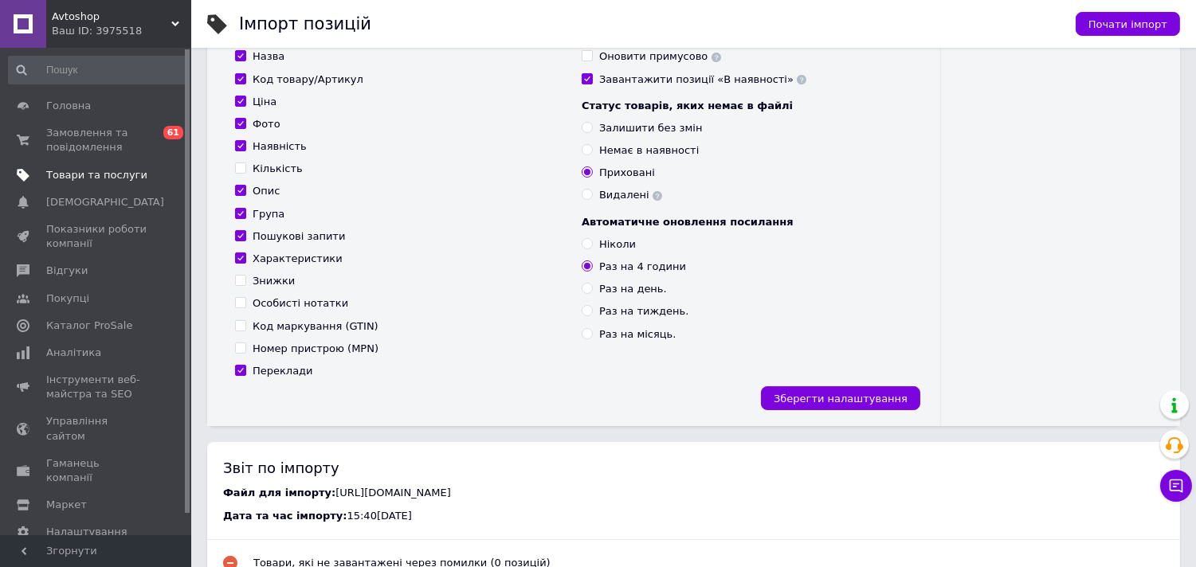
click at [126, 171] on span "Товари та послуги" at bounding box center [96, 175] width 101 height 14
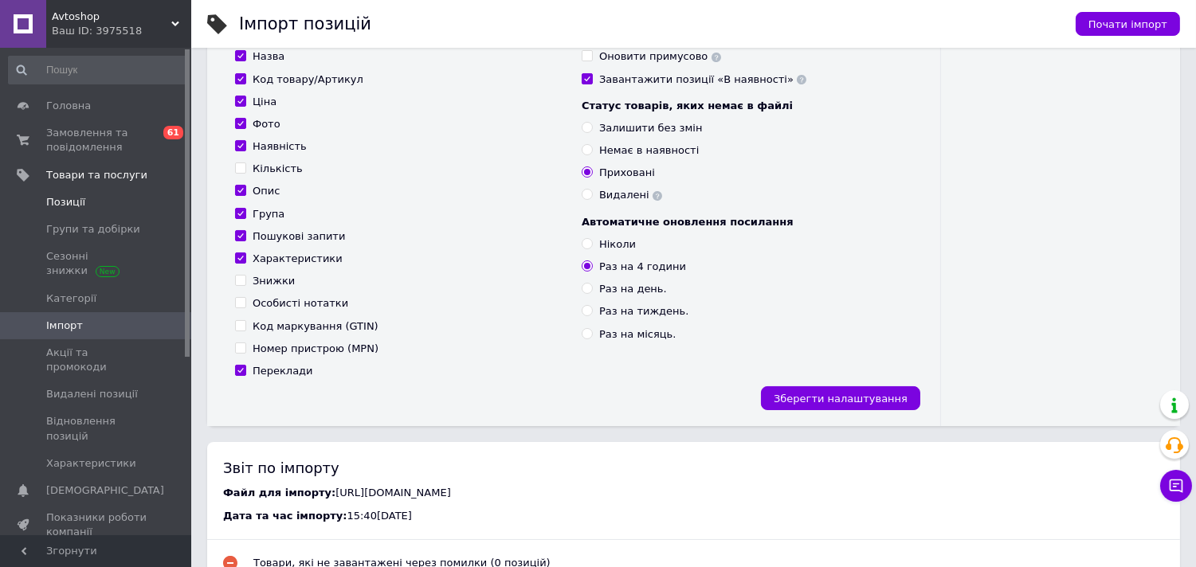
click at [49, 199] on span "Позиції" at bounding box center [65, 202] width 39 height 14
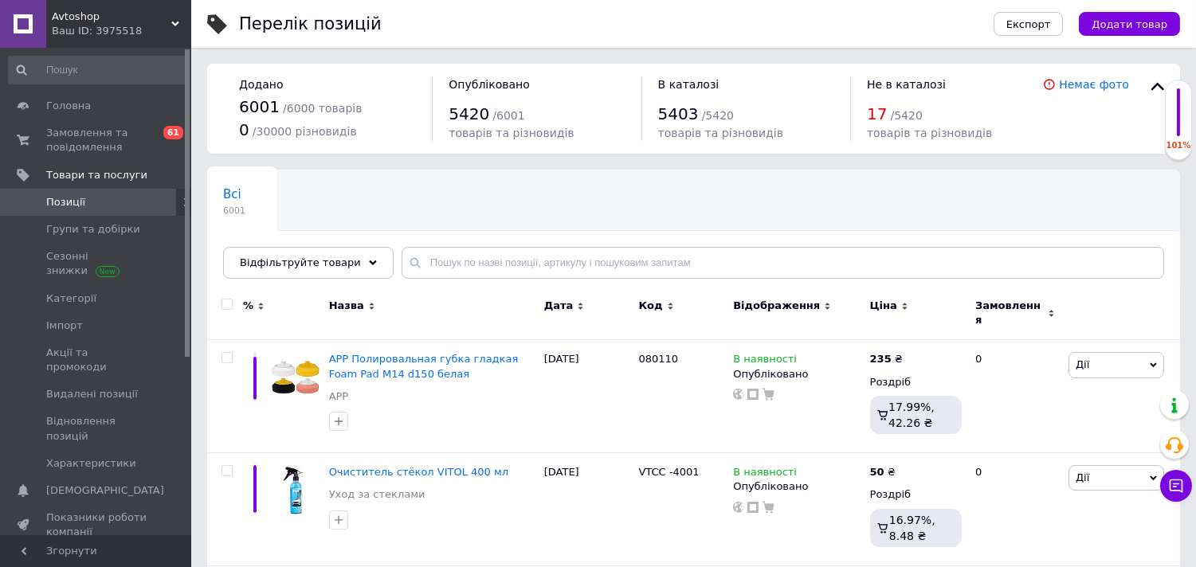
drag, startPoint x: 1104, startPoint y: 80, endPoint x: 1072, endPoint y: 167, distance: 93.3
click at [1103, 80] on link "Немає фото" at bounding box center [1094, 84] width 70 height 13
click at [82, 126] on span "Замовлення та повідомлення" at bounding box center [96, 140] width 101 height 29
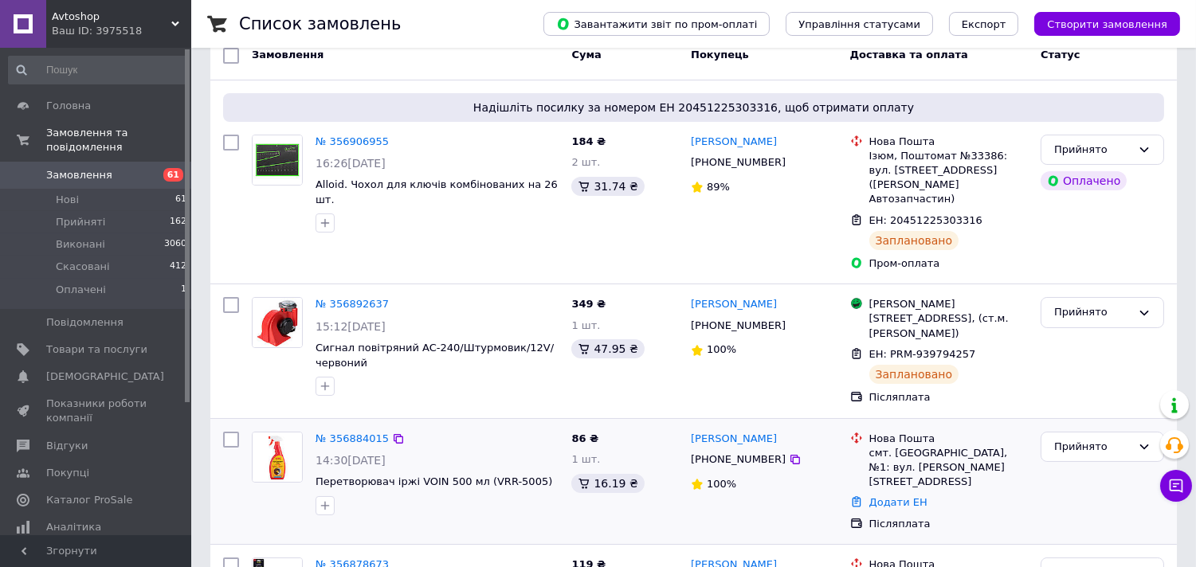
scroll to position [177, 0]
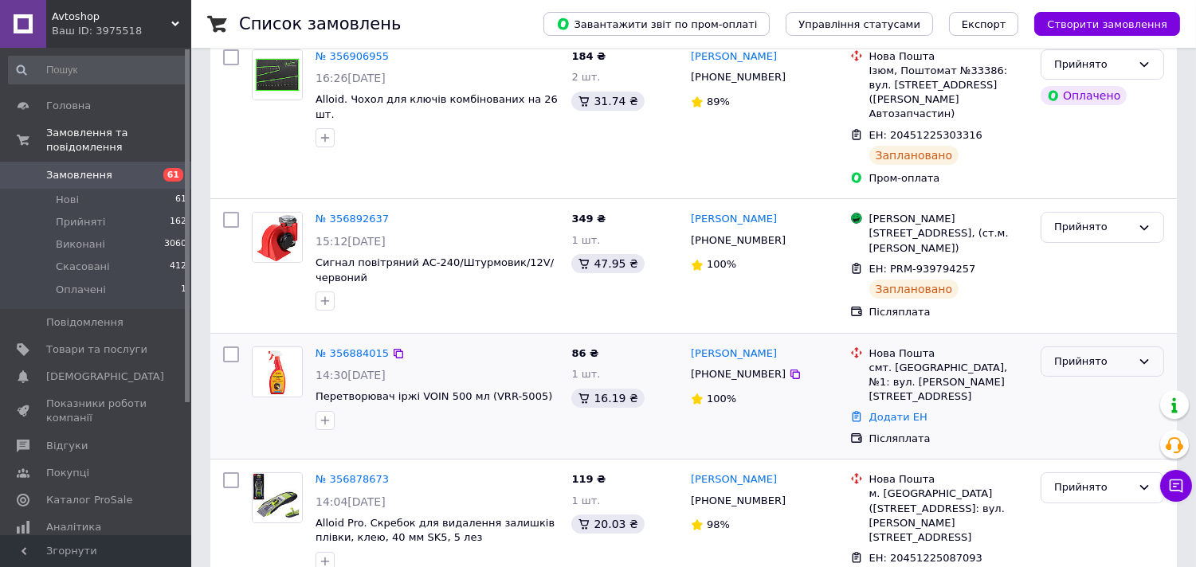
click at [1138, 355] on icon at bounding box center [1144, 361] width 13 height 13
click at [1092, 410] on li "Скасовано" at bounding box center [1102, 424] width 122 height 29
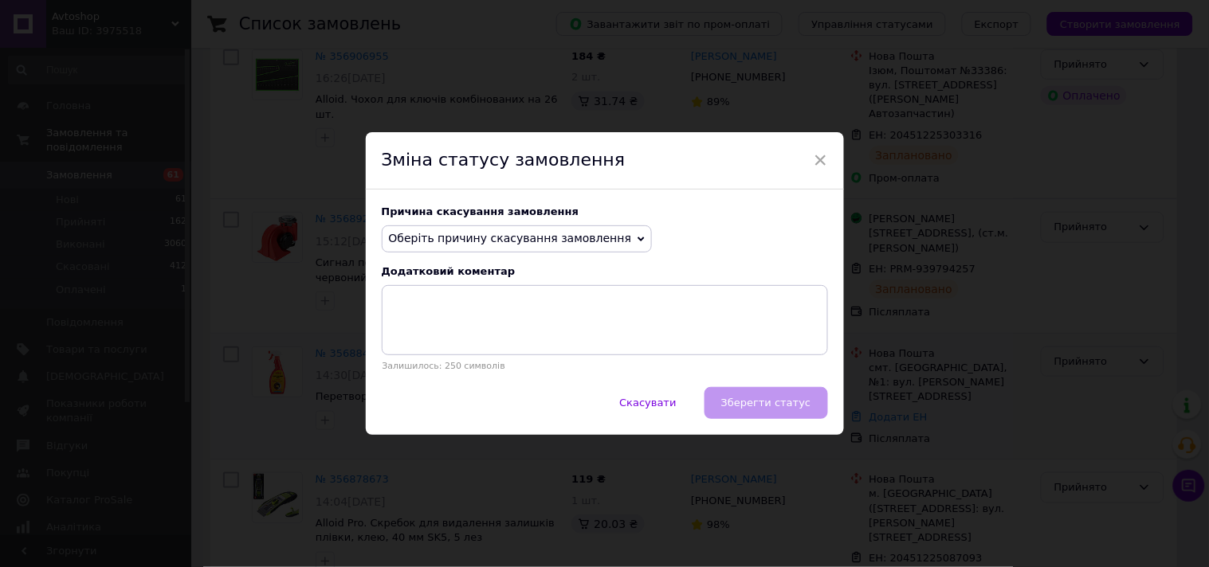
click at [610, 232] on span "Оберіть причину скасування замовлення" at bounding box center [517, 238] width 271 height 27
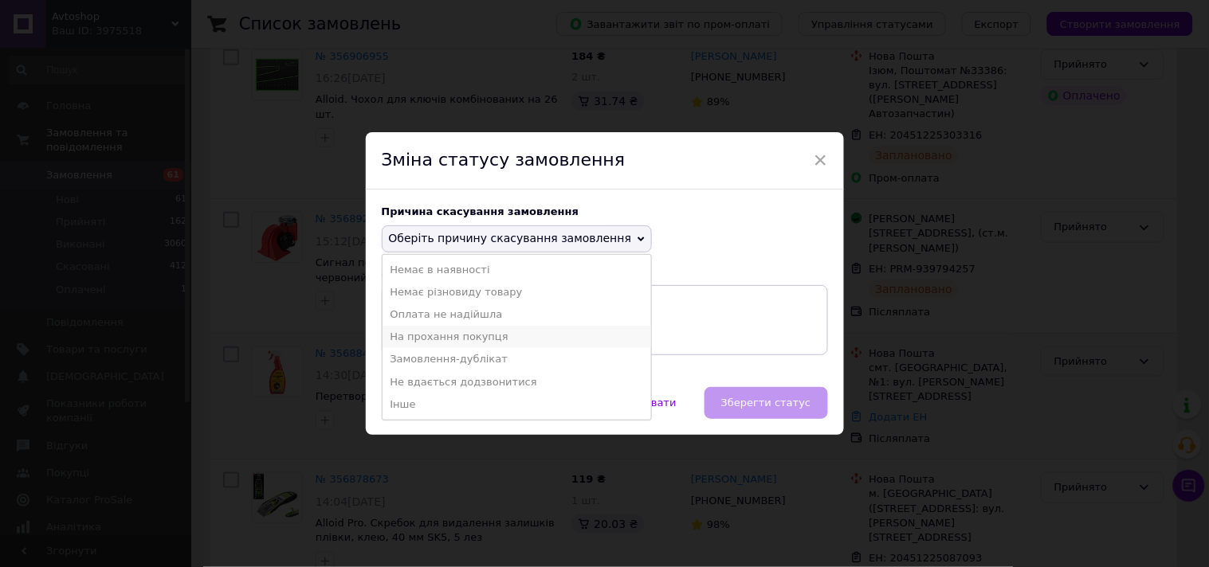
click at [457, 339] on li "На прохання покупця" at bounding box center [516, 337] width 269 height 22
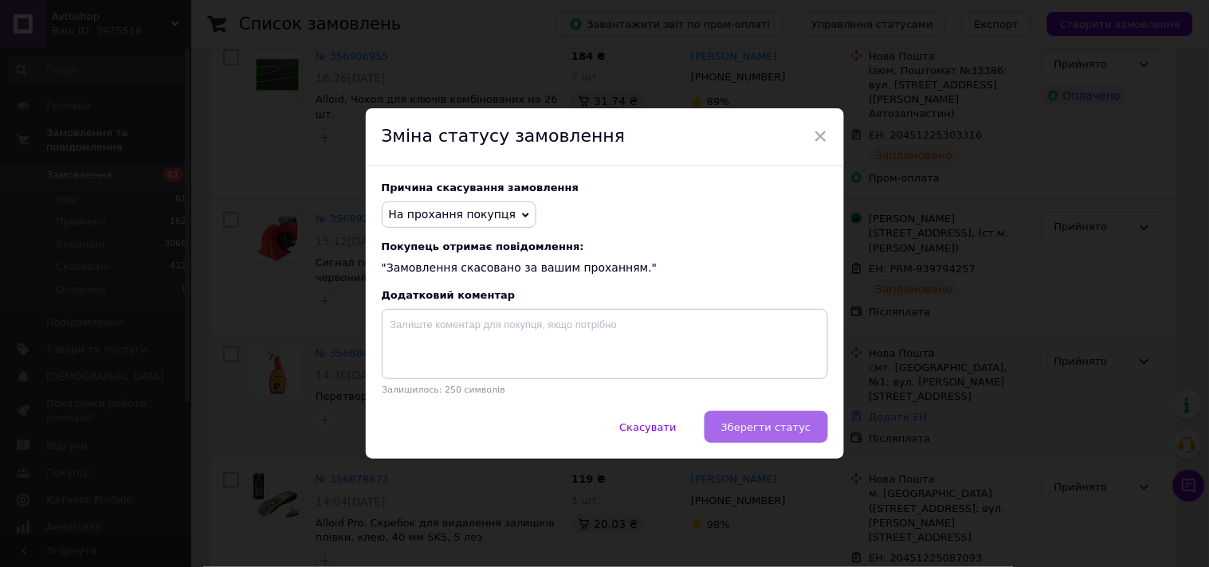
click at [754, 425] on span "Зберегти статус" at bounding box center [766, 427] width 90 height 12
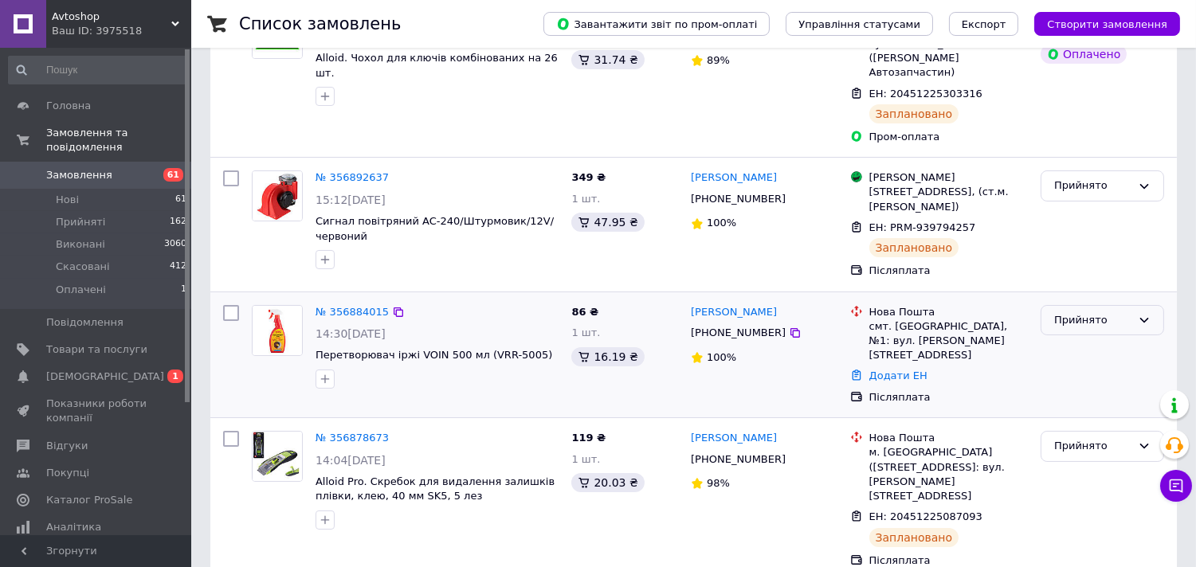
click at [1139, 305] on div "Прийнято" at bounding box center [1101, 320] width 123 height 31
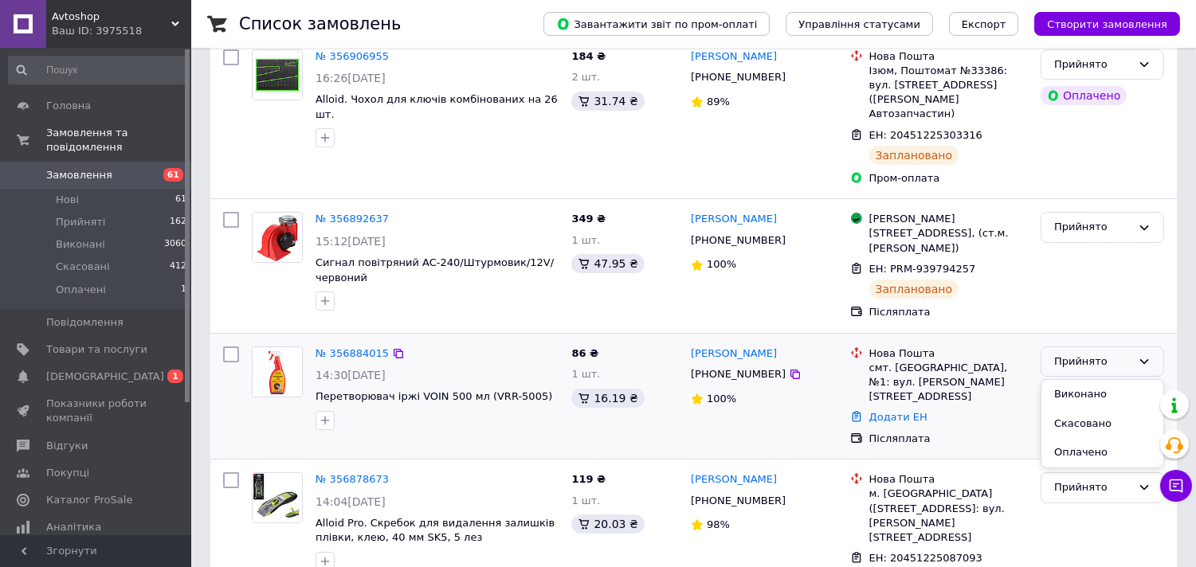
scroll to position [218, 0]
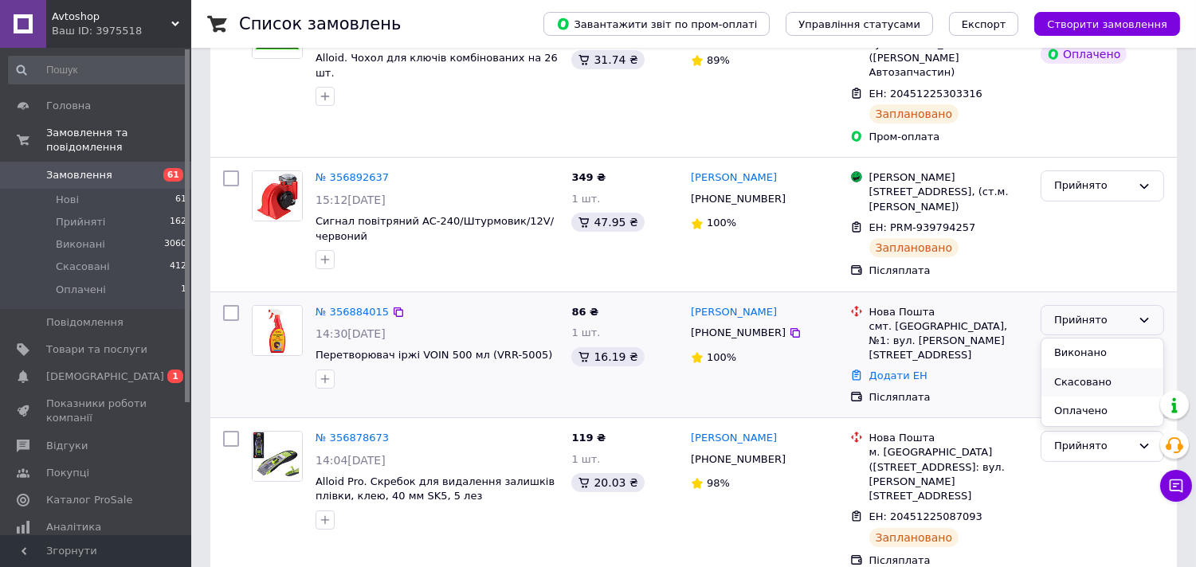
click at [1107, 368] on li "Скасовано" at bounding box center [1102, 382] width 122 height 29
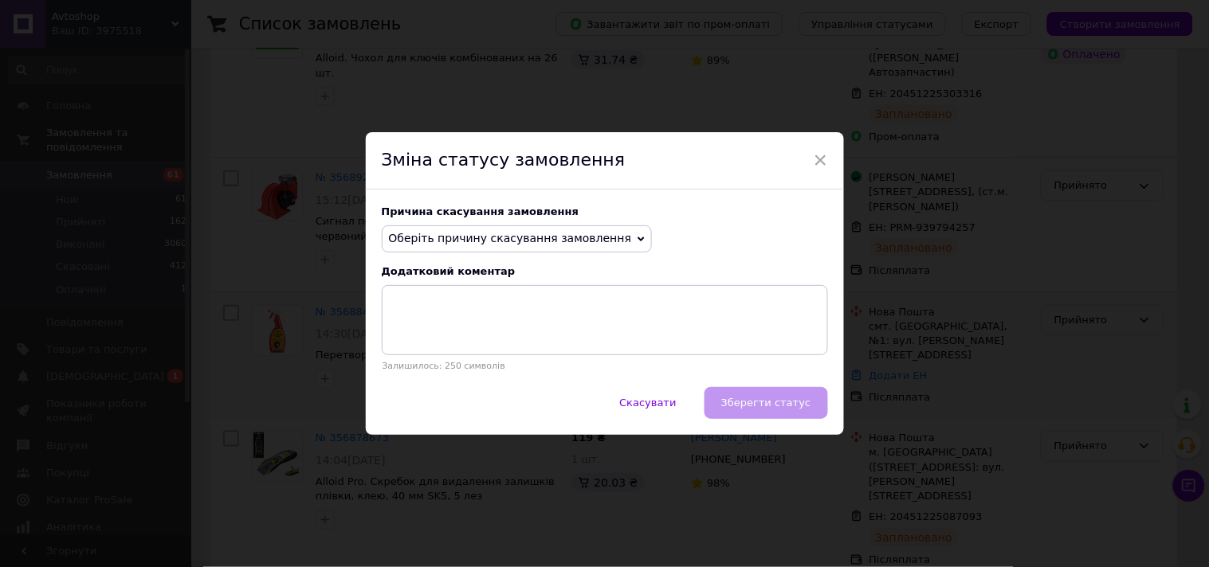
click at [532, 235] on span "Оберіть причину скасування замовлення" at bounding box center [510, 238] width 243 height 13
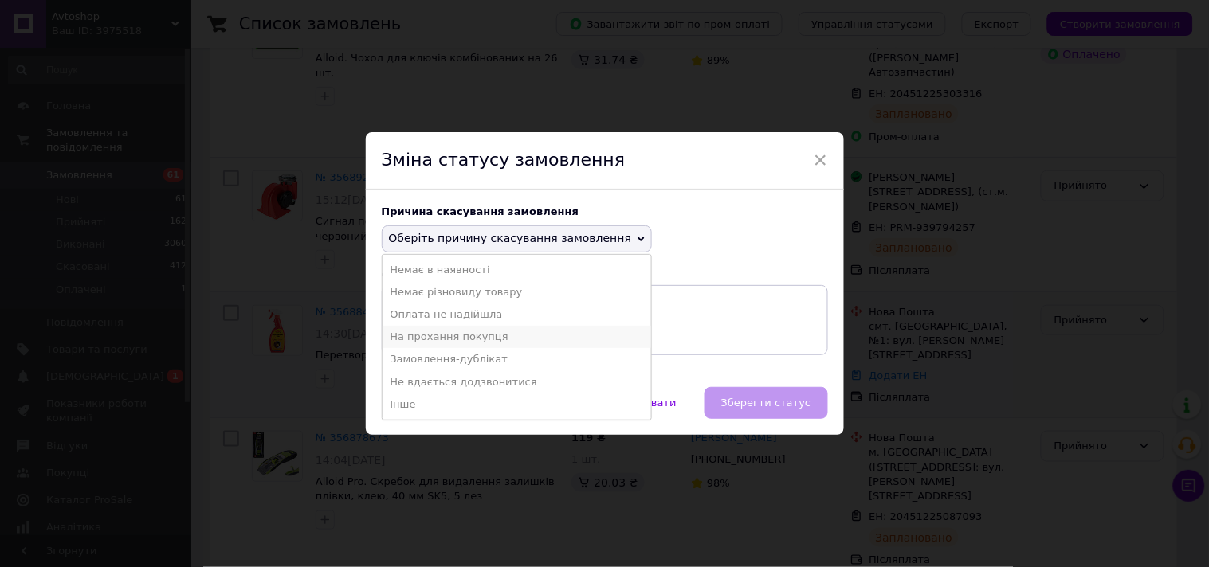
click at [420, 336] on li "На прохання покупця" at bounding box center [516, 337] width 269 height 22
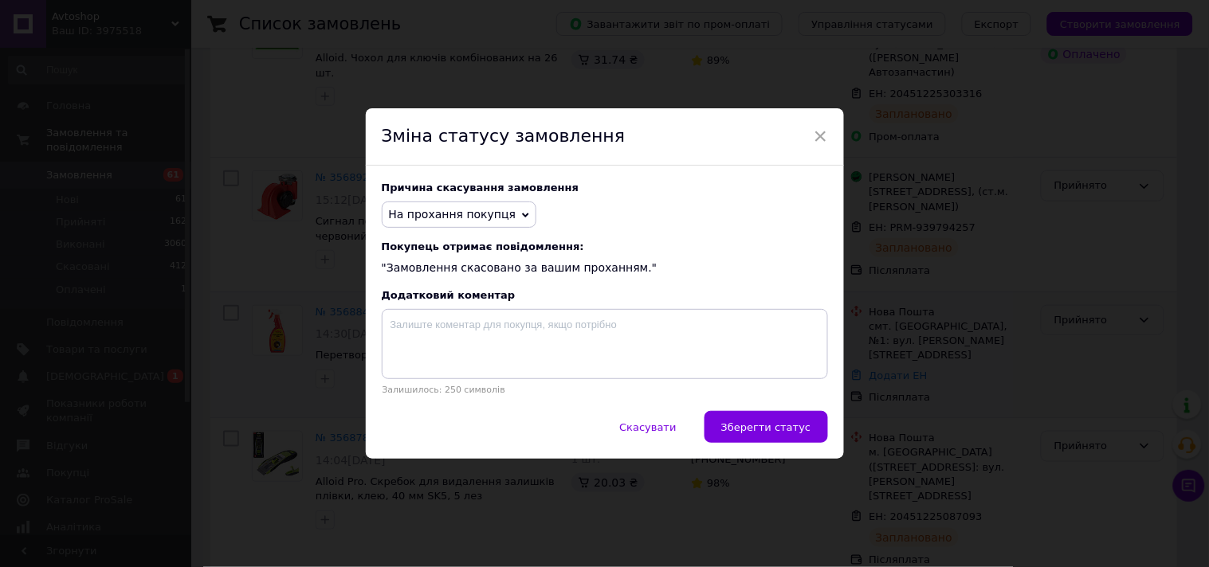
drag, startPoint x: 801, startPoint y: 417, endPoint x: 300, endPoint y: 280, distance: 519.3
click at [801, 417] on button "Зберегти статус" at bounding box center [765, 427] width 123 height 32
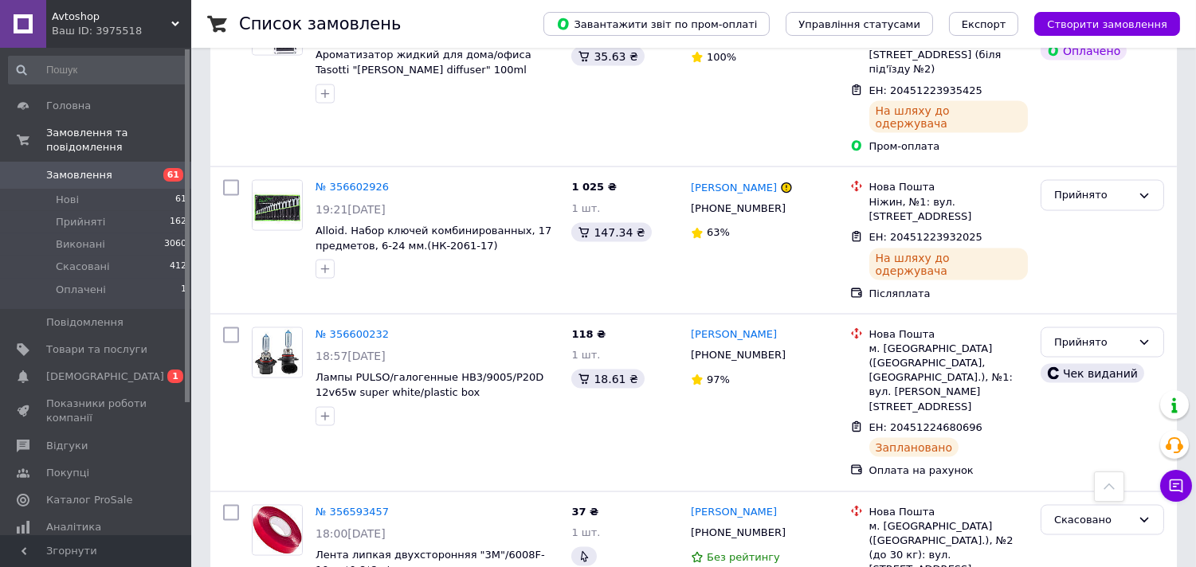
scroll to position [4645, 0]
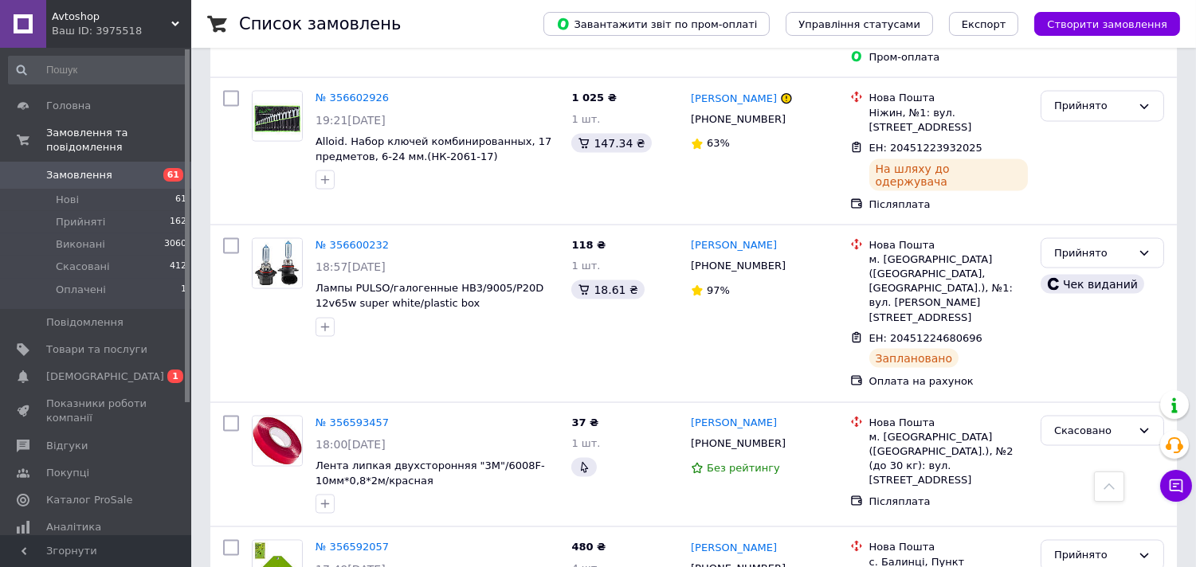
click at [88, 370] on span "[DEMOGRAPHIC_DATA]" at bounding box center [105, 377] width 118 height 14
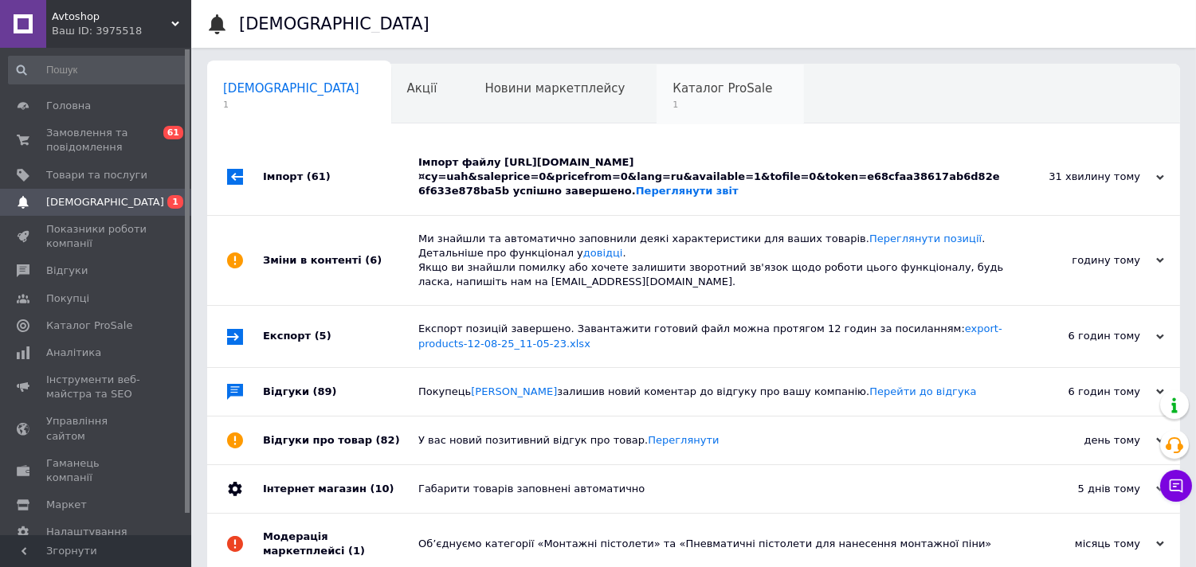
click at [672, 91] on span "Каталог ProSale" at bounding box center [722, 88] width 100 height 14
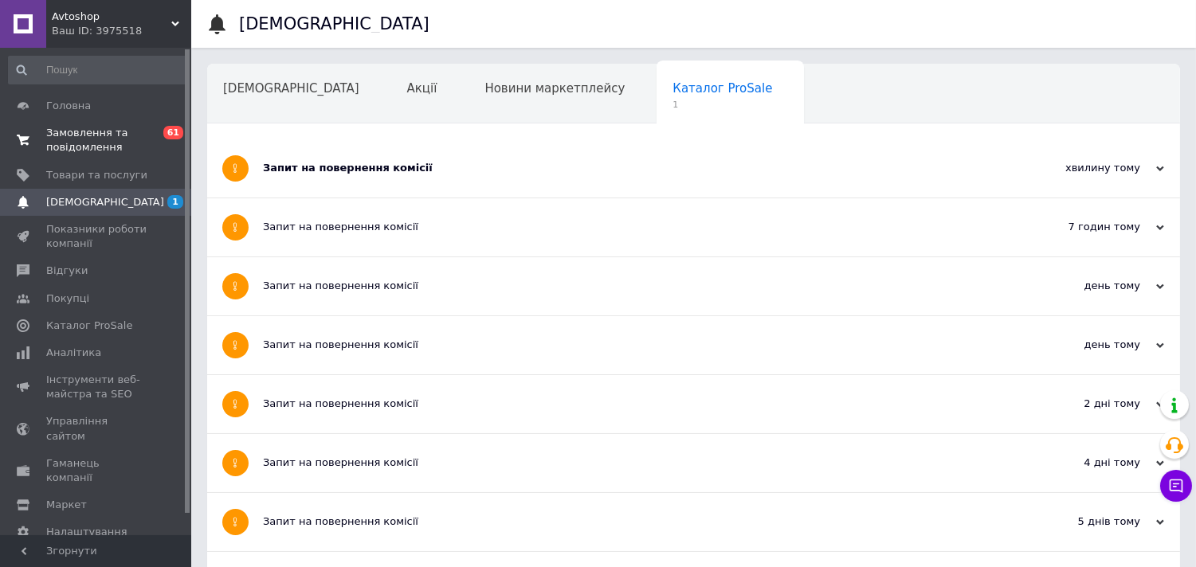
click at [76, 135] on span "Замовлення та повідомлення" at bounding box center [96, 140] width 101 height 29
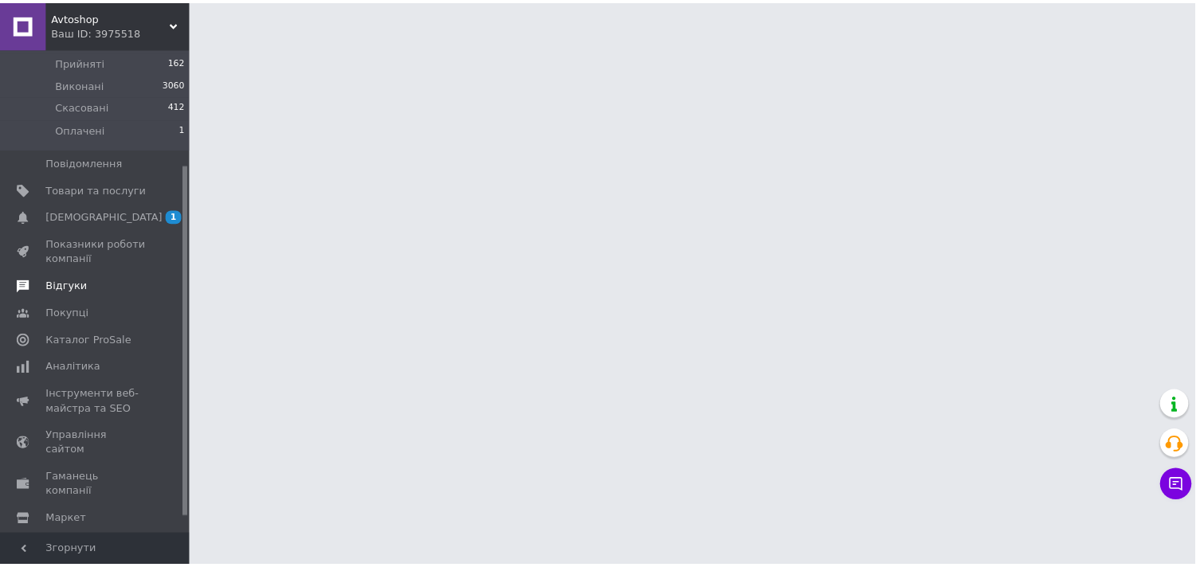
scroll to position [183, 0]
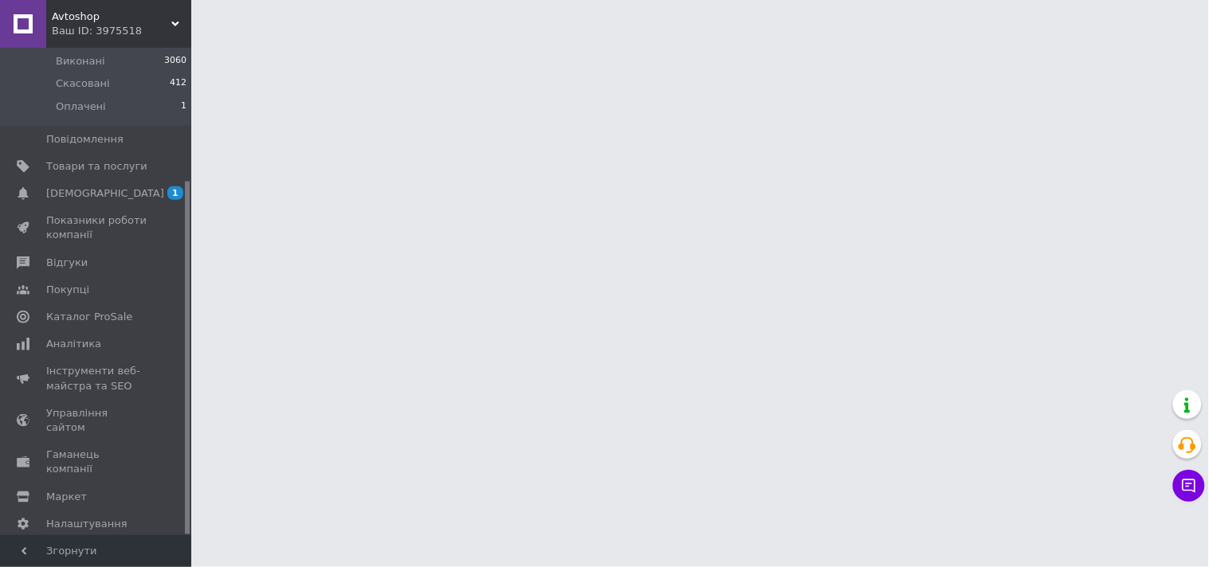
click at [70, 337] on span "Аналітика" at bounding box center [73, 344] width 55 height 14
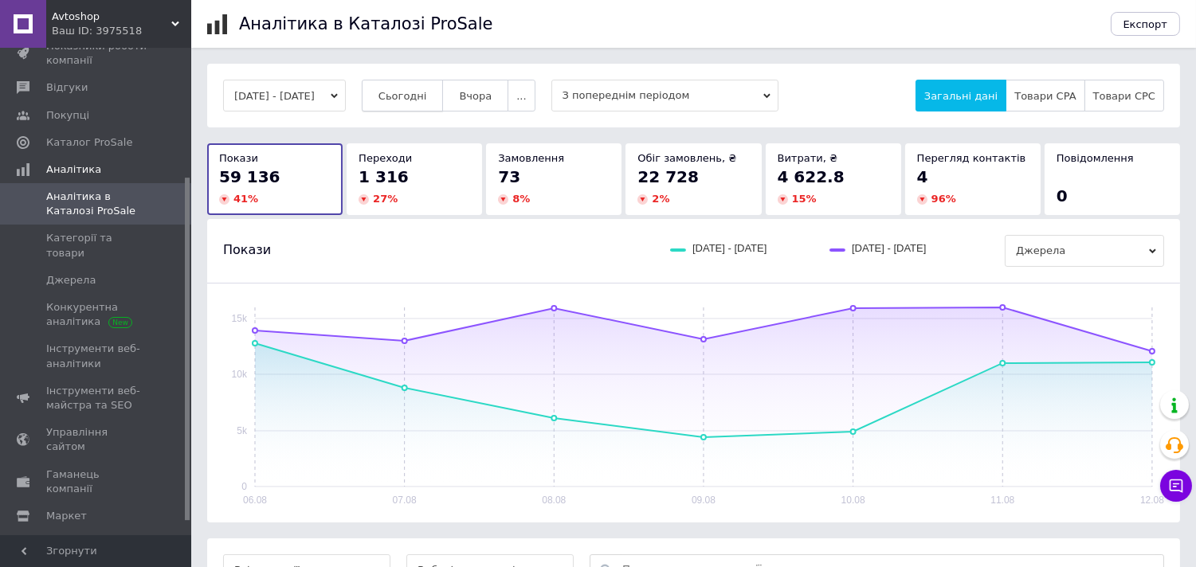
click at [423, 92] on span "Сьогодні" at bounding box center [402, 96] width 49 height 12
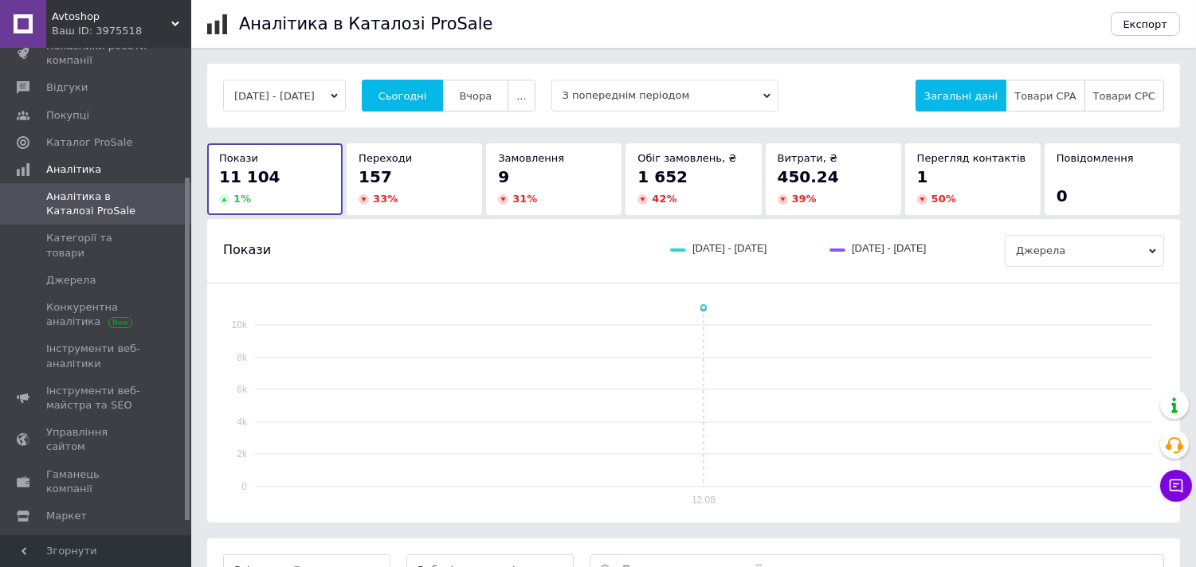
click at [338, 97] on icon "button" at bounding box center [334, 96] width 7 height 5
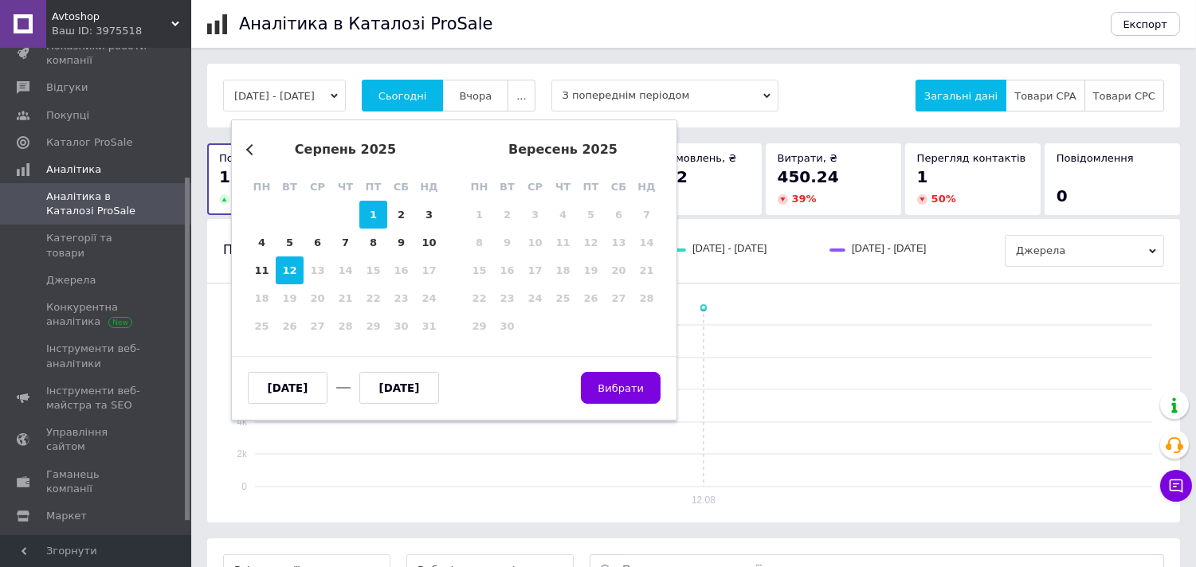
click at [377, 217] on div "1" at bounding box center [373, 215] width 28 height 28
type input "[DATE]"
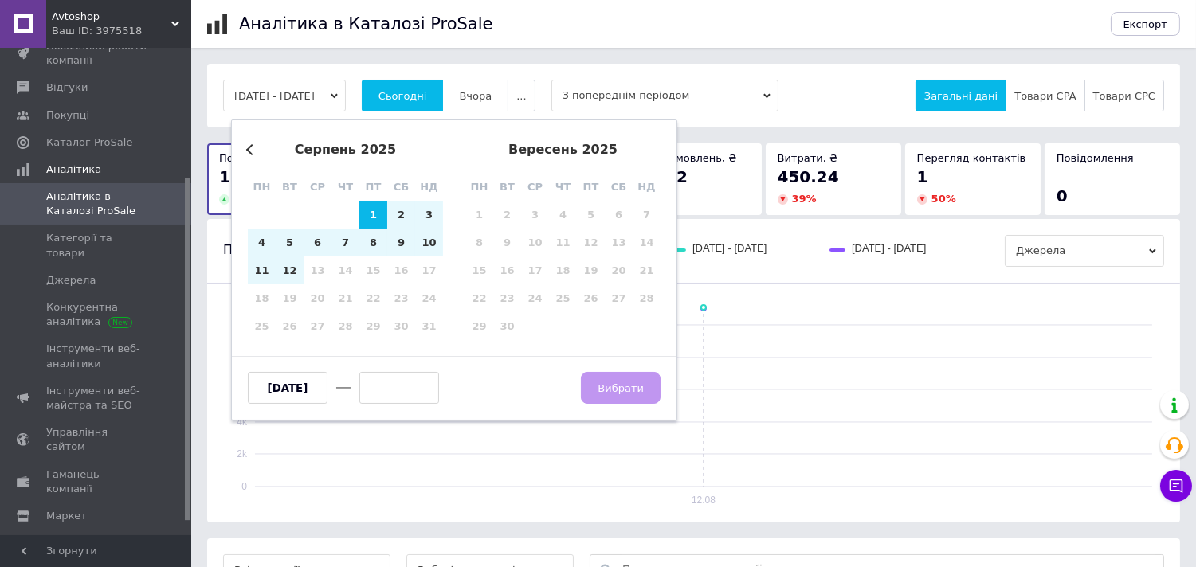
click at [290, 272] on div "12" at bounding box center [290, 271] width 28 height 28
type input "[DATE]"
drag, startPoint x: 611, startPoint y: 393, endPoint x: 336, endPoint y: 402, distance: 275.0
click at [610, 392] on span "Вибрати" at bounding box center [621, 388] width 46 height 12
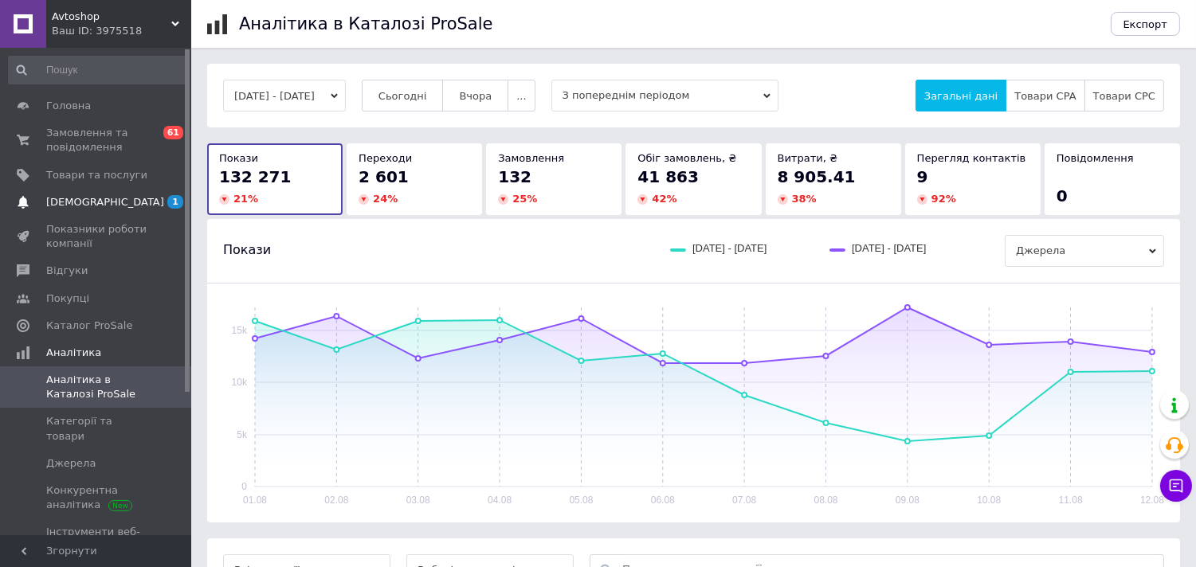
click at [98, 197] on span "[DEMOGRAPHIC_DATA]" at bounding box center [105, 202] width 118 height 14
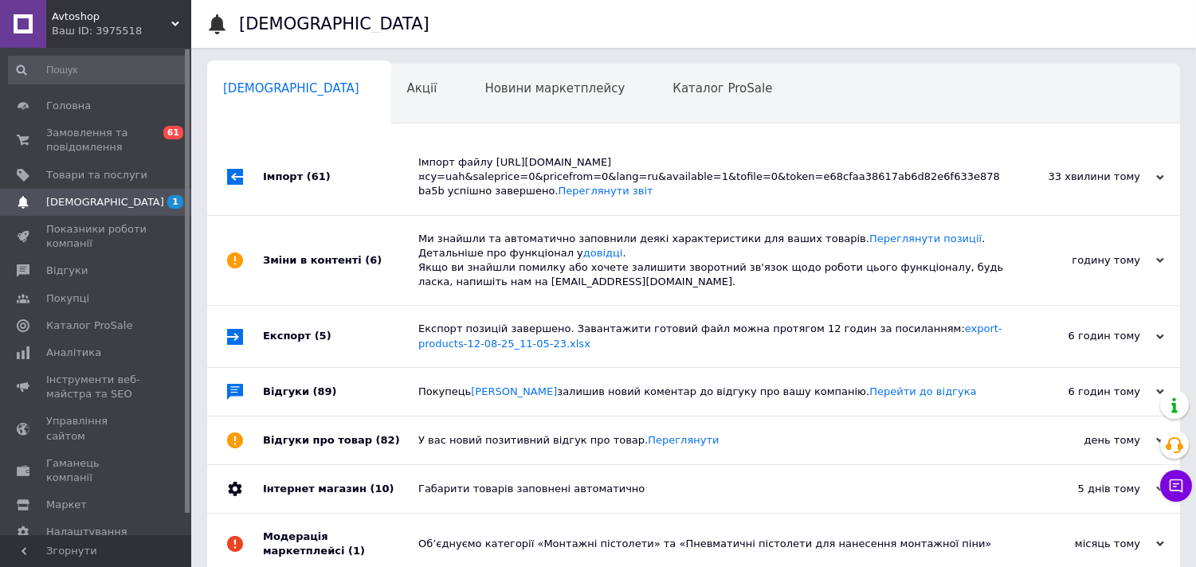
drag, startPoint x: 283, startPoint y: 178, endPoint x: 327, endPoint y: 312, distance: 140.8
click at [282, 177] on div "Імпорт (61)" at bounding box center [340, 177] width 155 height 76
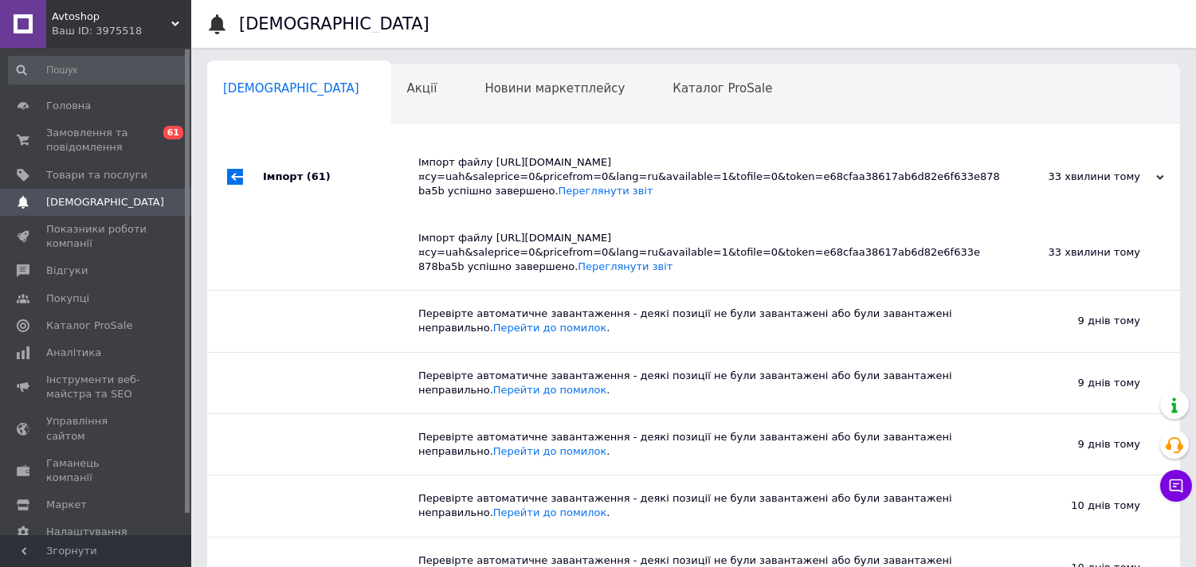
click at [290, 180] on div "Імпорт (61)" at bounding box center [340, 177] width 155 height 76
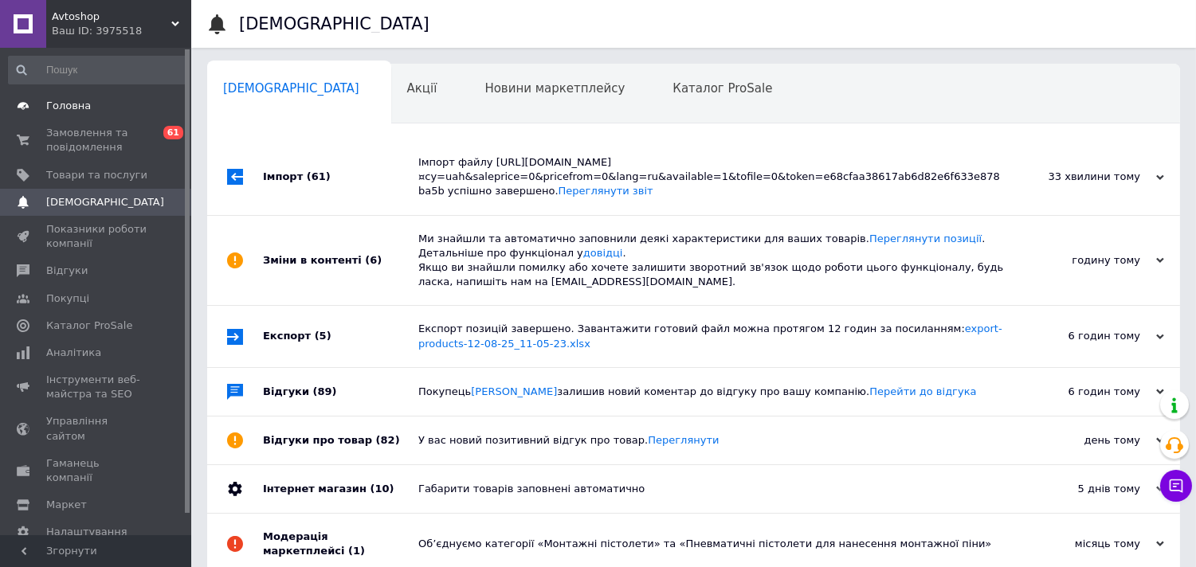
click at [69, 100] on span "Головна" at bounding box center [68, 106] width 45 height 14
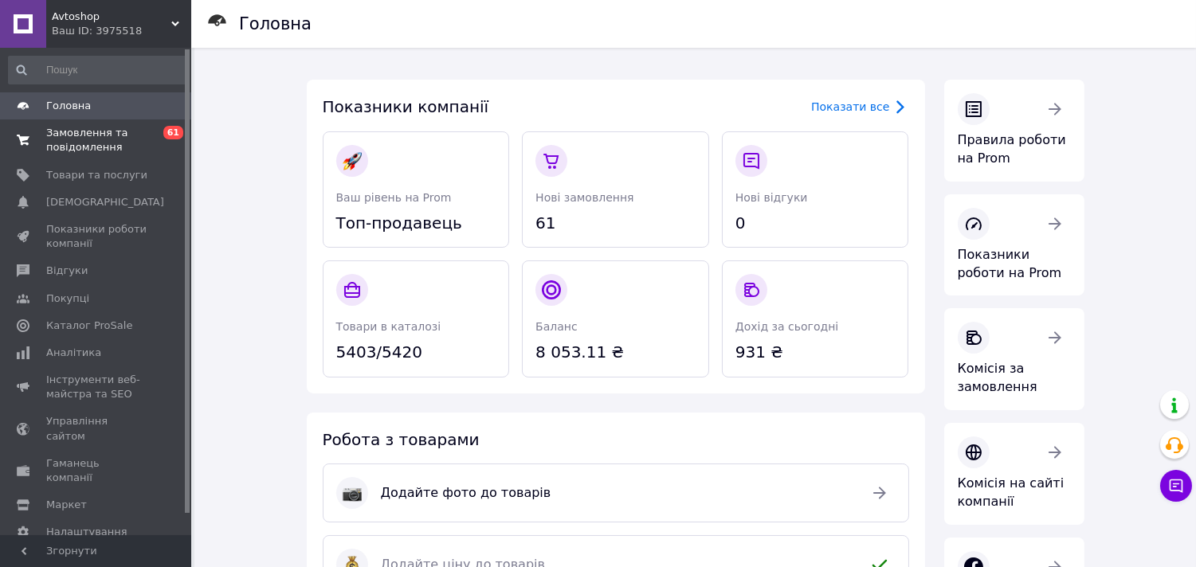
click at [91, 133] on span "Замовлення та повідомлення" at bounding box center [96, 140] width 101 height 29
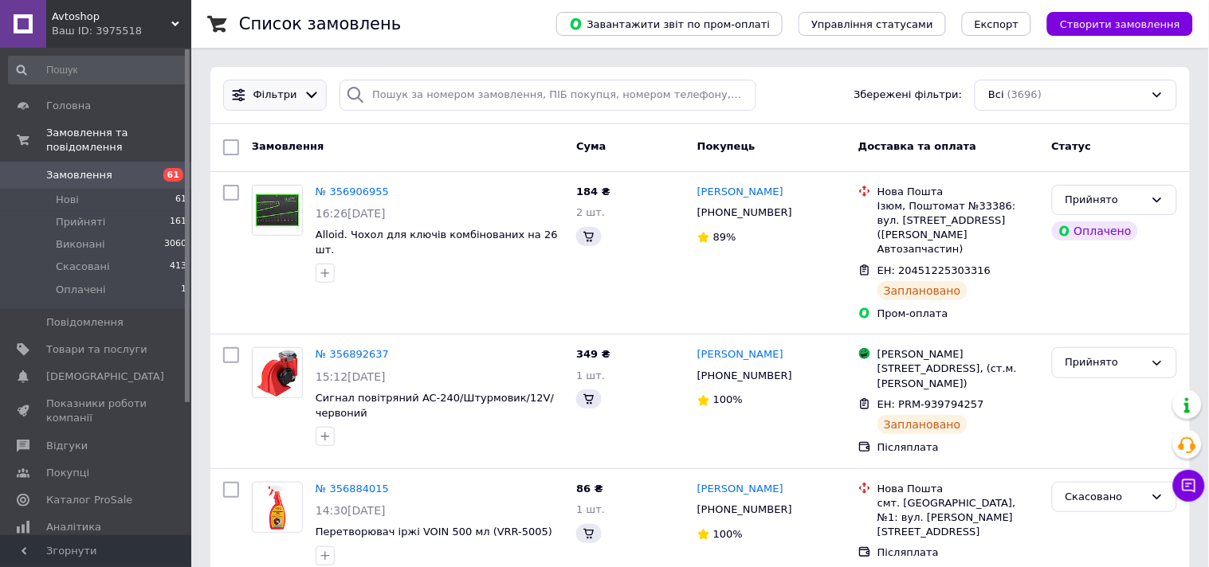
click at [304, 94] on icon at bounding box center [312, 95] width 17 height 17
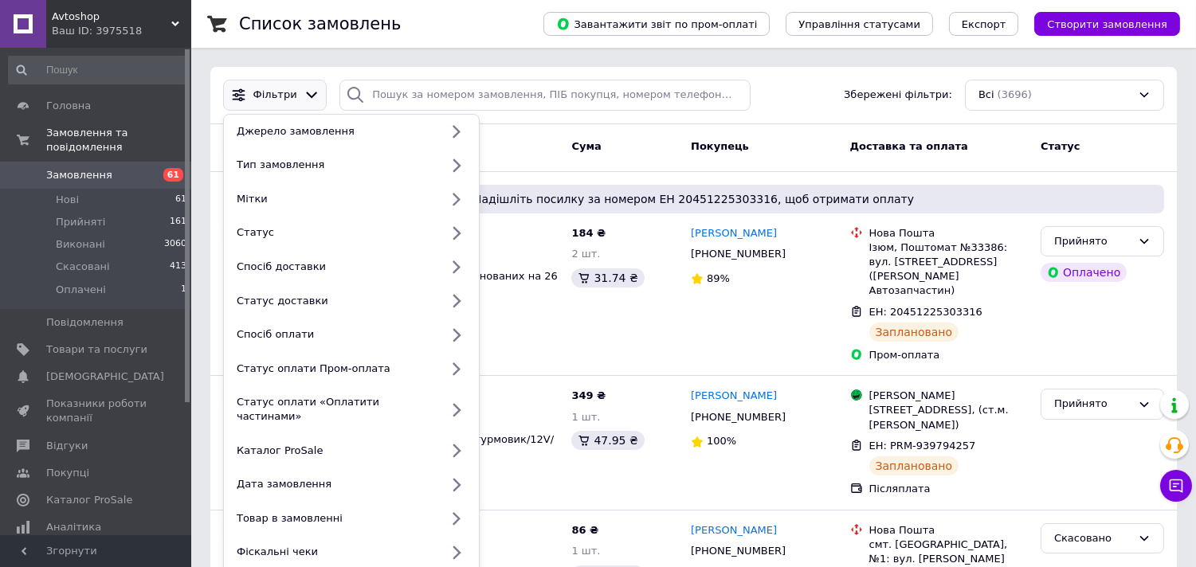
click at [511, 6] on div "Список замовлень" at bounding box center [375, 24] width 272 height 48
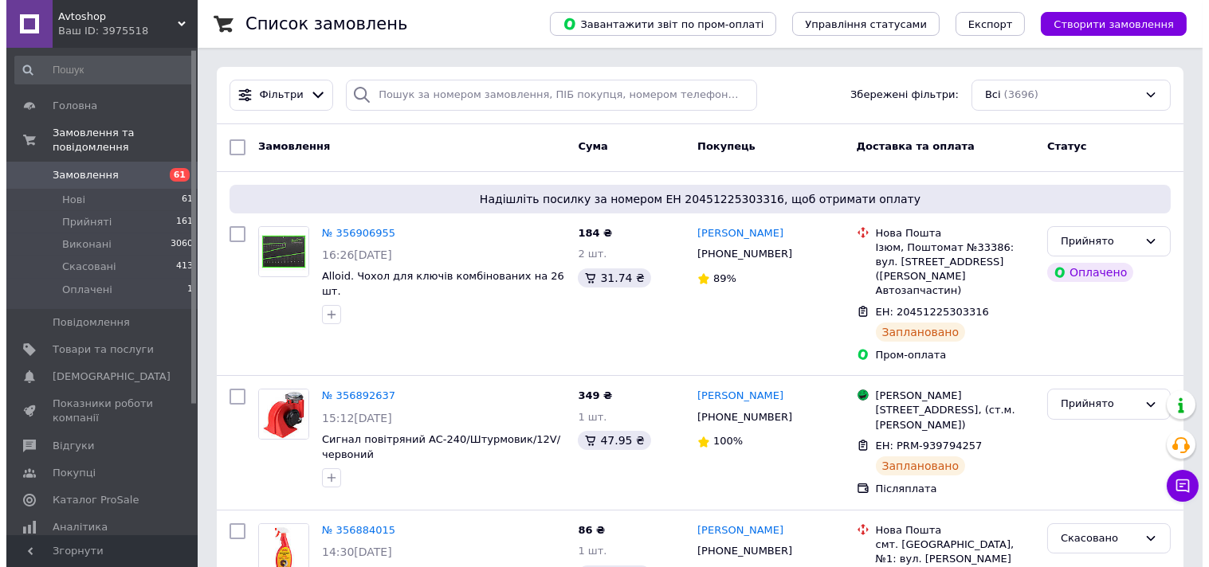
scroll to position [177, 0]
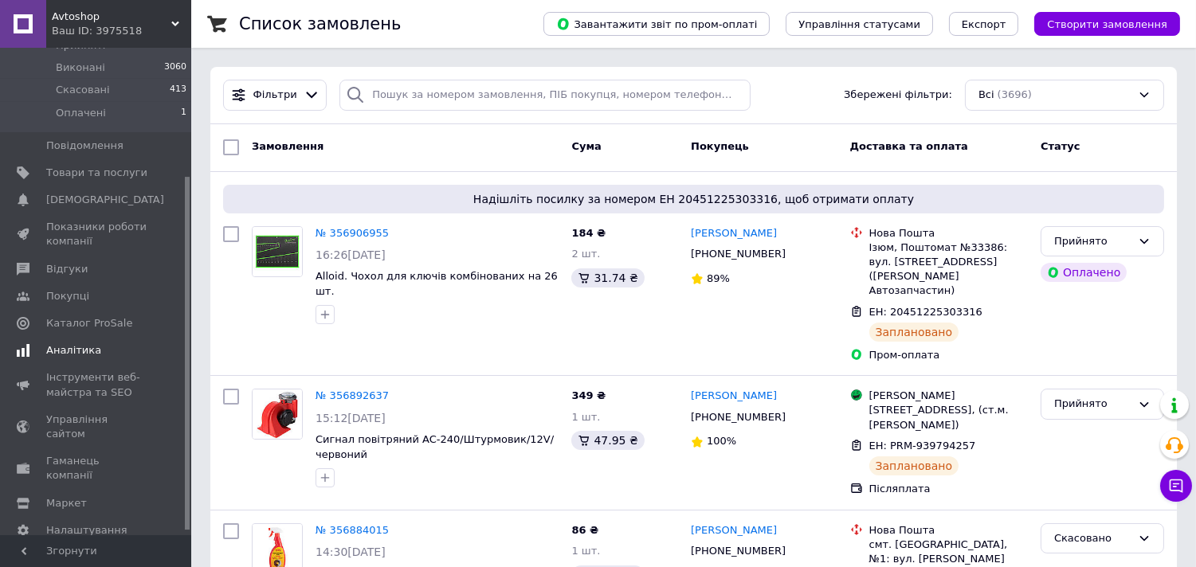
click at [74, 343] on span "Аналітика" at bounding box center [73, 350] width 55 height 14
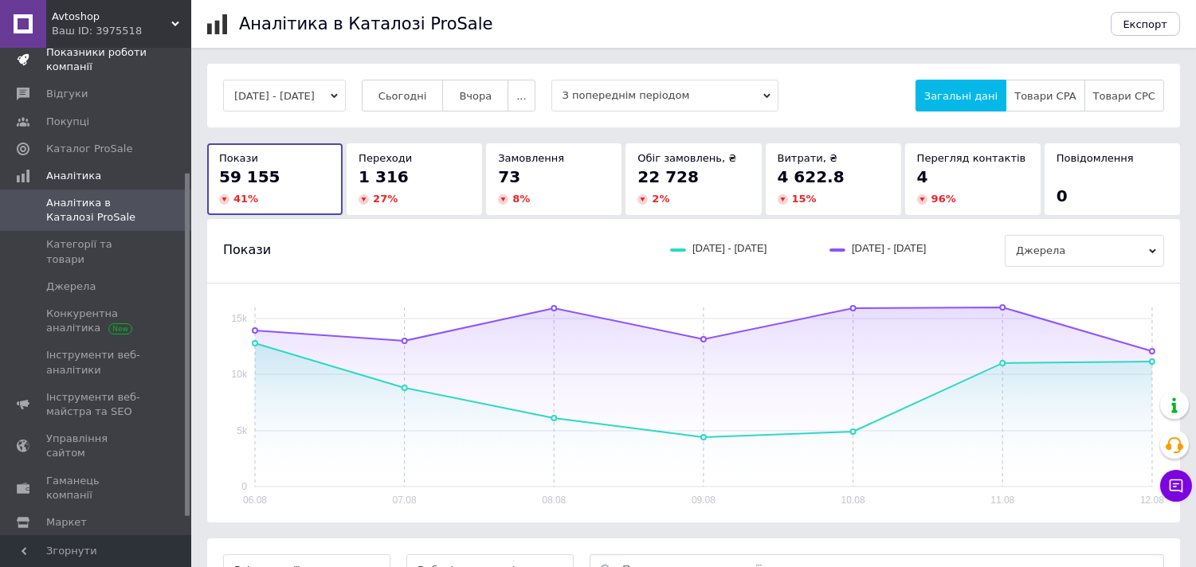
click at [107, 59] on span "Показники роботи компанії" at bounding box center [96, 59] width 101 height 29
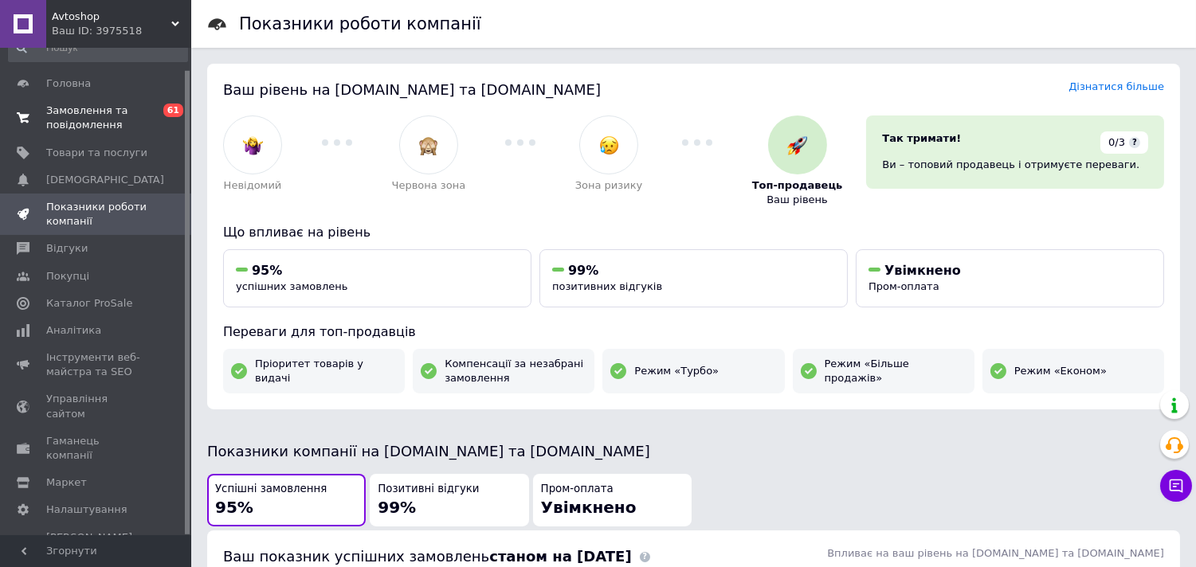
click at [104, 101] on link "Замовлення та повідомлення 0 61" at bounding box center [98, 117] width 196 height 41
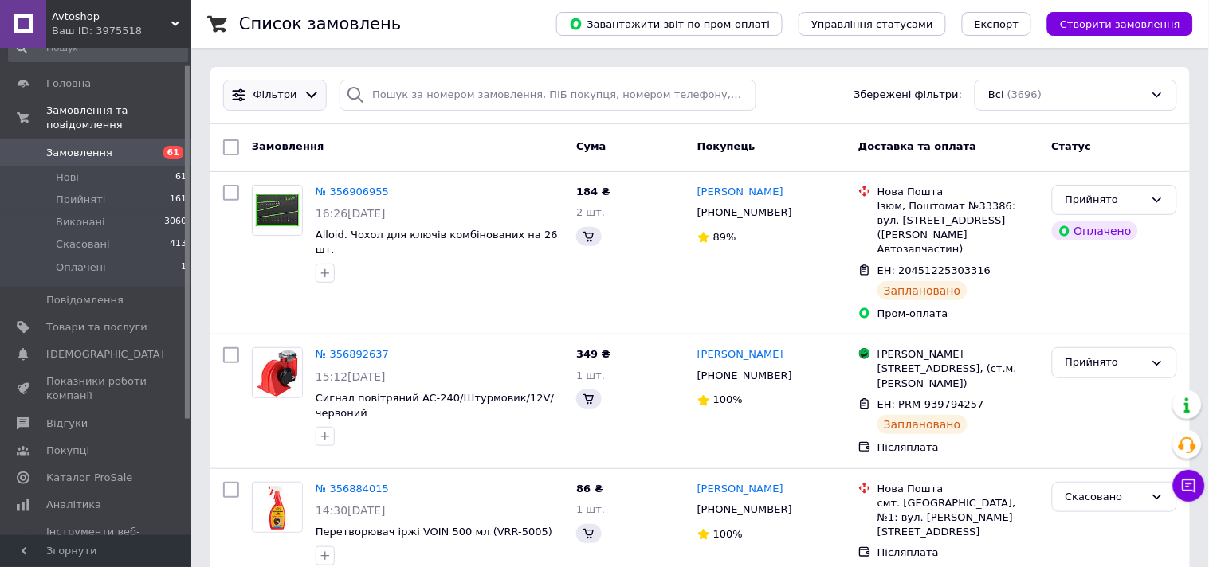
click at [309, 90] on icon at bounding box center [312, 95] width 17 height 17
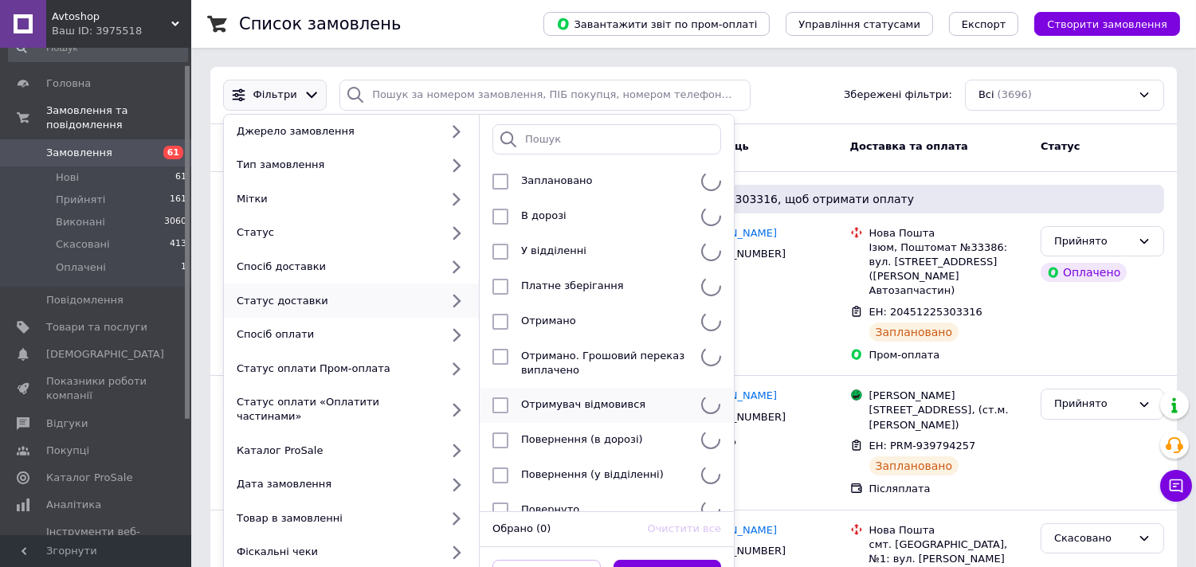
click at [515, 323] on div "Отримано" at bounding box center [605, 322] width 180 height 16
checkbox input "true"
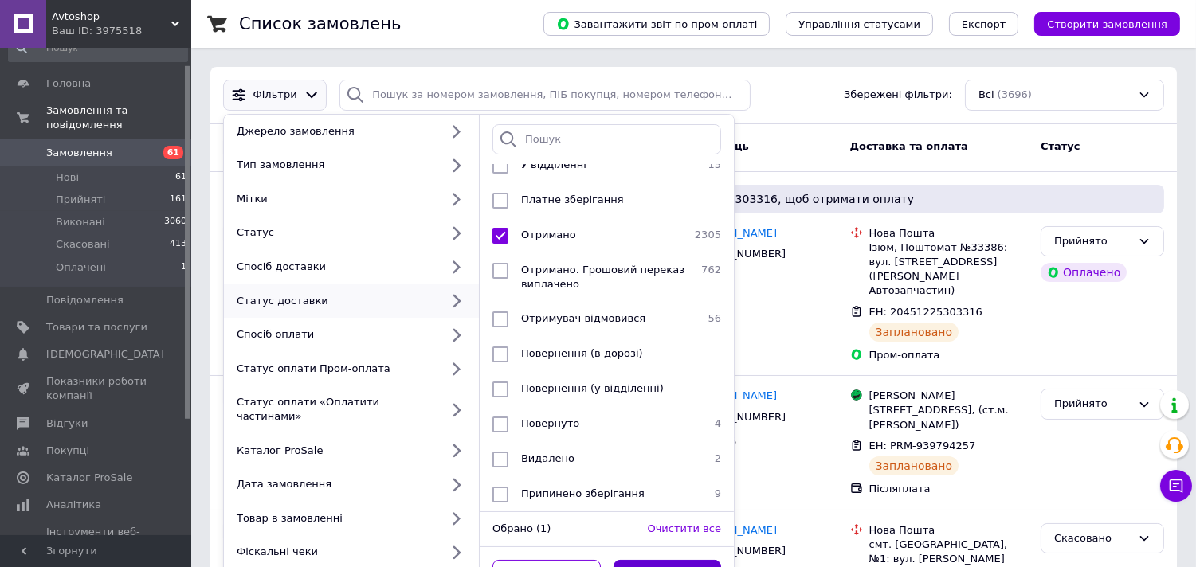
click at [677, 560] on button "Застосувати" at bounding box center [667, 575] width 108 height 31
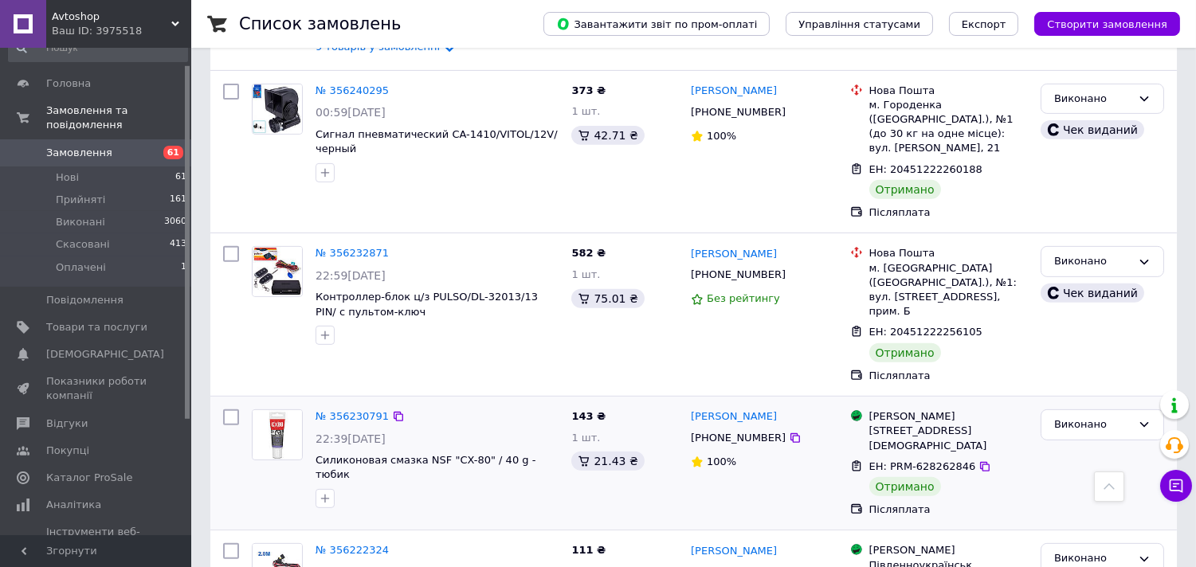
scroll to position [1416, 0]
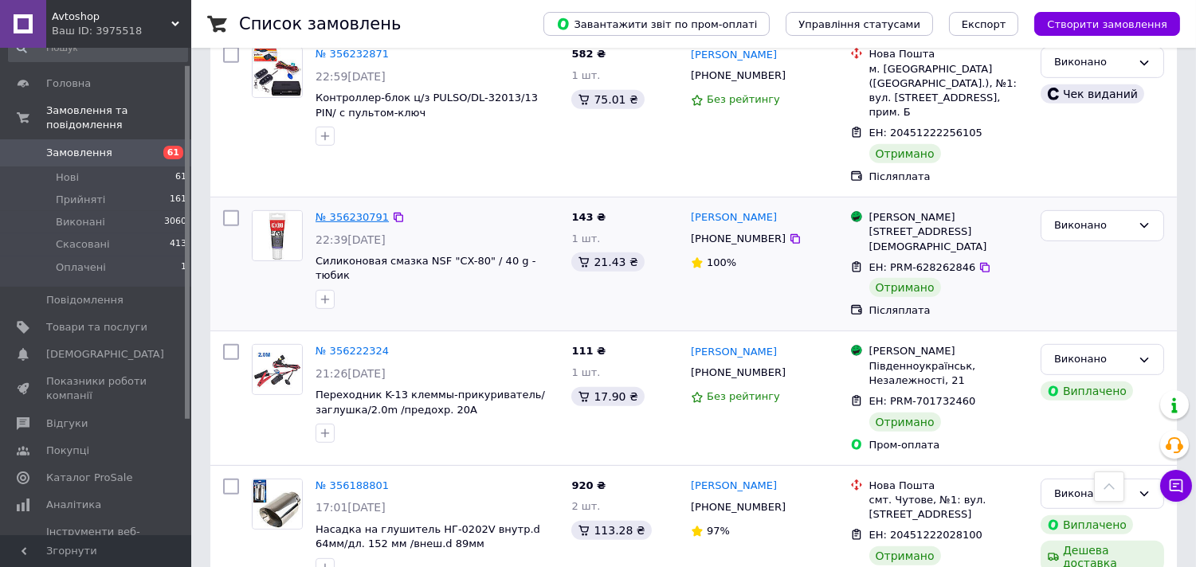
click at [353, 211] on link "№ 356230791" at bounding box center [351, 217] width 73 height 12
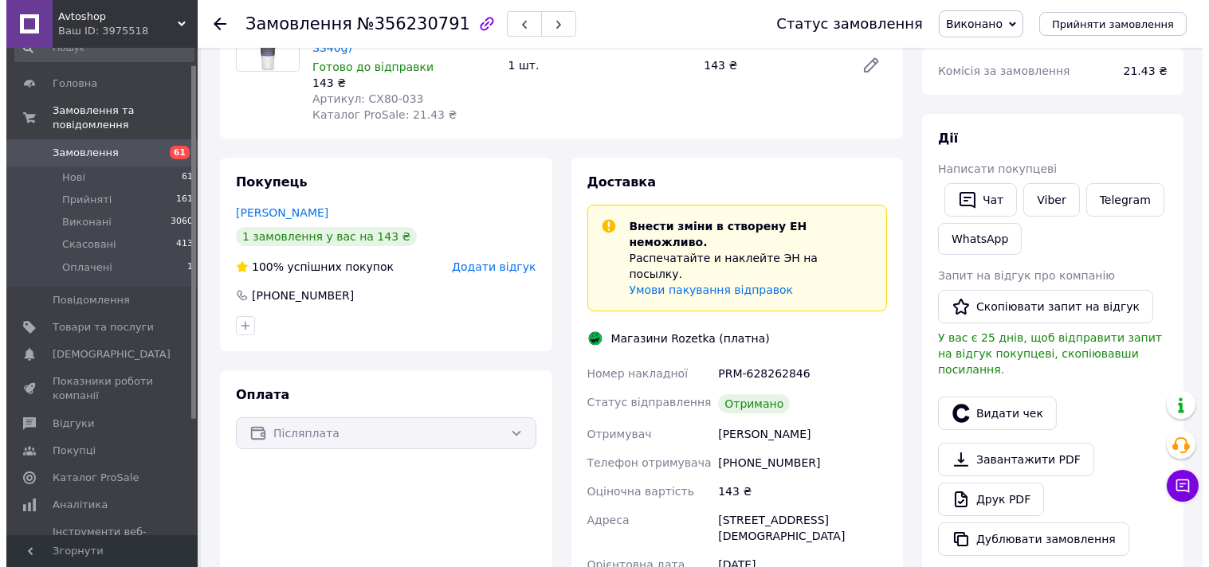
scroll to position [177, 0]
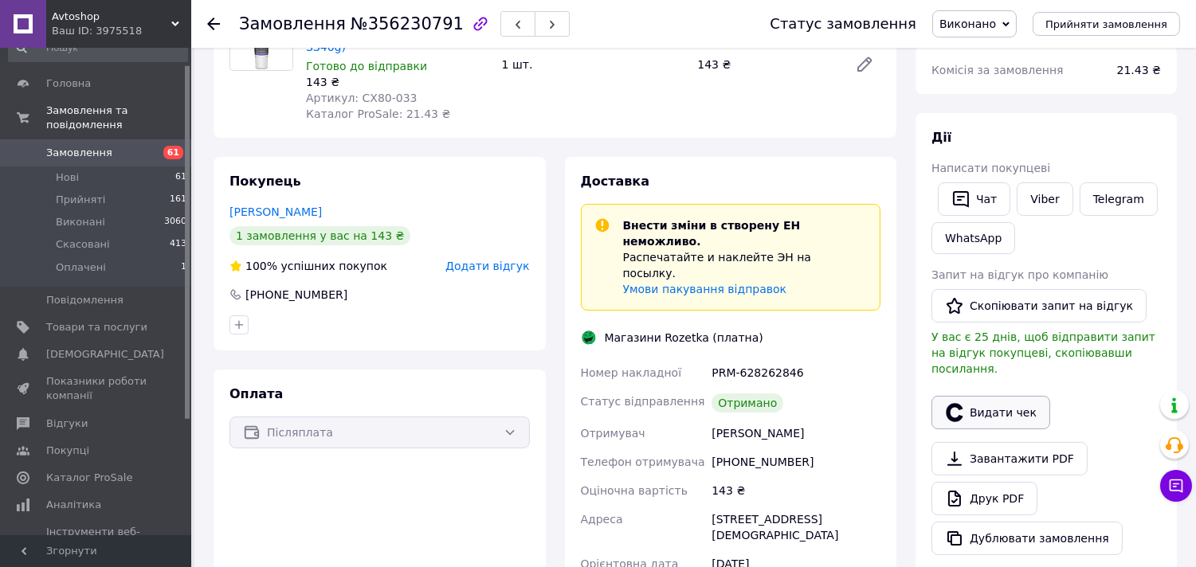
click at [997, 396] on button "Видати чек" at bounding box center [990, 412] width 119 height 33
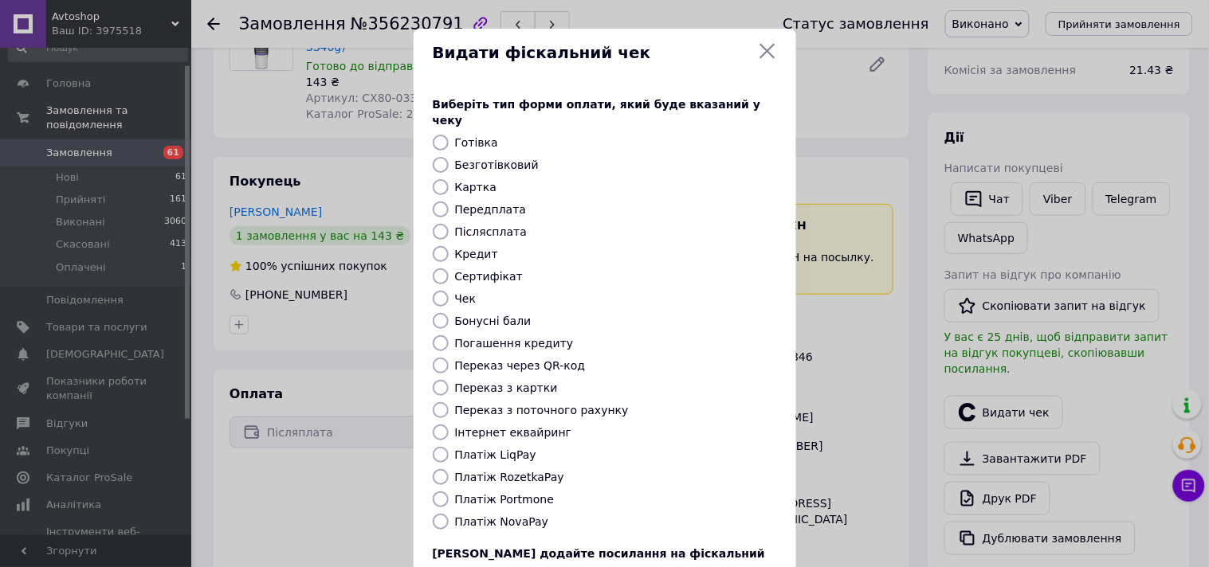
click at [489, 515] on label "Платіж NovaPay" at bounding box center [502, 521] width 94 height 13
click at [449, 514] on input "Платіж NovaPay" at bounding box center [441, 522] width 16 height 16
radio input "true"
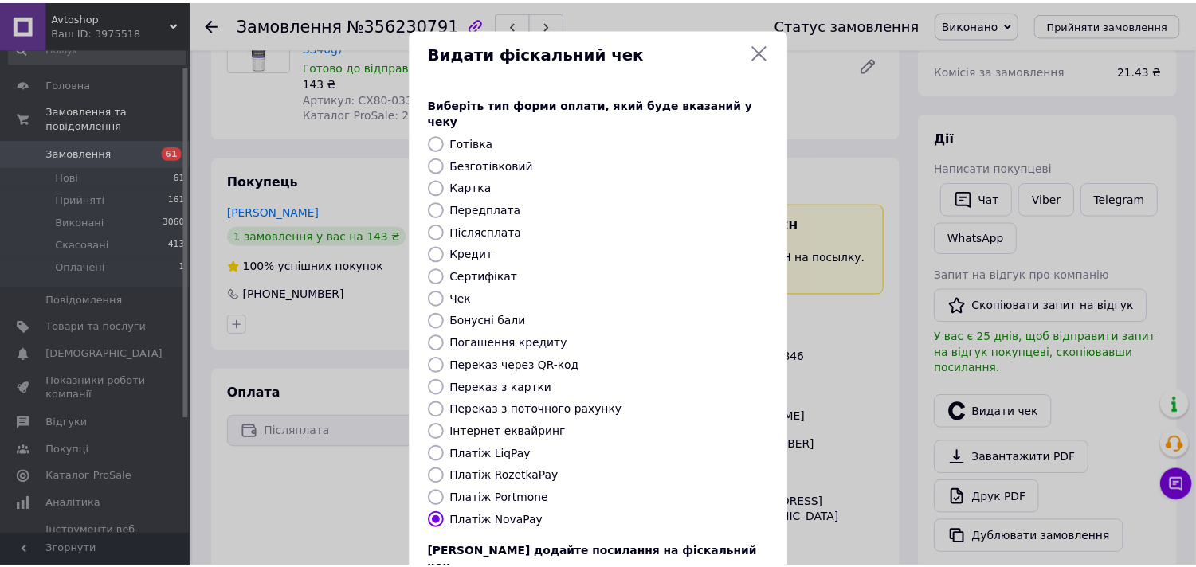
scroll to position [117, 0]
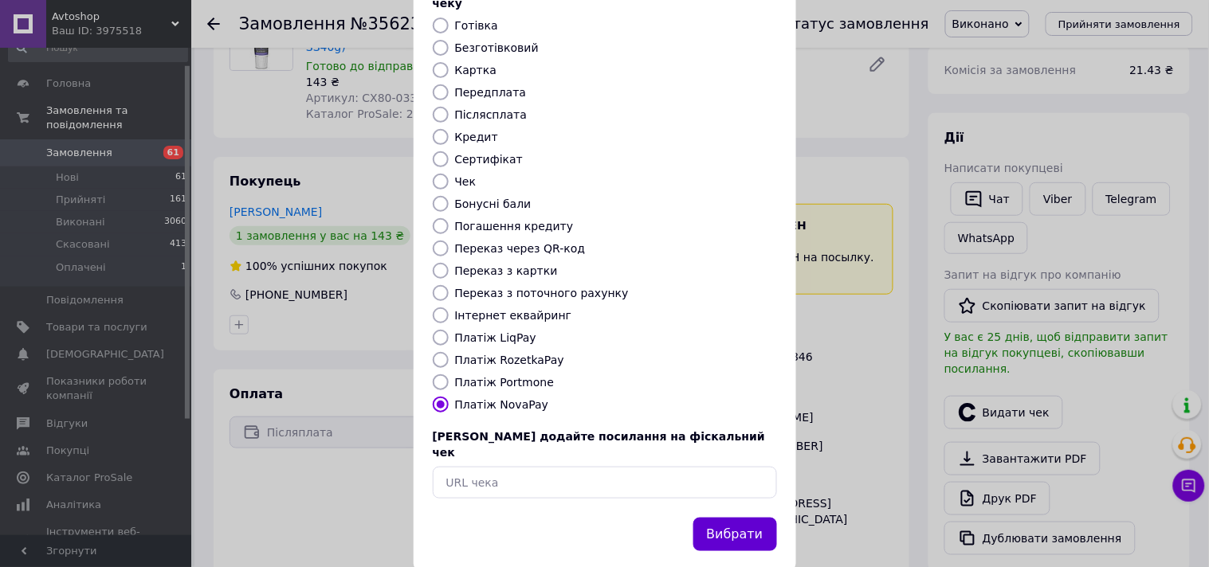
click at [736, 518] on button "Вибрати" at bounding box center [735, 535] width 84 height 34
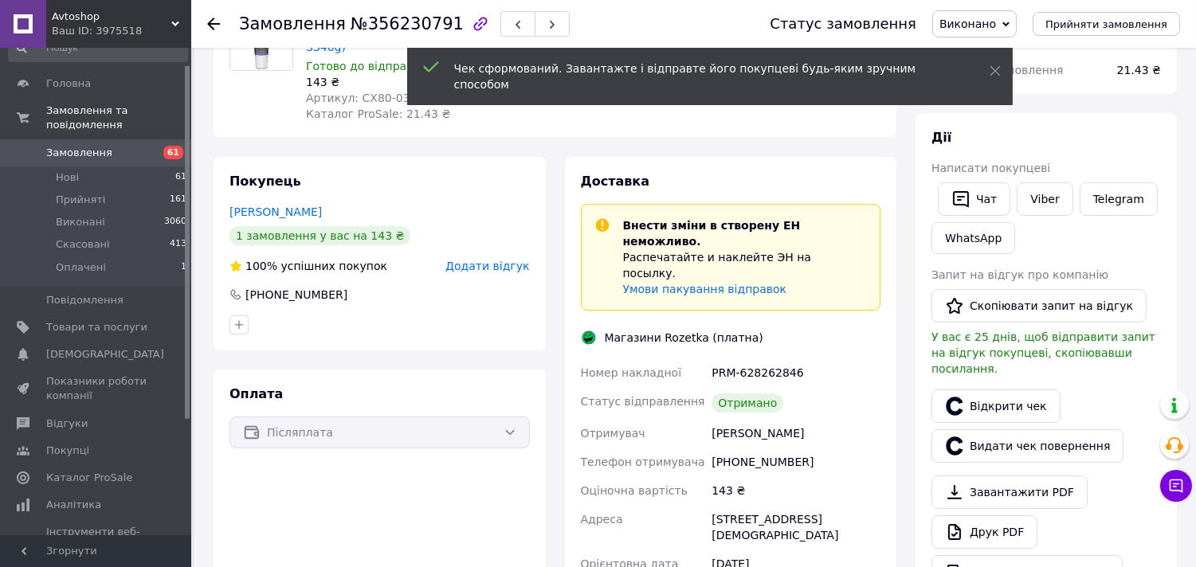
click at [216, 18] on icon at bounding box center [213, 24] width 13 height 13
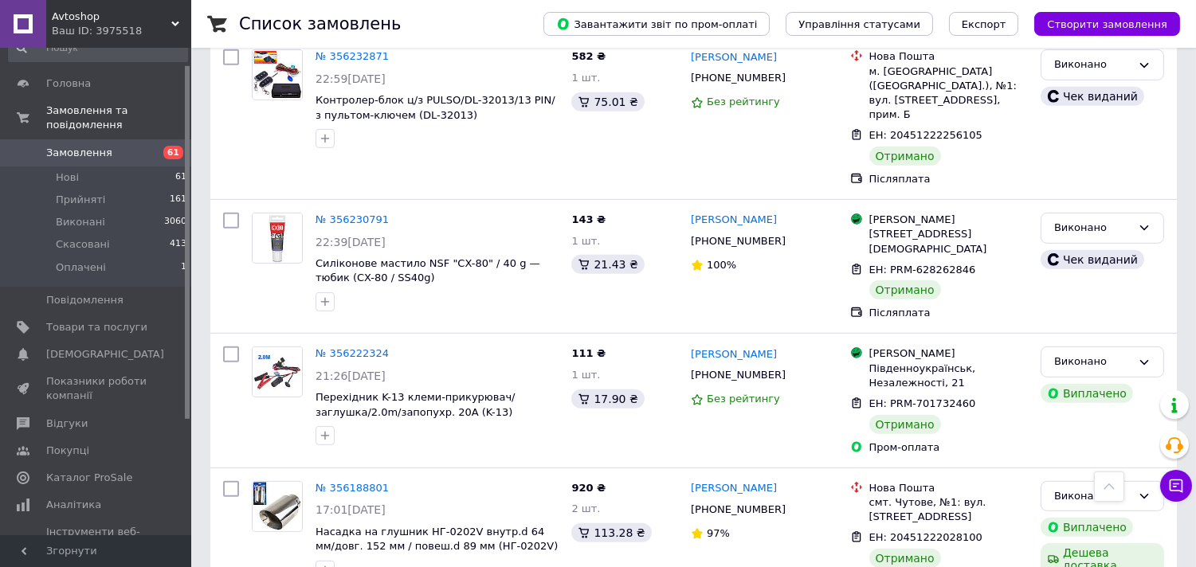
scroll to position [1416, 0]
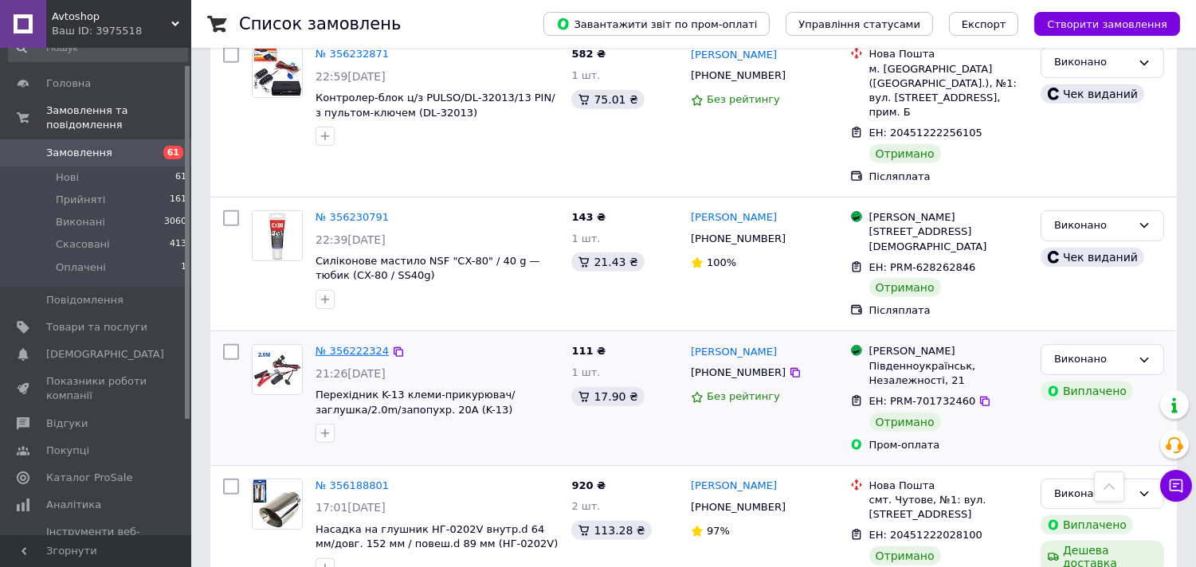
click at [353, 345] on link "№ 356222324" at bounding box center [351, 351] width 73 height 12
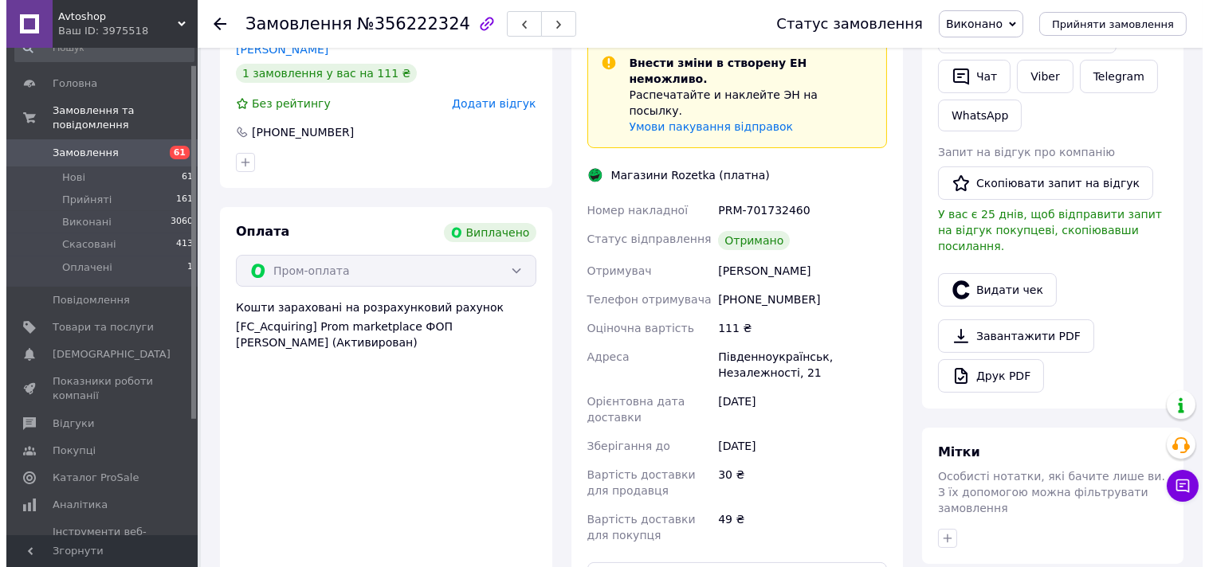
scroll to position [335, 0]
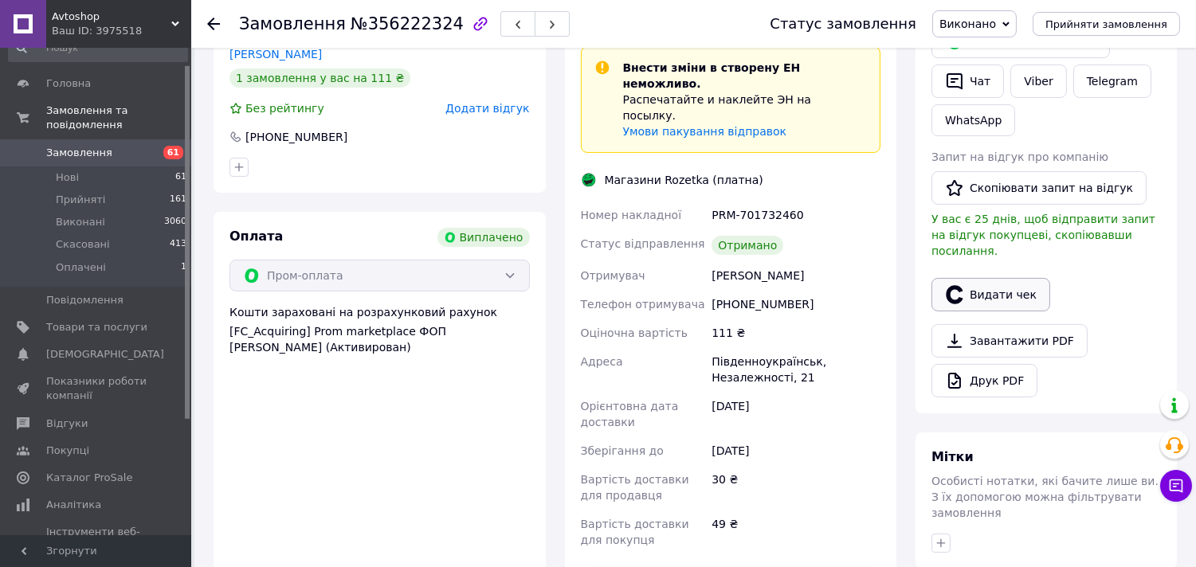
click at [1005, 278] on button "Видати чек" at bounding box center [990, 294] width 119 height 33
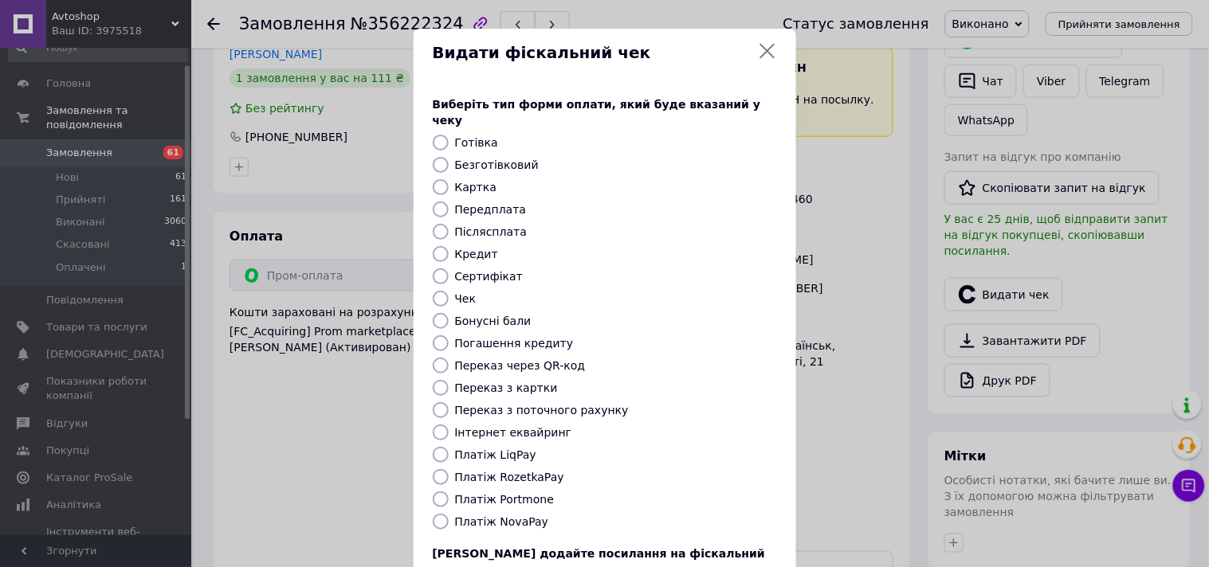
click at [500, 515] on label "Платіж NovaPay" at bounding box center [502, 521] width 94 height 13
click at [449, 514] on input "Платіж NovaPay" at bounding box center [441, 522] width 16 height 16
radio input "true"
click at [513, 471] on label "Платіж RozetkaPay" at bounding box center [509, 477] width 109 height 13
click at [449, 469] on input "Платіж RozetkaPay" at bounding box center [441, 477] width 16 height 16
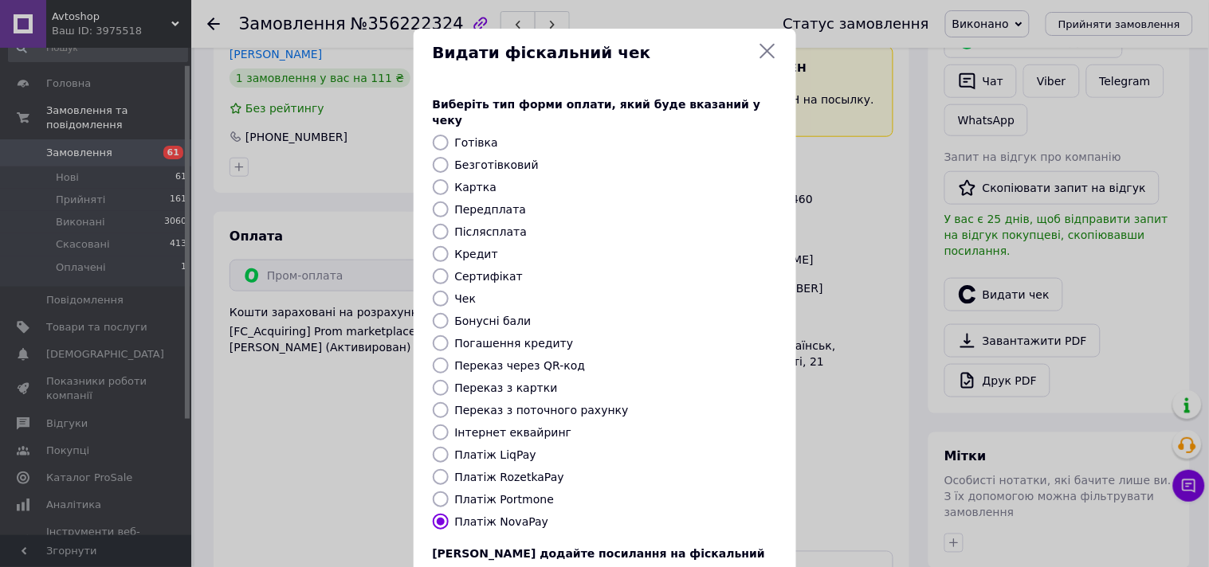
radio input "true"
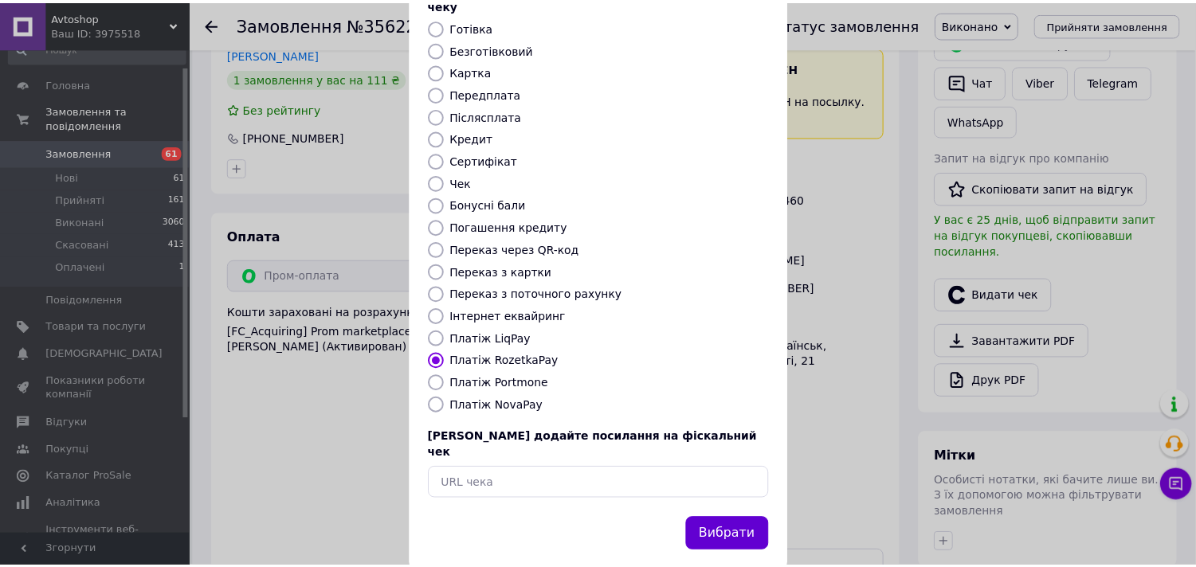
scroll to position [117, 0]
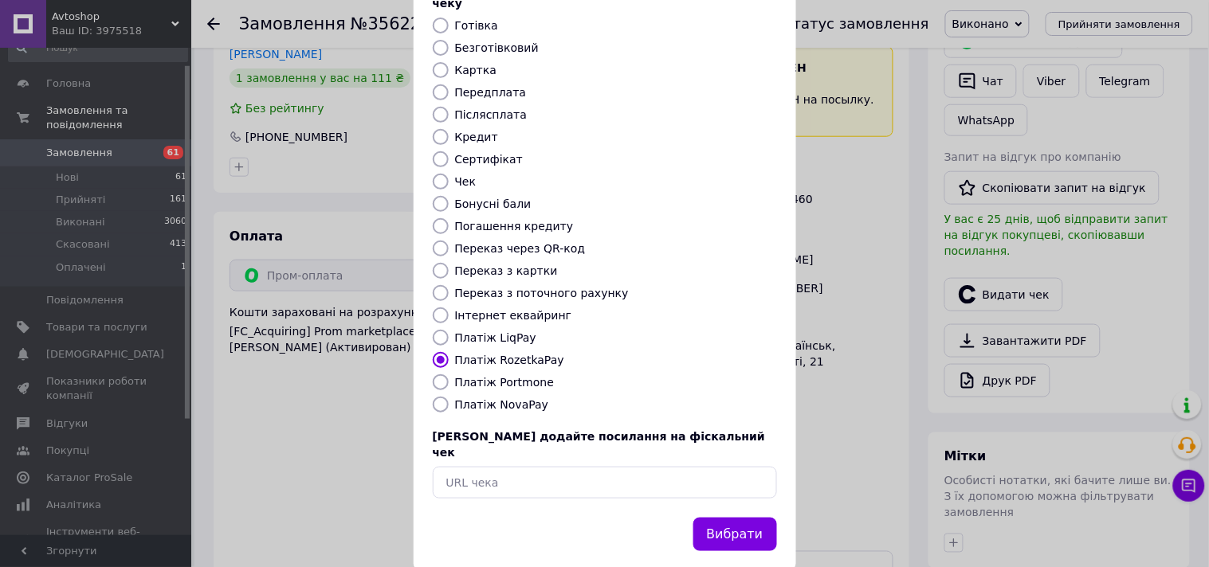
click at [739, 518] on button "Вибрати" at bounding box center [735, 535] width 84 height 34
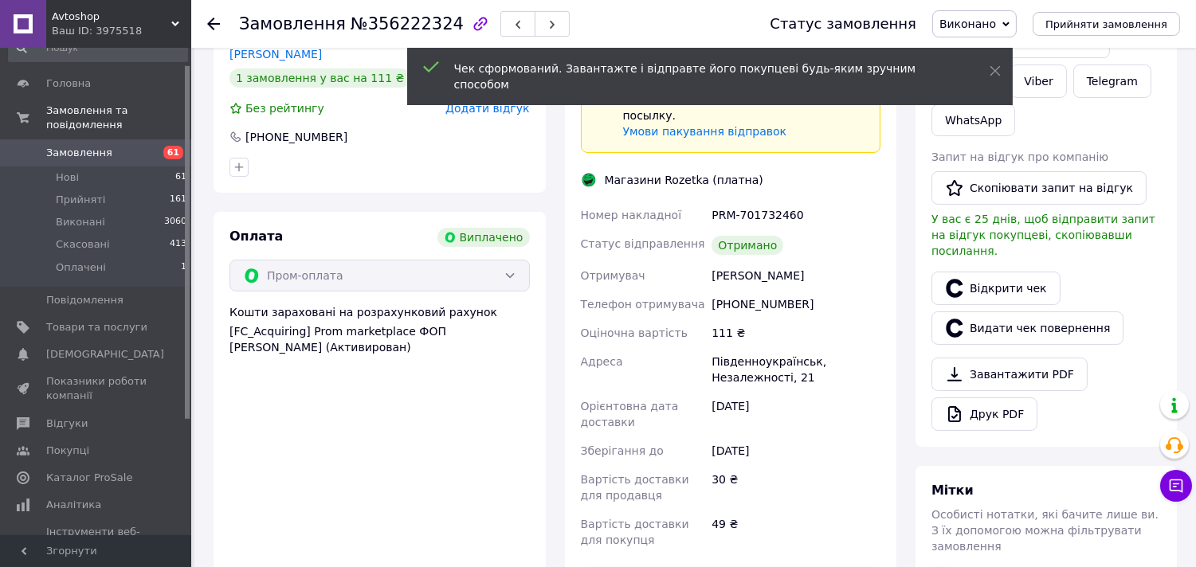
click at [211, 21] on use at bounding box center [213, 24] width 13 height 13
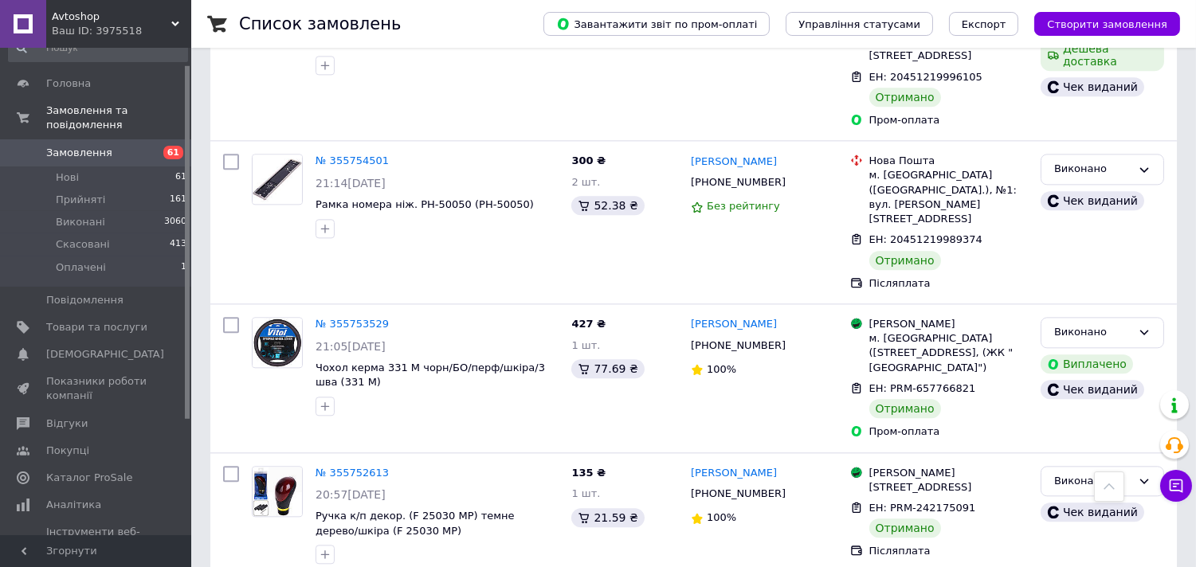
scroll to position [6793, 0]
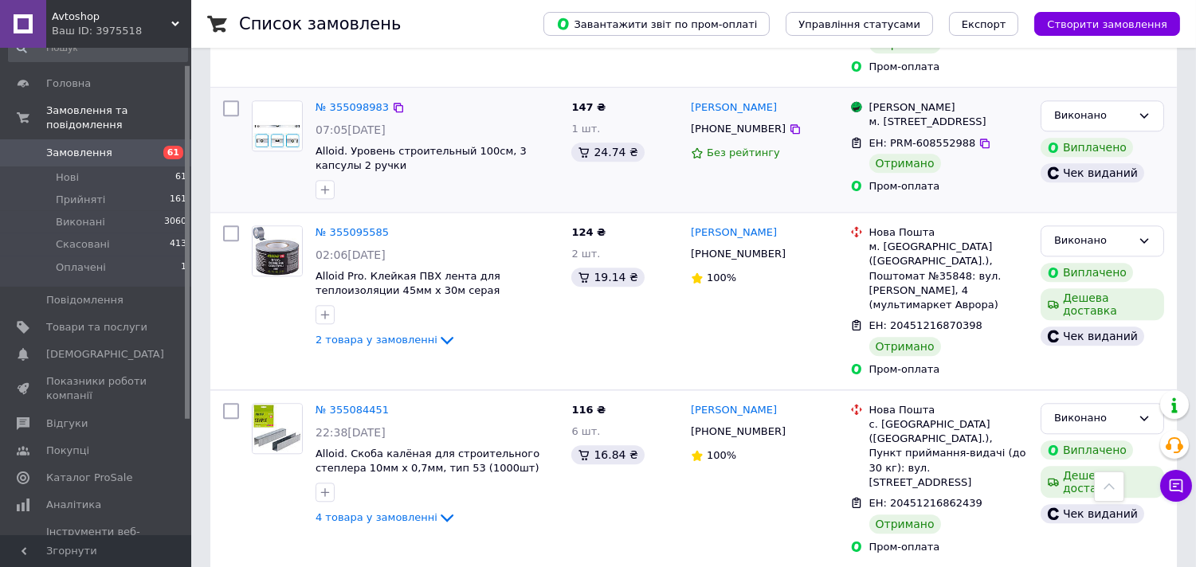
scroll to position [7006, 0]
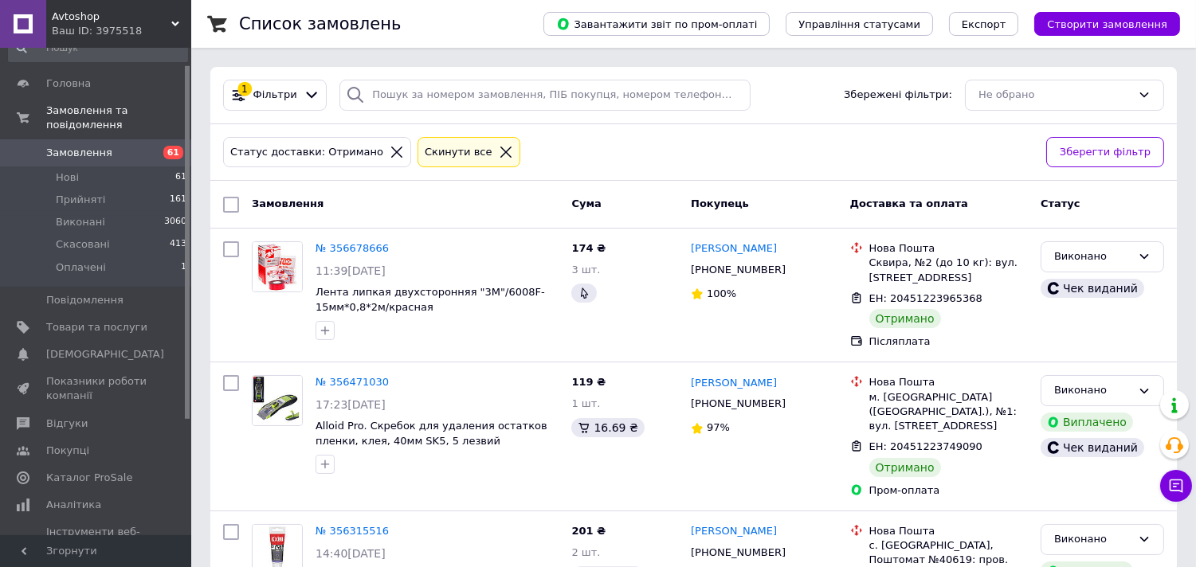
click at [500, 150] on icon at bounding box center [505, 152] width 11 height 11
